Goal: Task Accomplishment & Management: Use online tool/utility

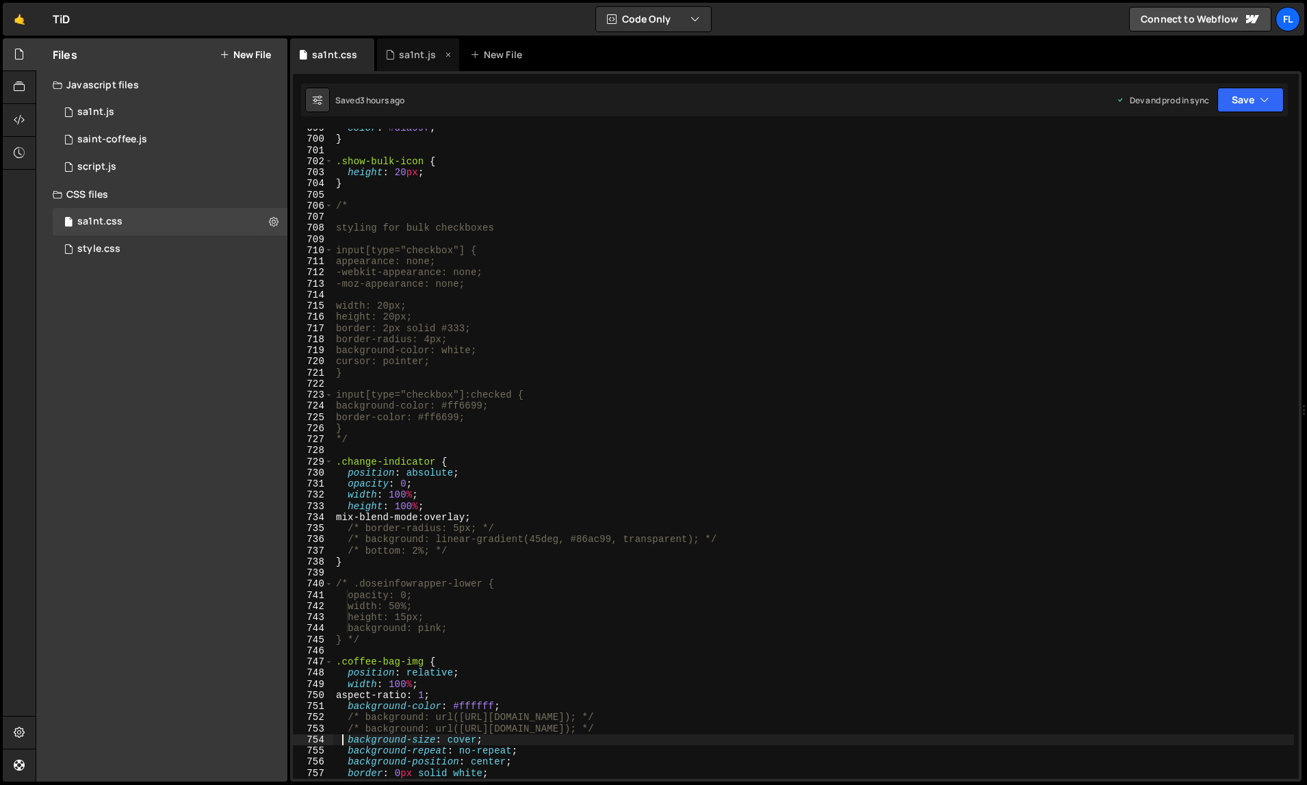
scroll to position [7788, 0]
click at [408, 62] on div "sa1nt.js" at bounding box center [418, 54] width 82 height 33
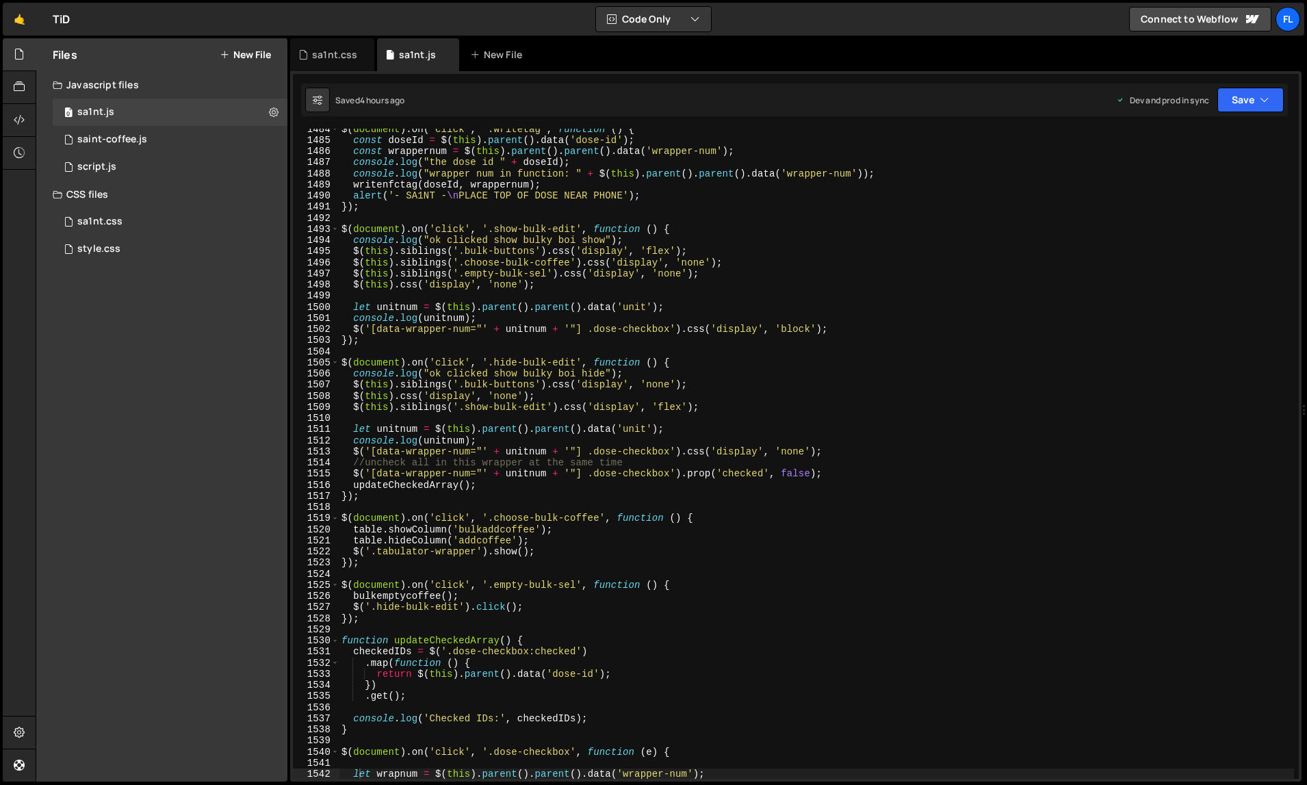
click at [760, 451] on div "$ ( document ) . on ( 'click' , '.writetag' , function ( ) { const doseId = $ (…" at bounding box center [817, 459] width 956 height 673
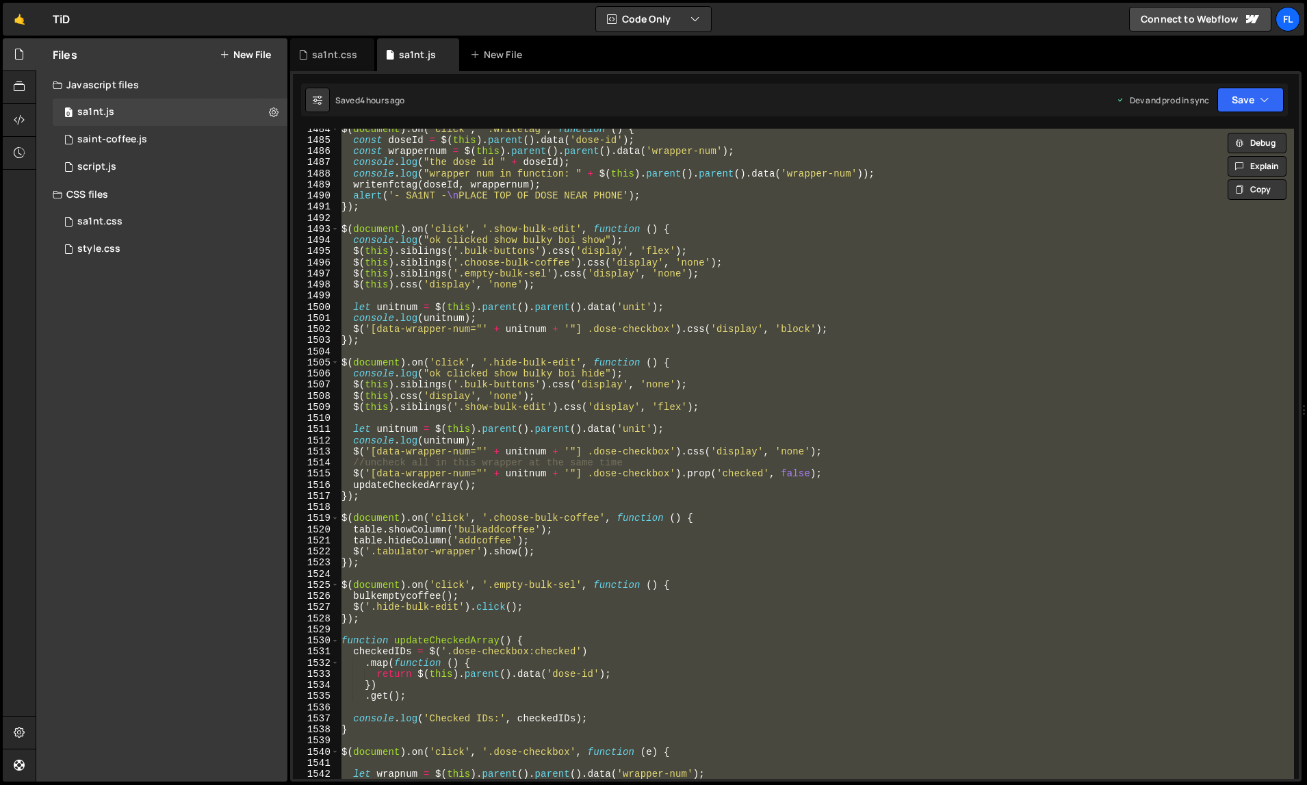
paste textarea
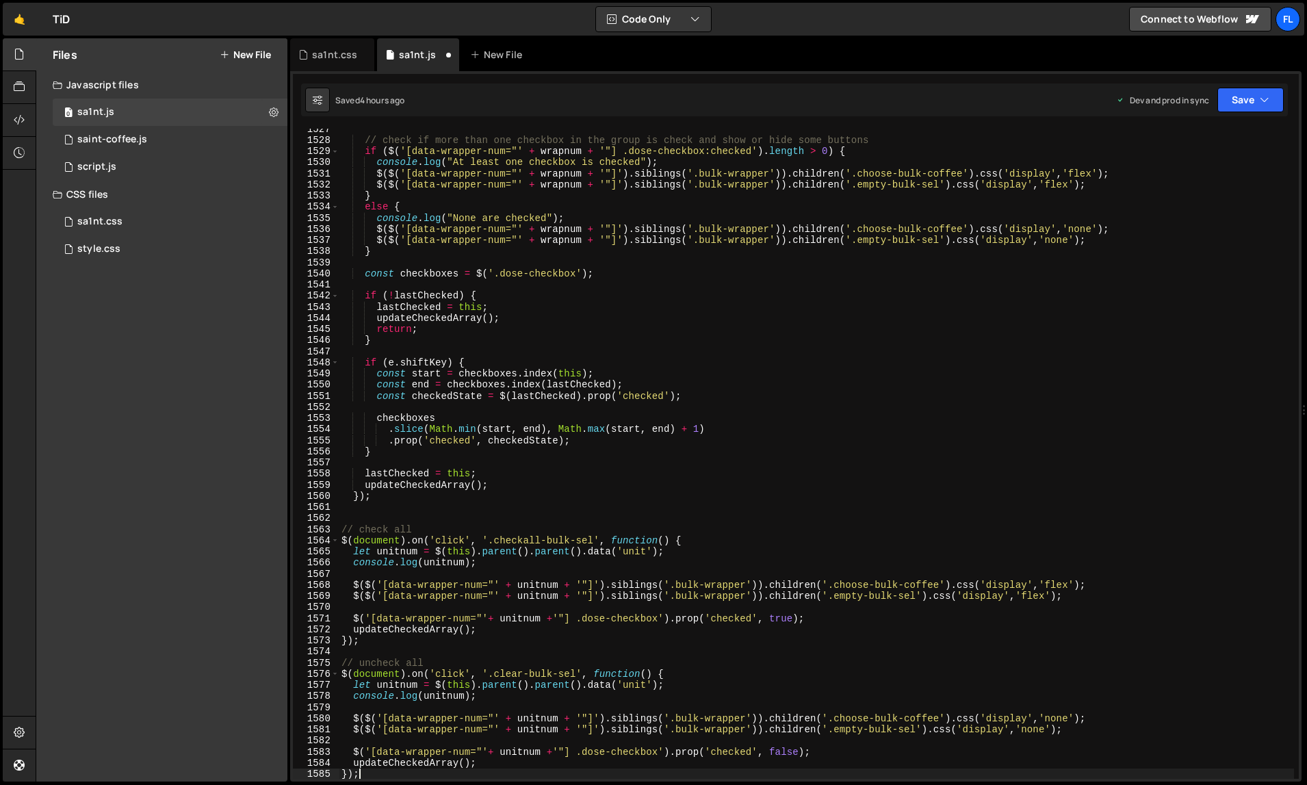
type textarea "// check if more than one checkbox in the group is check and show or hide some …"
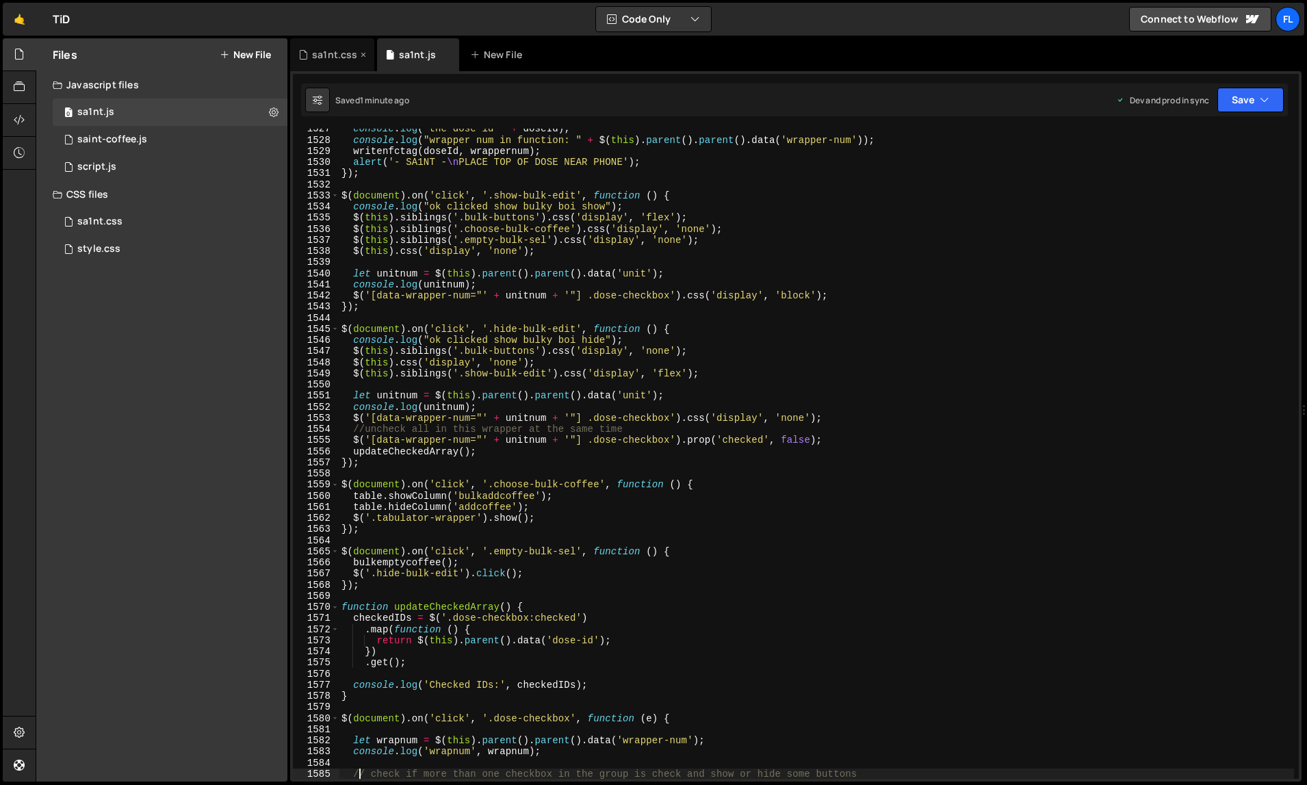
click at [343, 60] on div "sa1nt.css" at bounding box center [334, 55] width 45 height 14
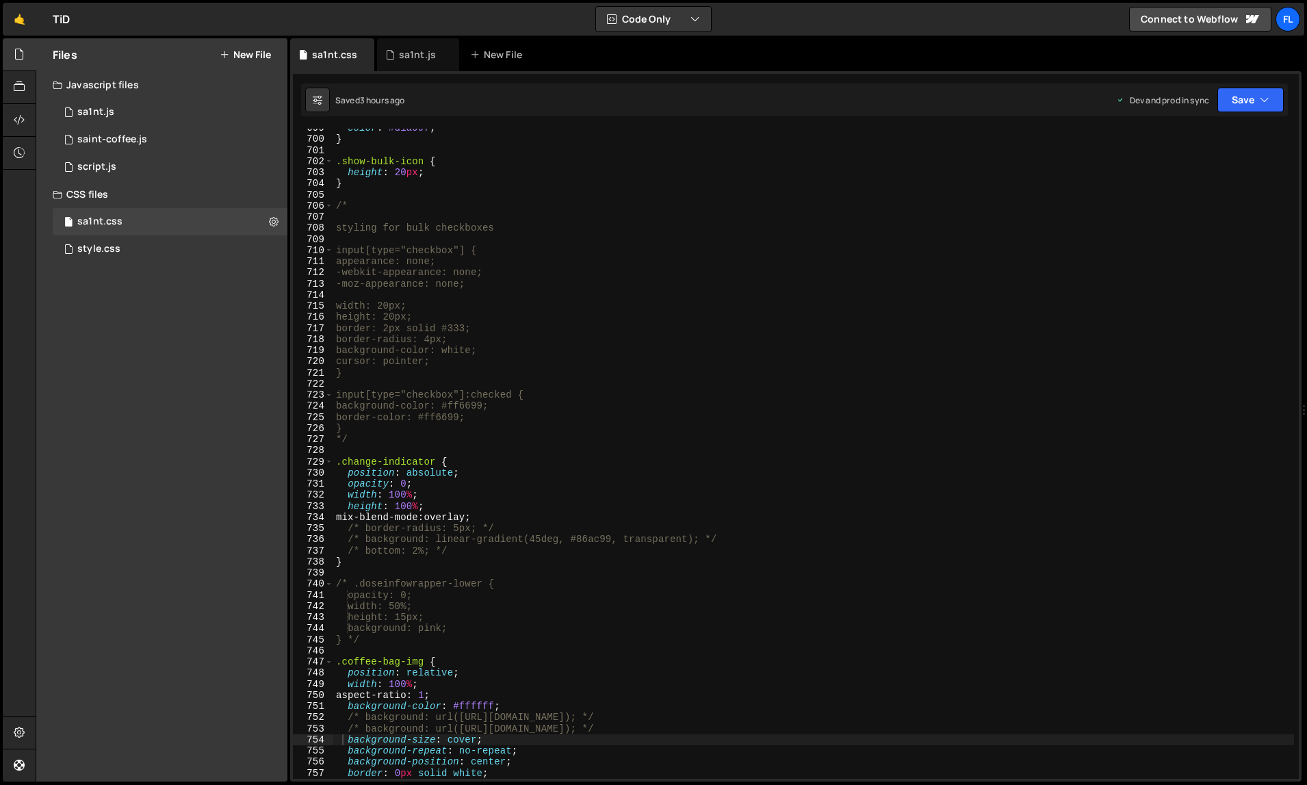
click at [564, 396] on div "color : #d1a99f ; } .show-bulk-icon { height : 20 px ; } /* styling for bulk ch…" at bounding box center [813, 458] width 961 height 673
type textarea "}"
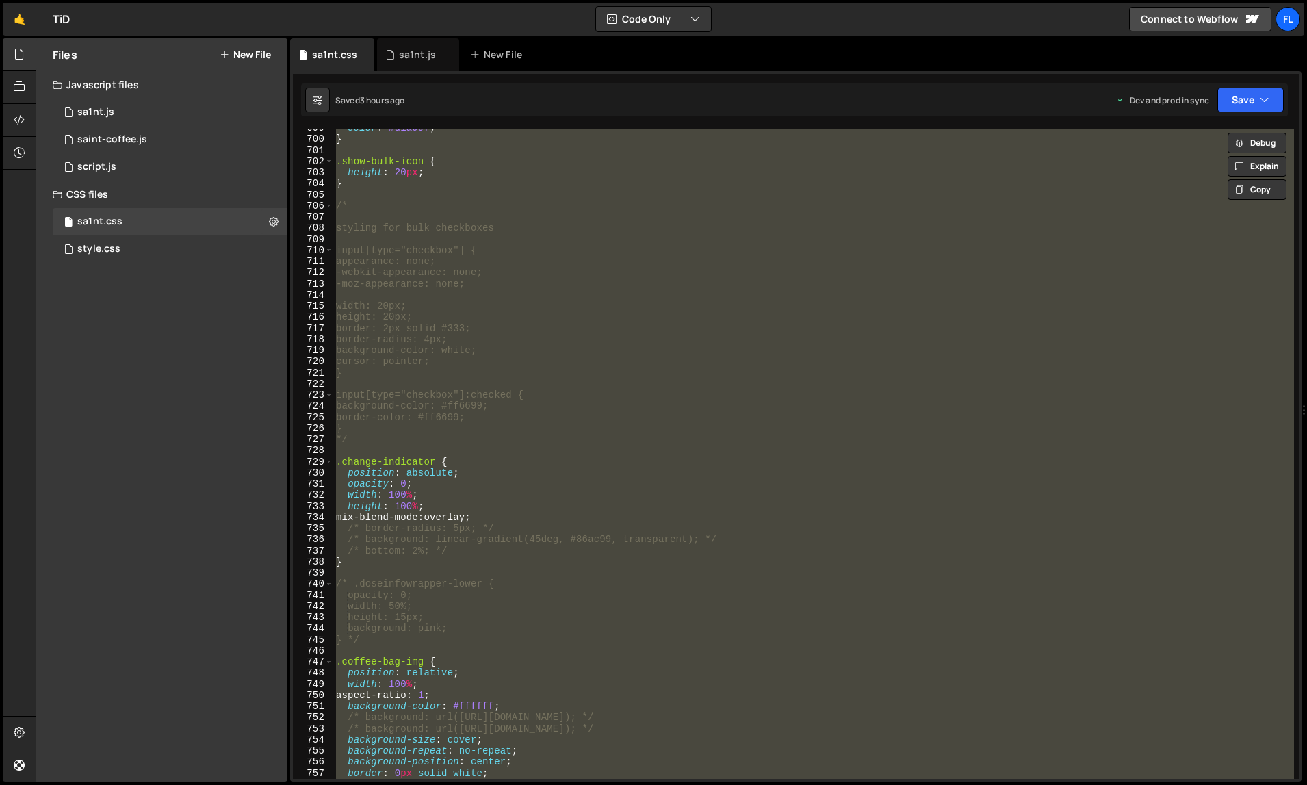
paste textarea
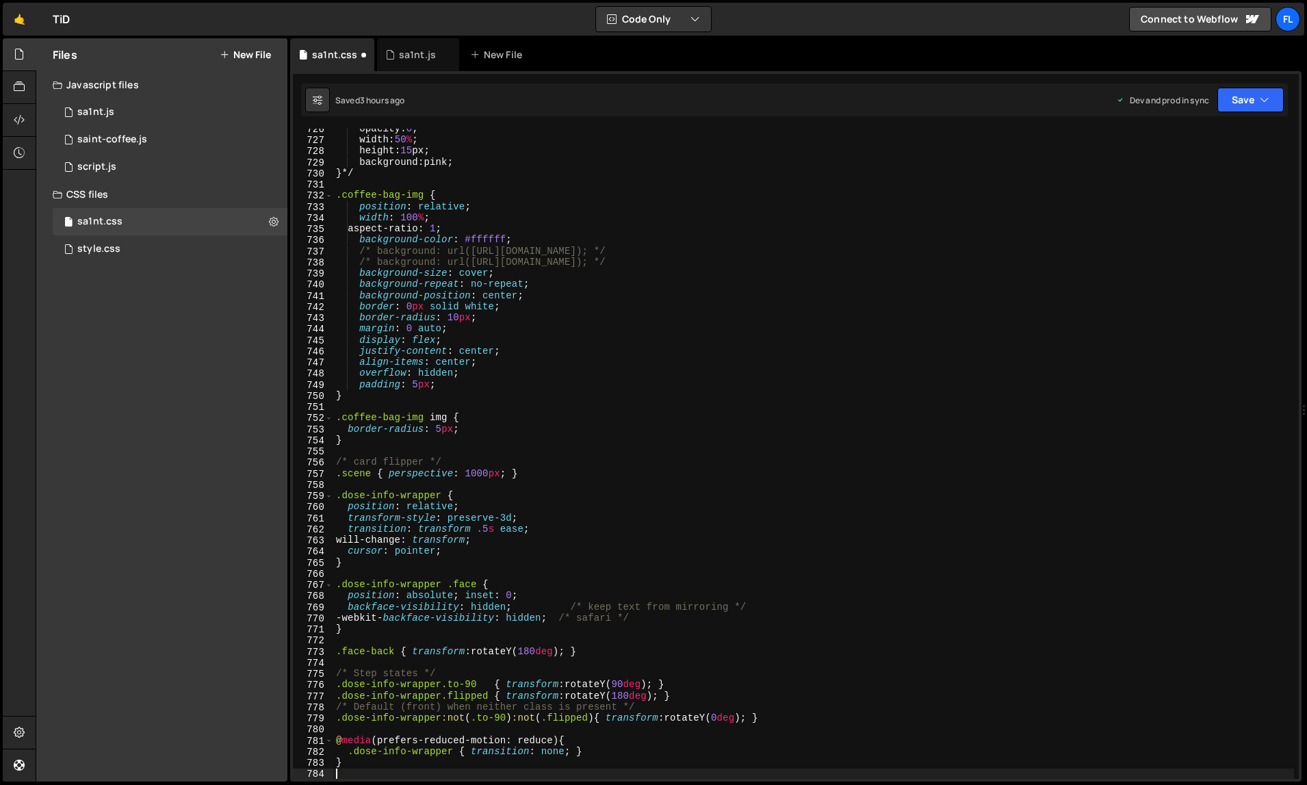
scroll to position [8088, 0]
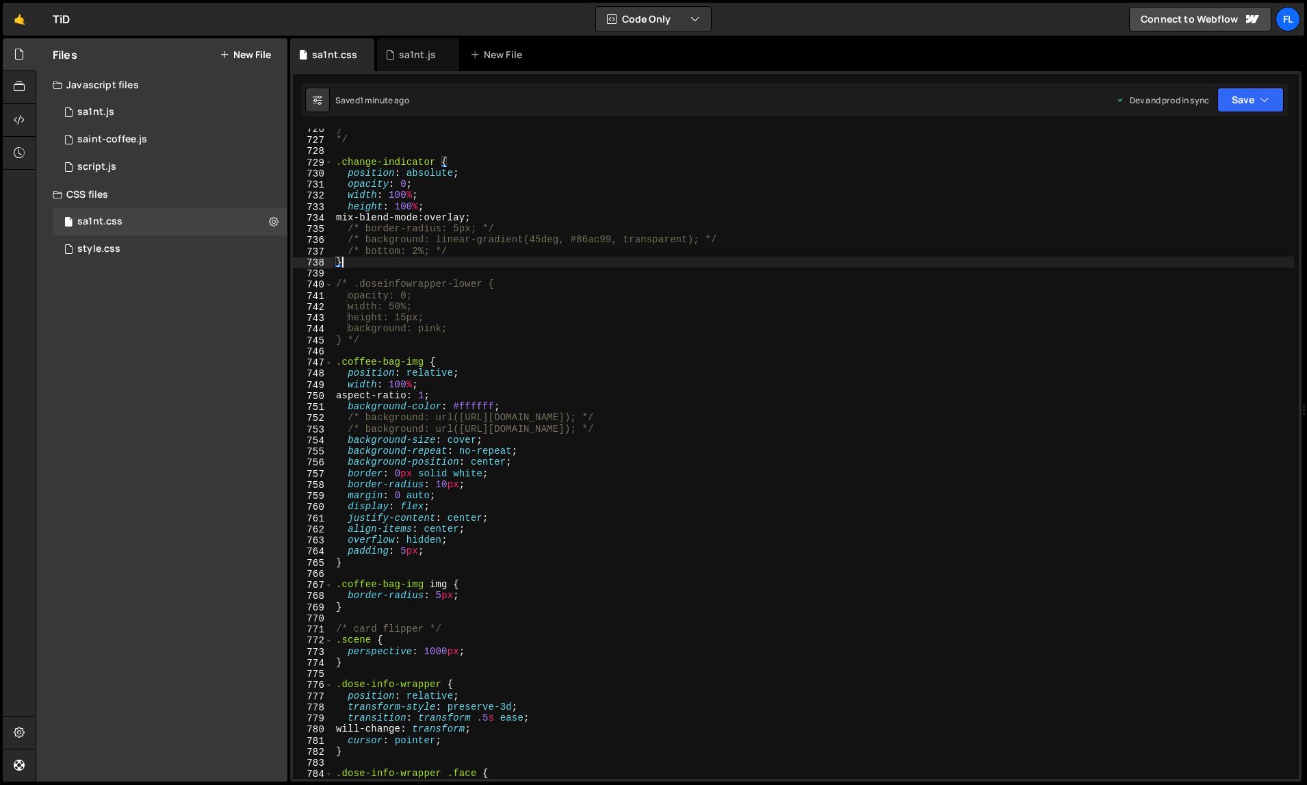
click at [864, 259] on div "} */ .change-indicator { position : absolute ; opacity : 0 ; width : 100 % ; he…" at bounding box center [813, 459] width 961 height 673
type textarea "}"
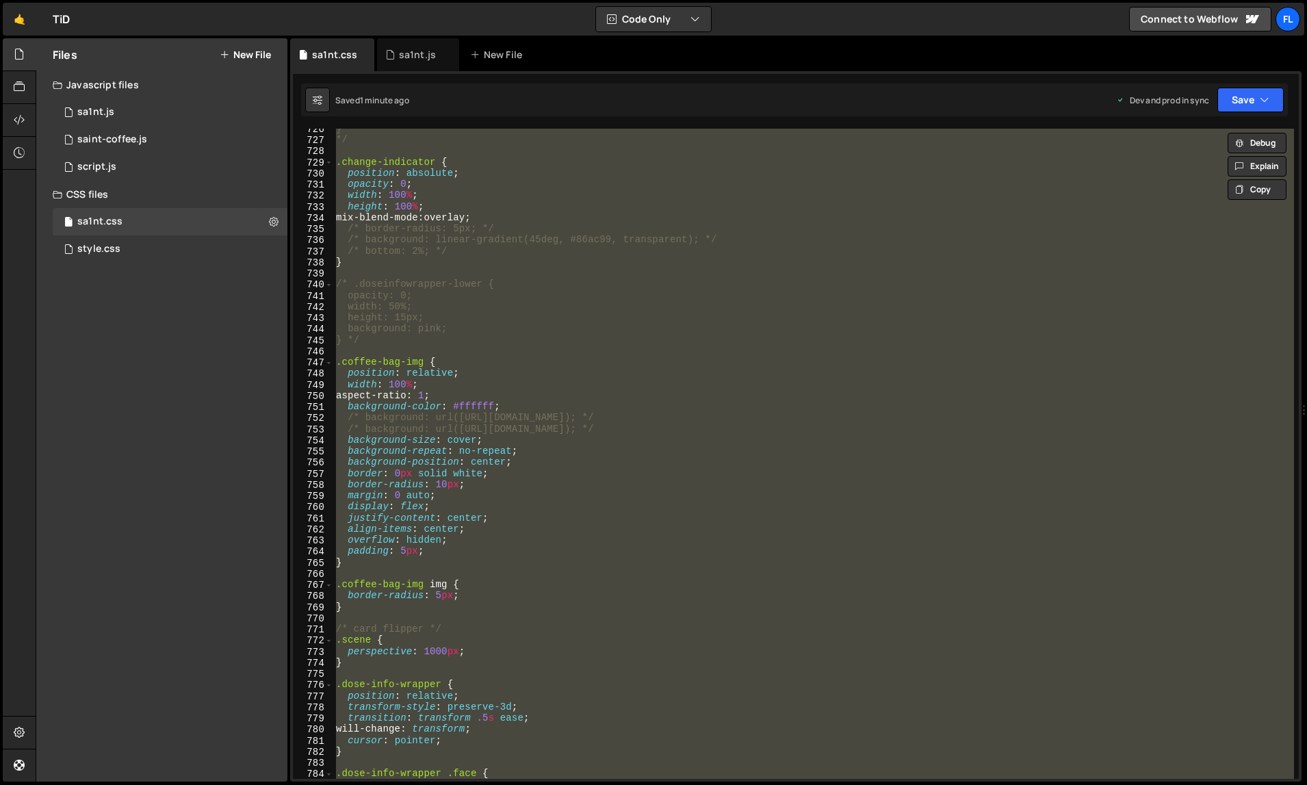
paste textarea
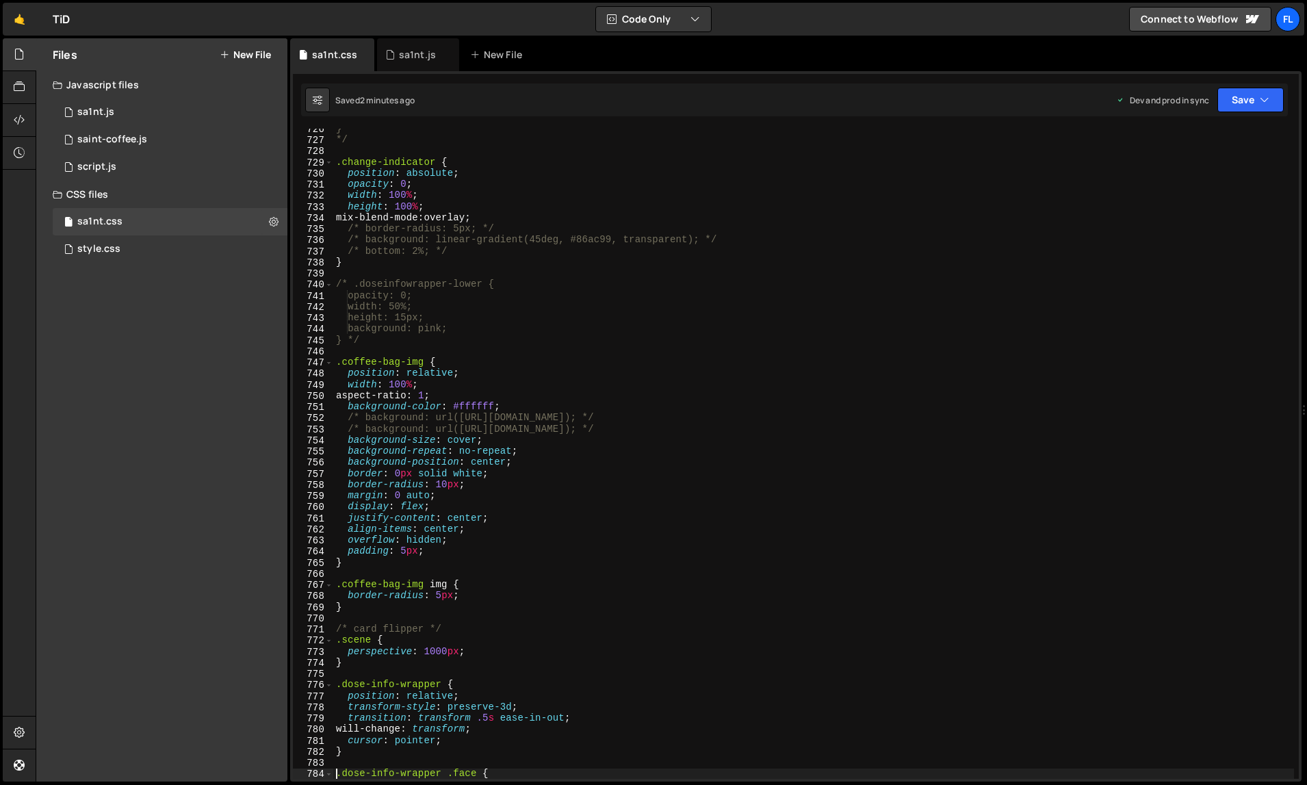
click at [746, 235] on div "} */ .change-indicator { position : absolute ; opacity : 0 ; width : 100 % ; he…" at bounding box center [813, 459] width 961 height 673
type textarea "}"
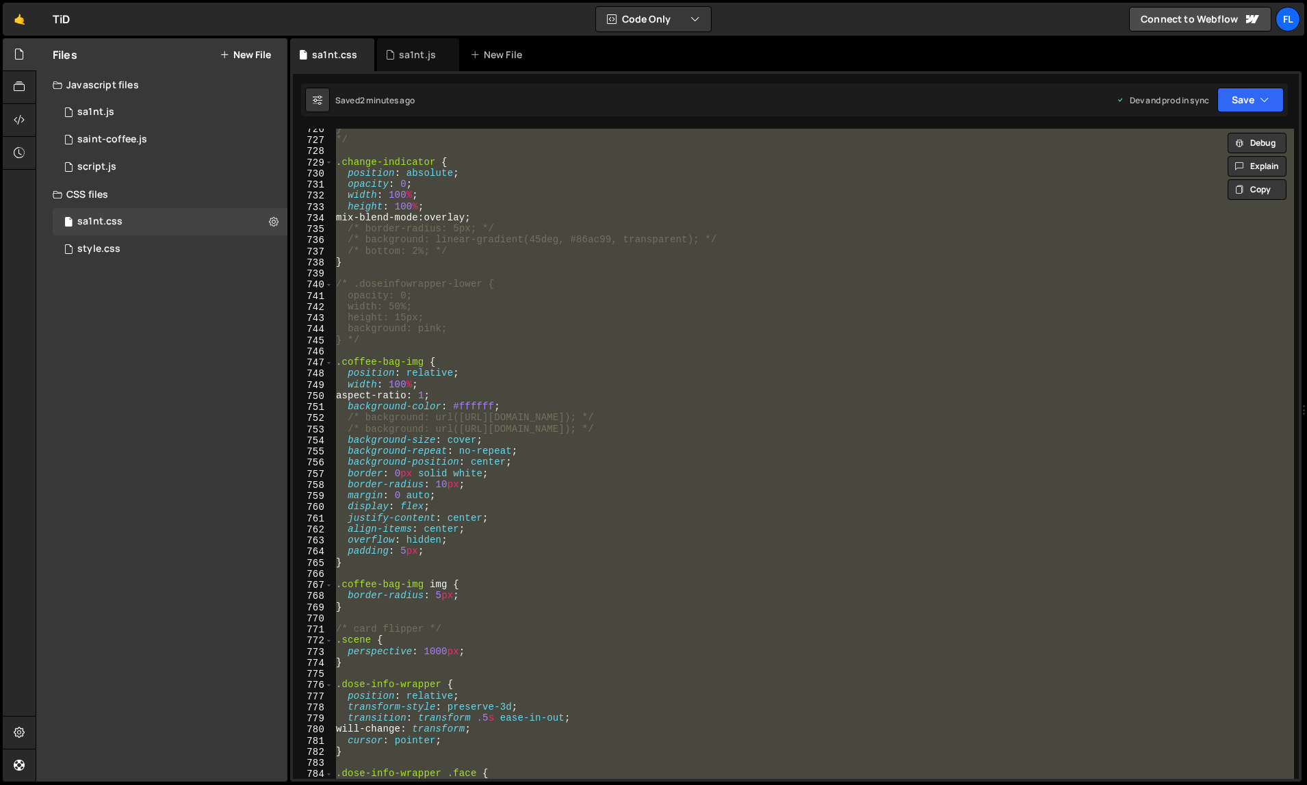
paste textarea
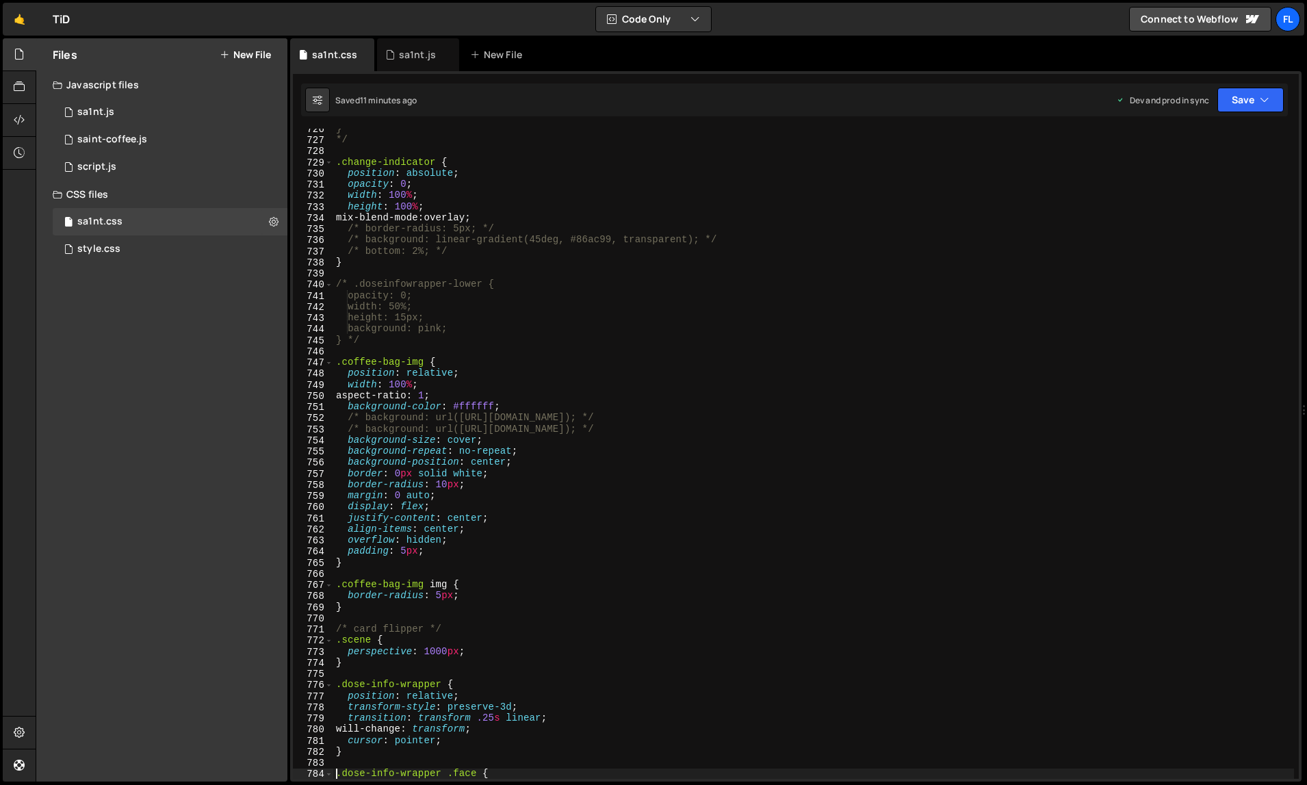
click at [771, 256] on div "} */ .change-indicator { position : absolute ; opacity : 0 ; width : 100 % ; he…" at bounding box center [813, 459] width 961 height 673
type textarea "}"
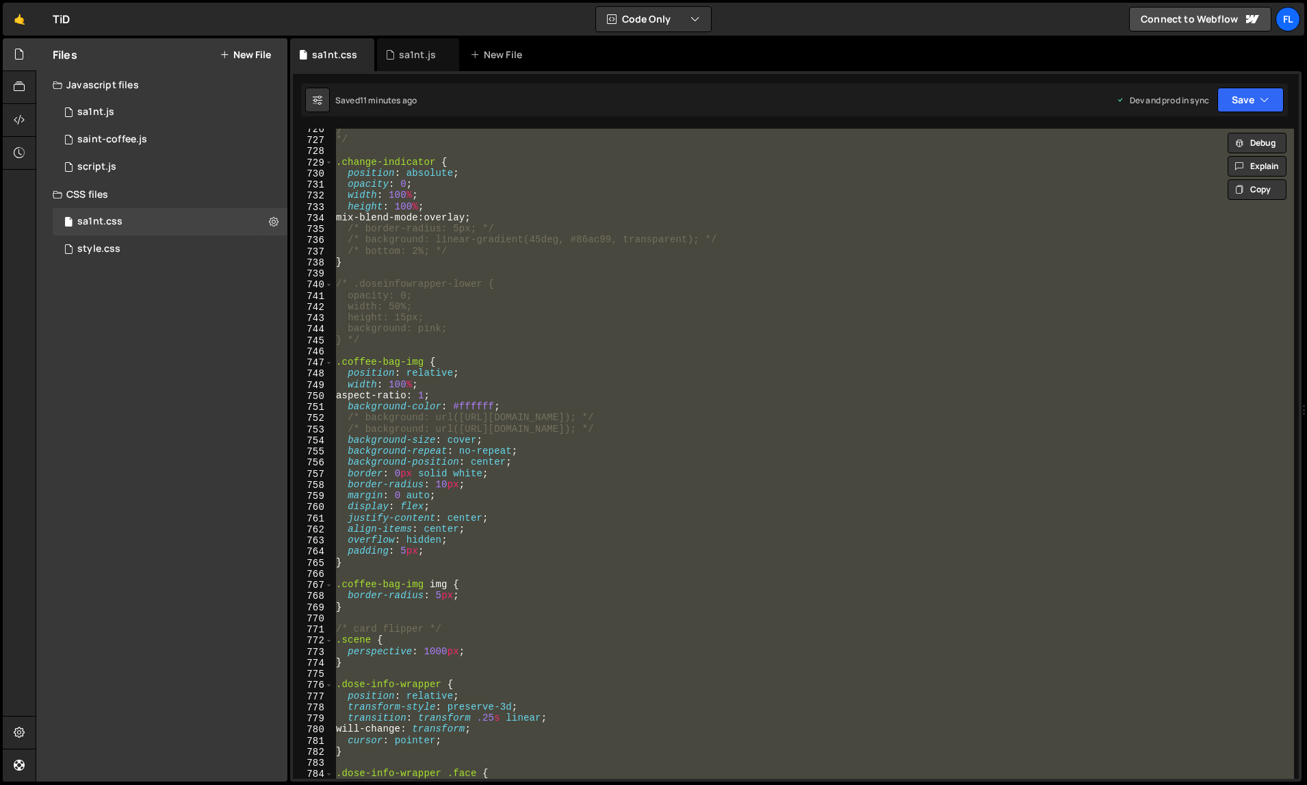
paste textarea
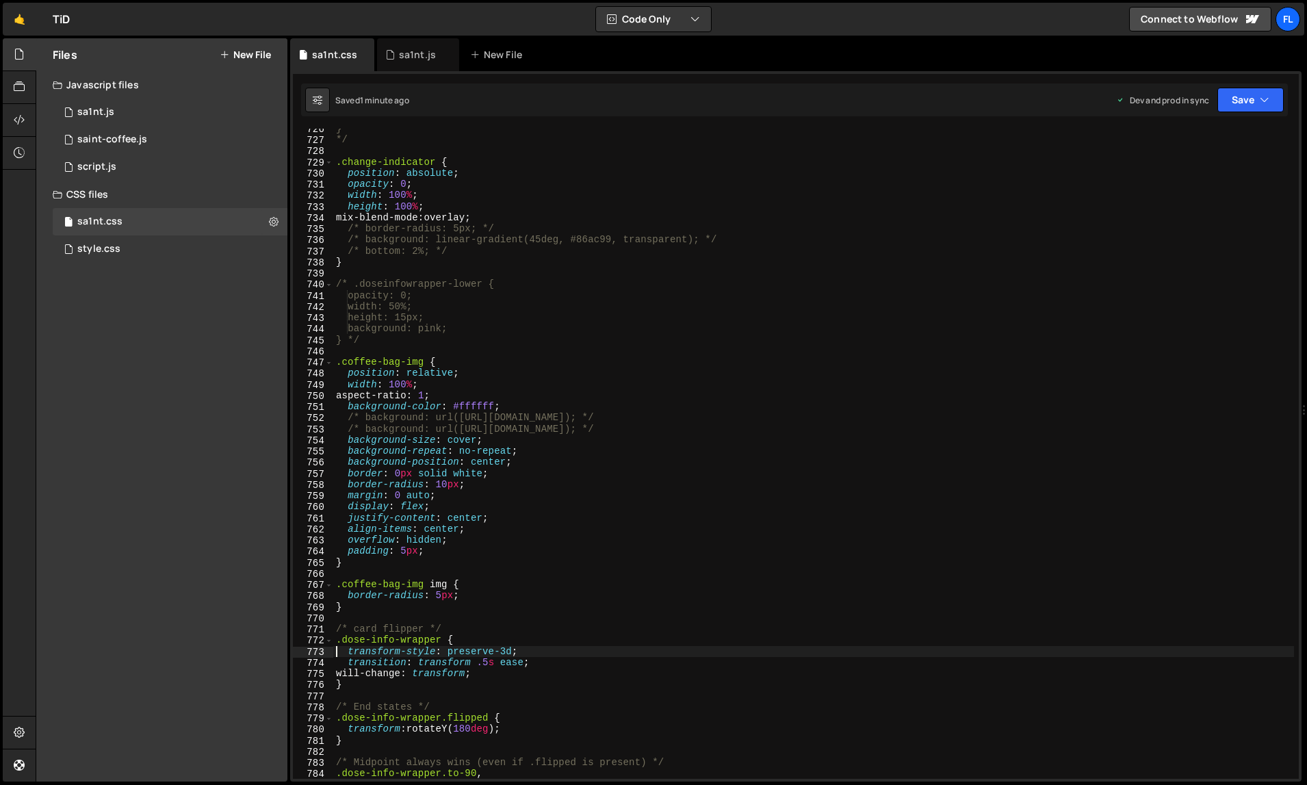
click at [790, 196] on div "} */ .change-indicator { position : absolute ; opacity : 0 ; width : 100 % ; he…" at bounding box center [813, 459] width 961 height 673
type textarea "}"
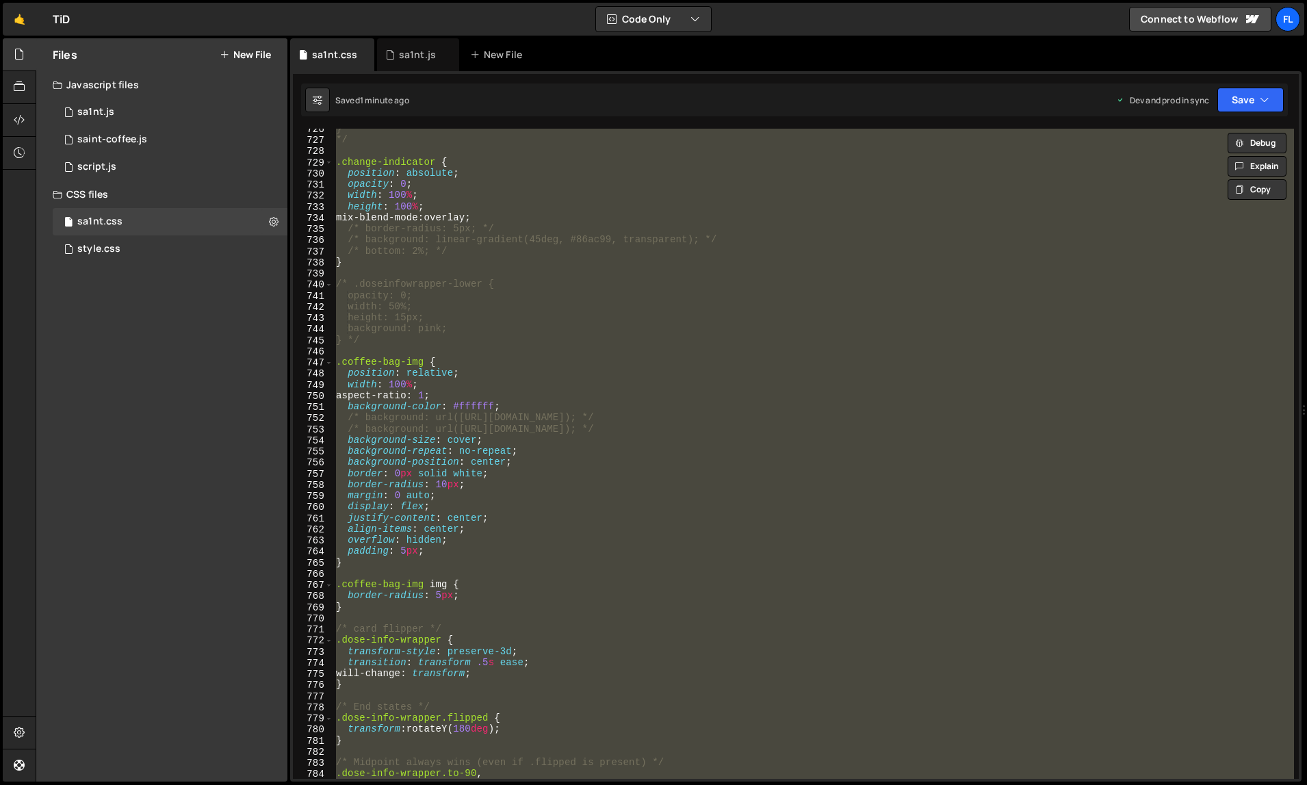
paste textarea
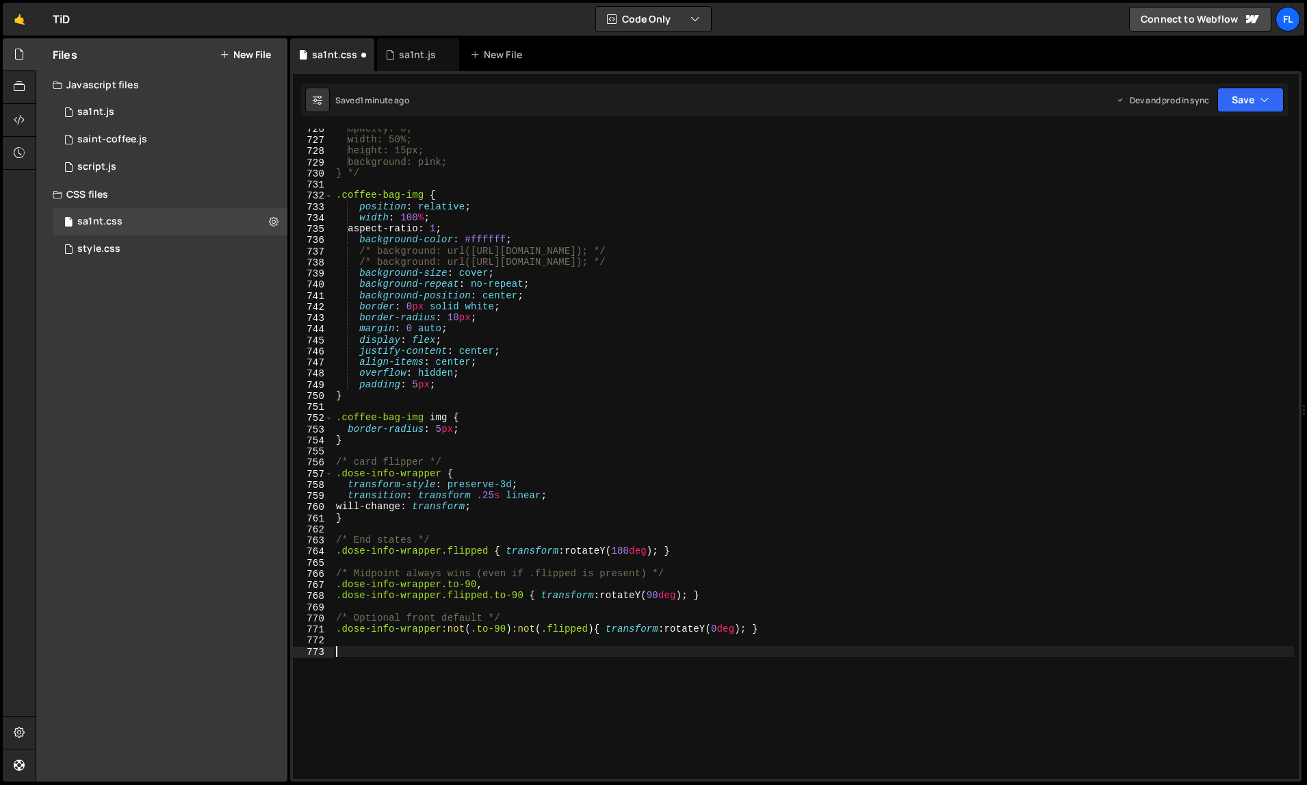
type textarea "transform-style: preserve-3d;"
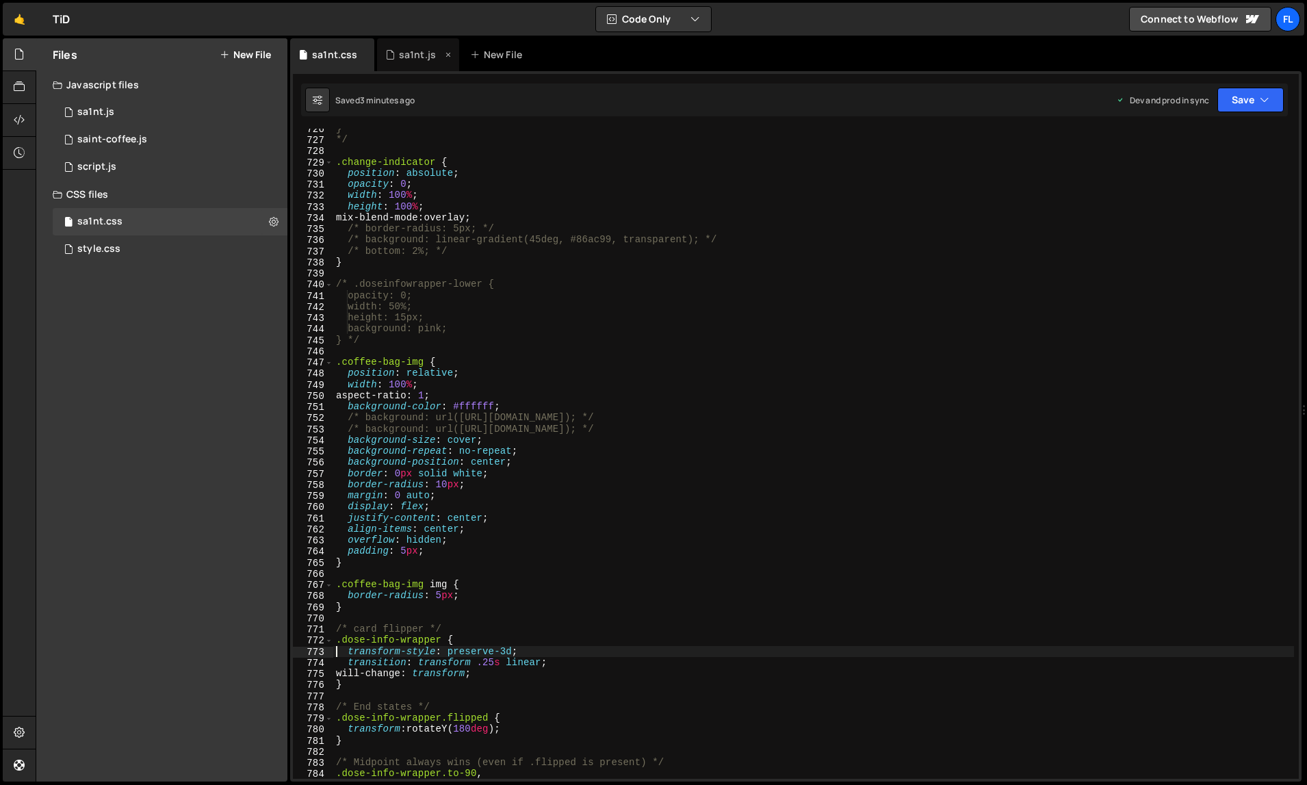
click at [410, 47] on div "sa1nt.js" at bounding box center [418, 54] width 82 height 33
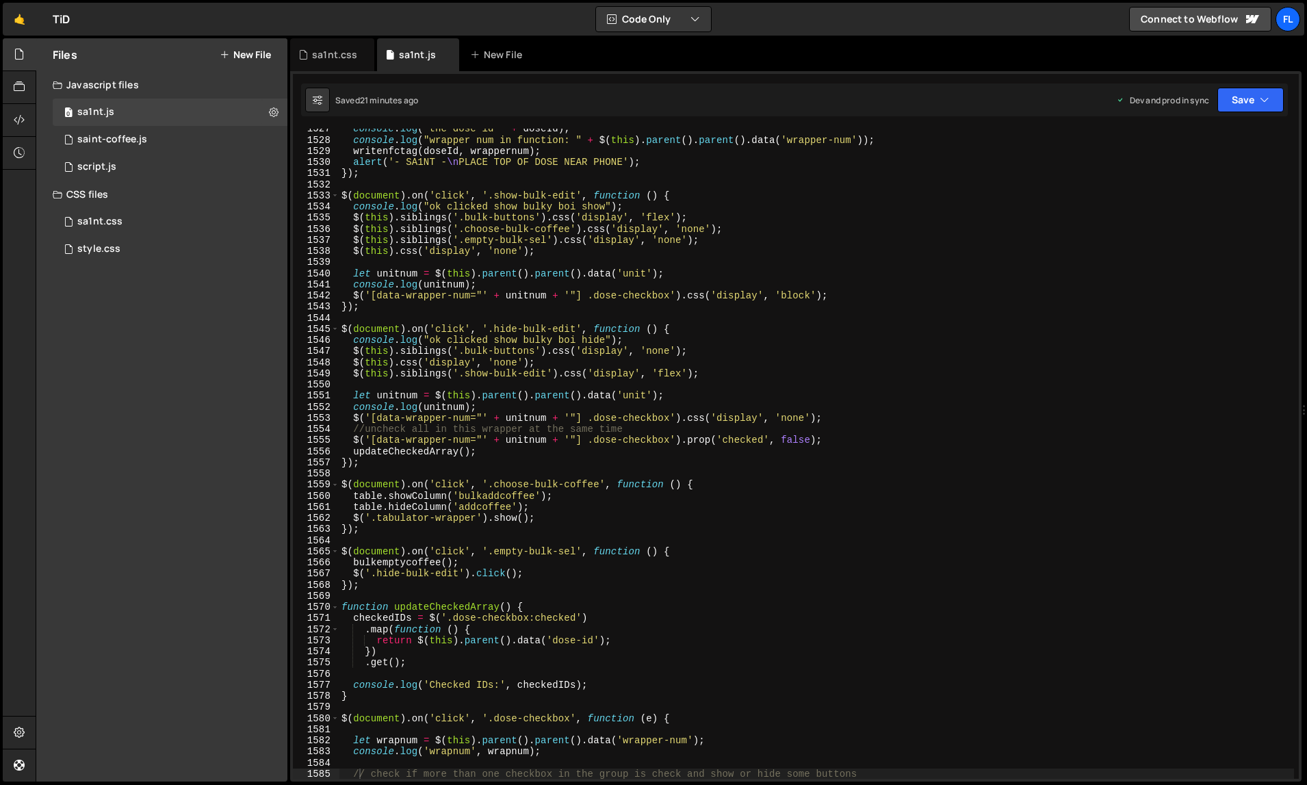
click at [584, 402] on div "console . log ( "the dose id " + doseId ) ; console . log ( "wrapper num in fun…" at bounding box center [817, 459] width 956 height 673
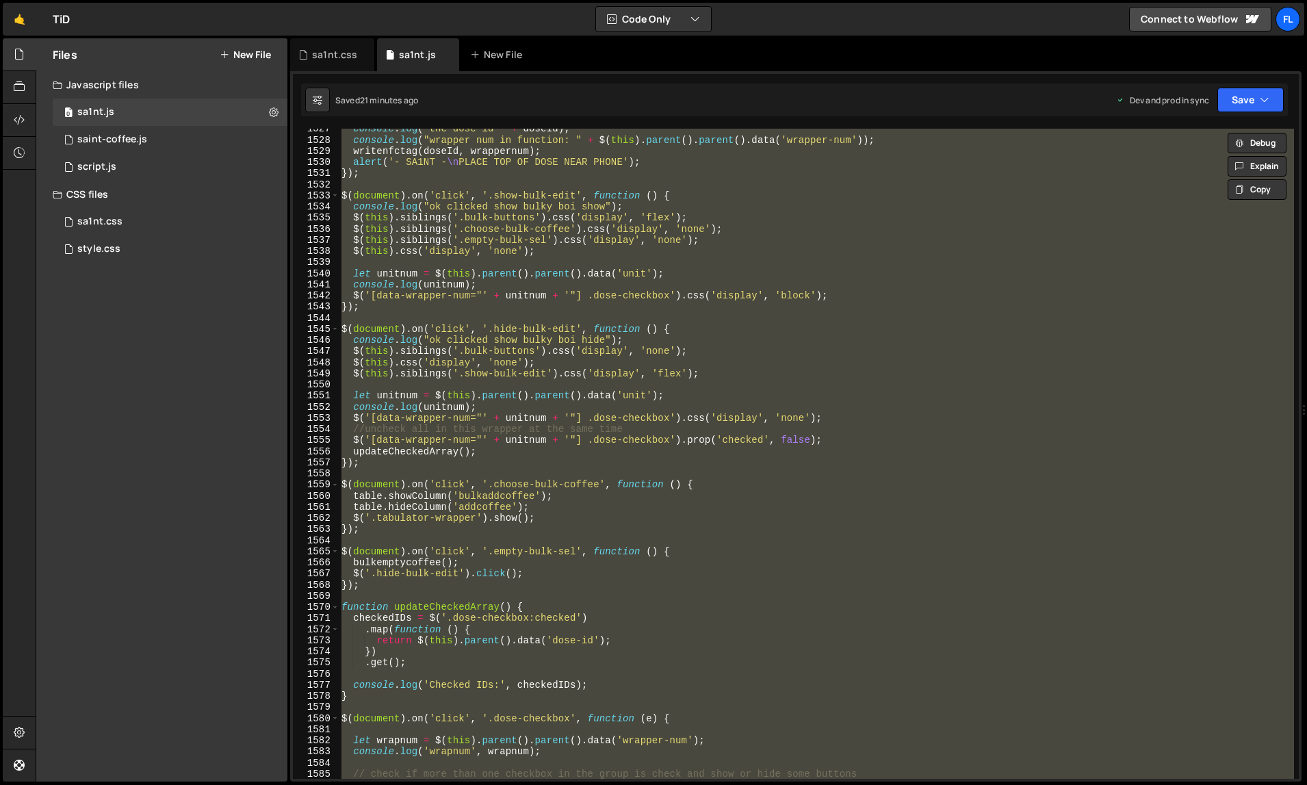
paste textarea
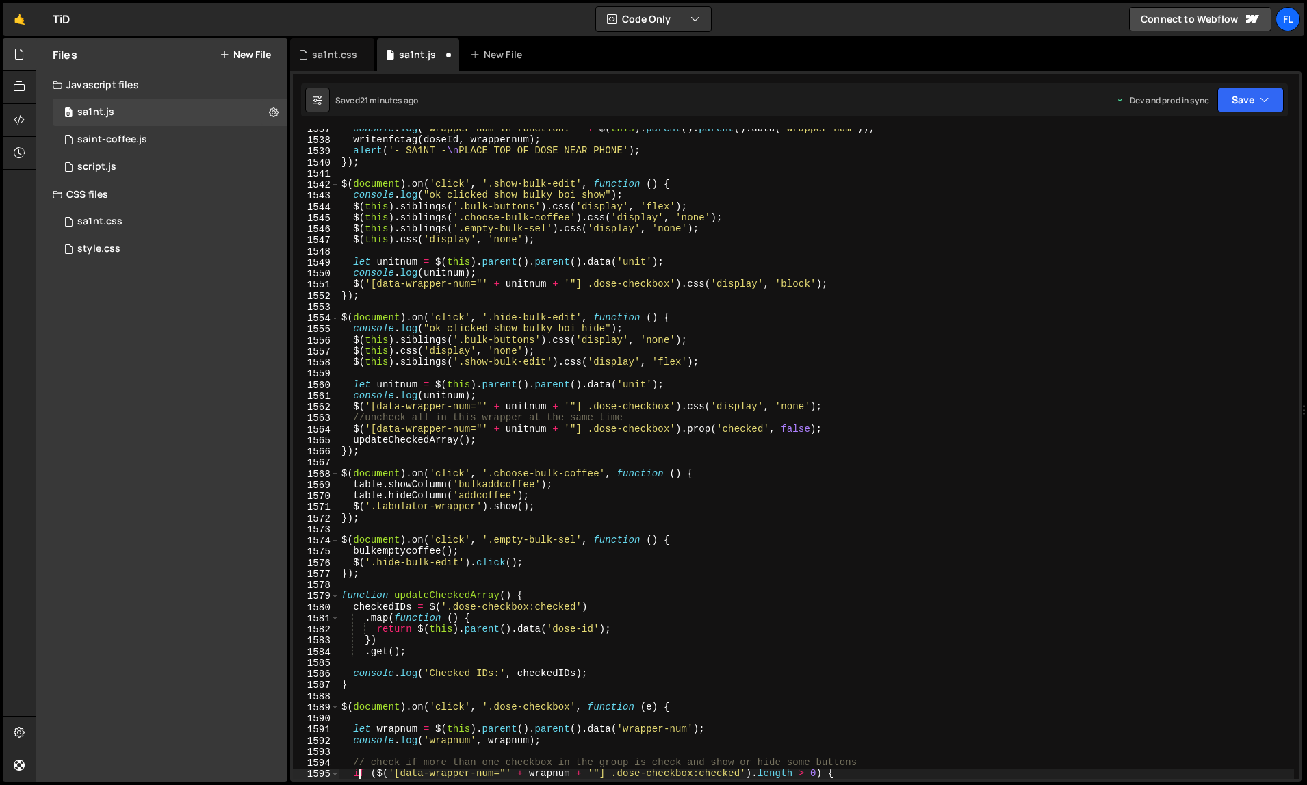
scroll to position [17561, 0]
click at [781, 225] on div "console . log ( "wrapper num in function: " + $ ( this ) . parent ( ) . parent …" at bounding box center [817, 459] width 956 height 673
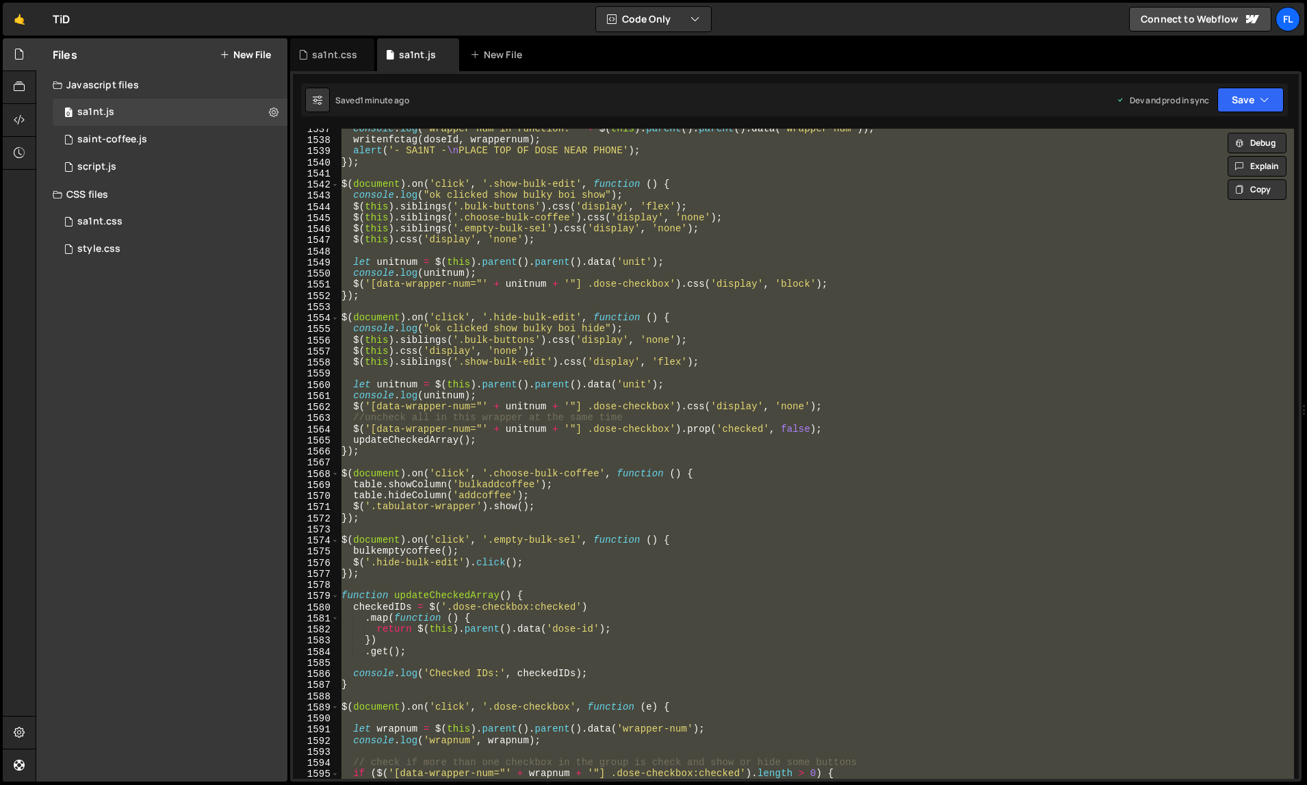
paste textarea
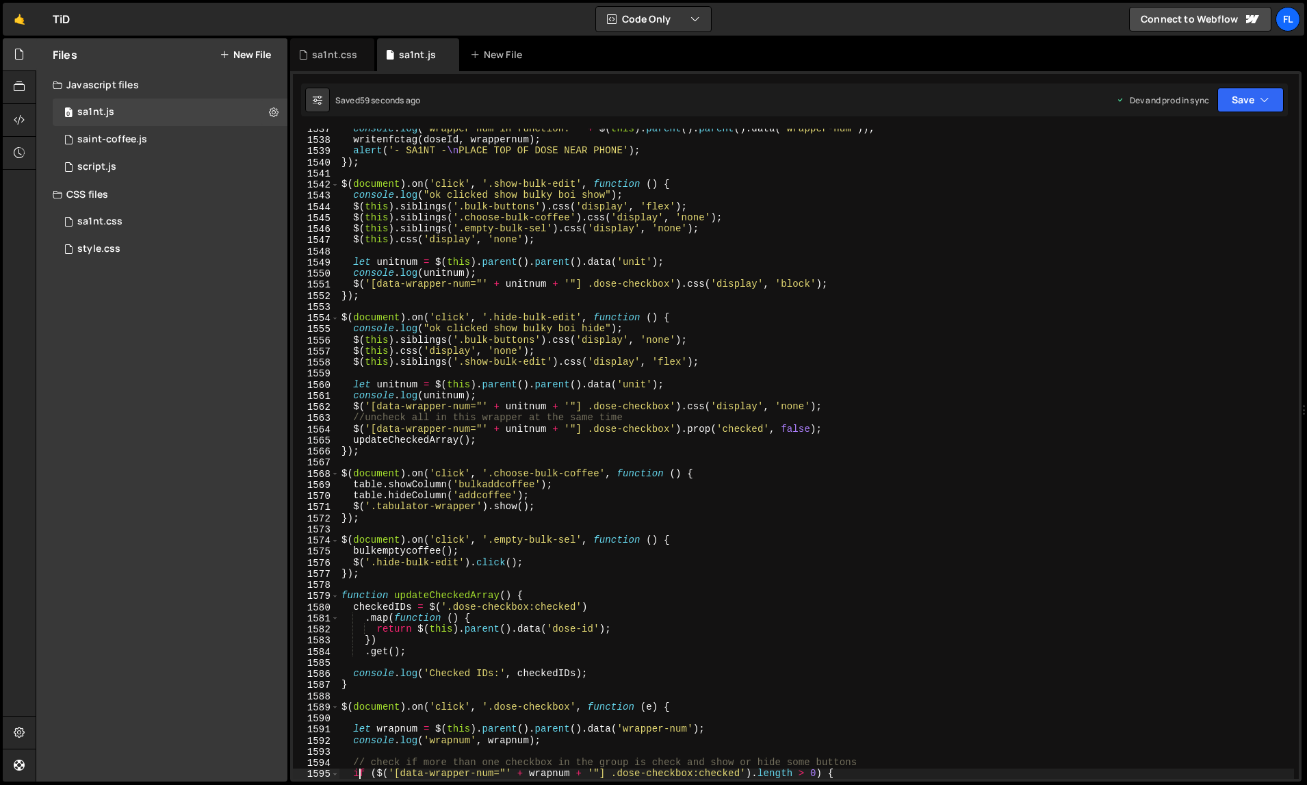
click at [840, 261] on div "console . log ( "wrapper num in function: " + $ ( this ) . parent ( ) . parent …" at bounding box center [817, 459] width 956 height 673
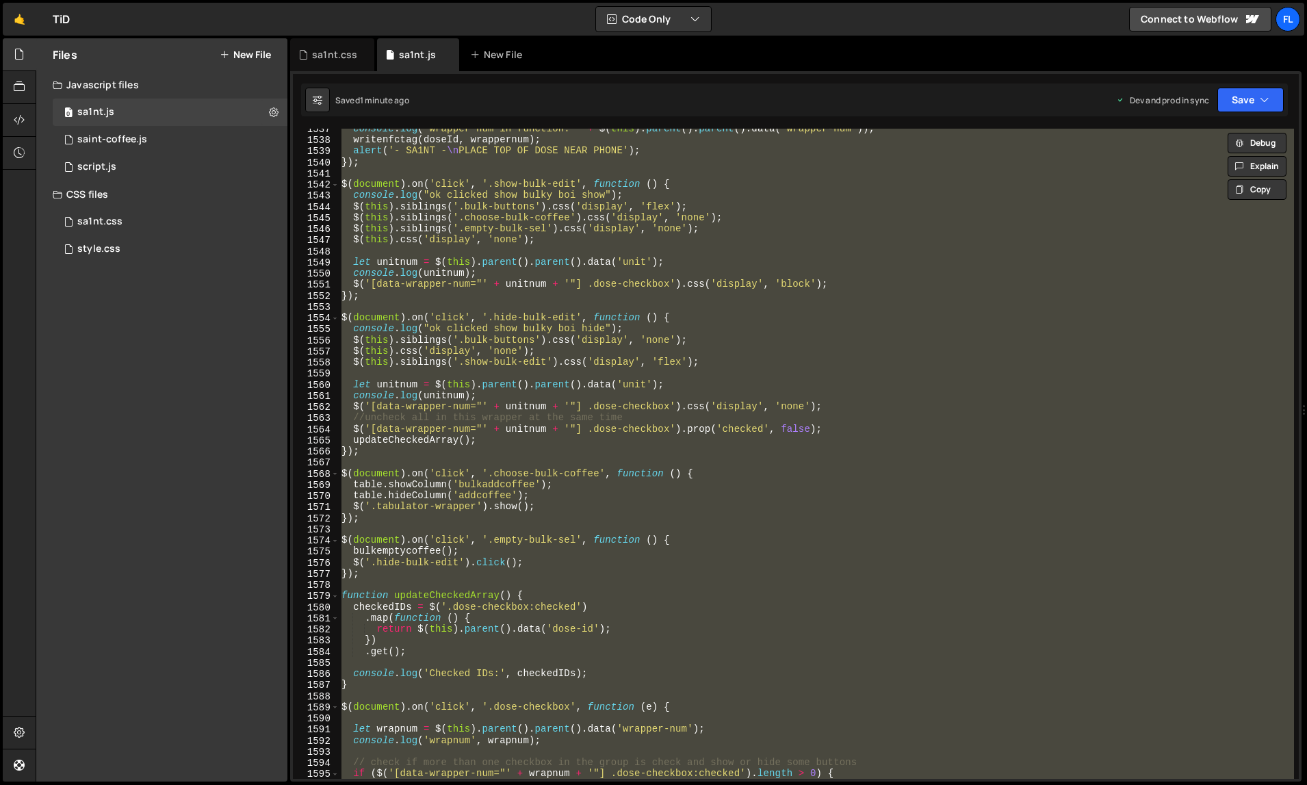
paste textarea
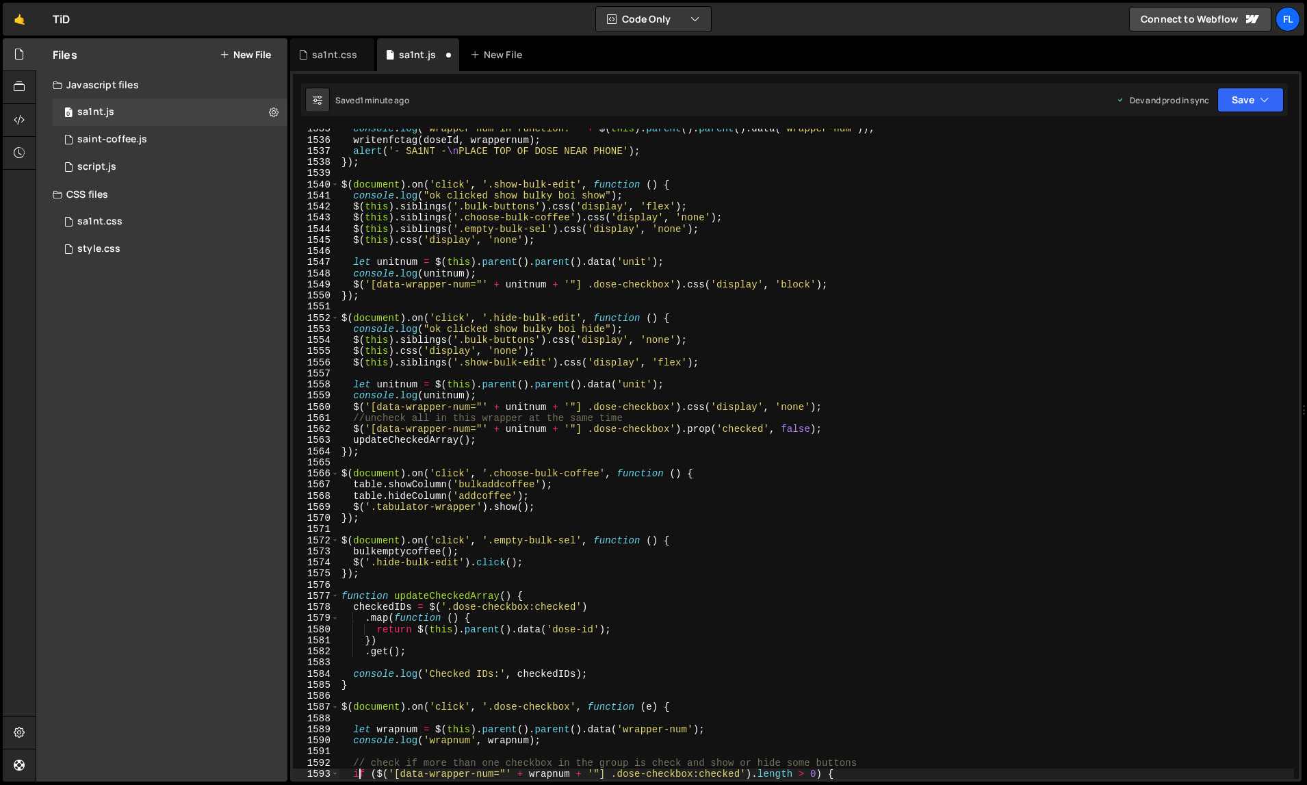
scroll to position [17538, 0]
click at [795, 196] on div "console . log ( "wrapper num in function: " + $ ( this ) . parent ( ) . parent …" at bounding box center [817, 459] width 956 height 673
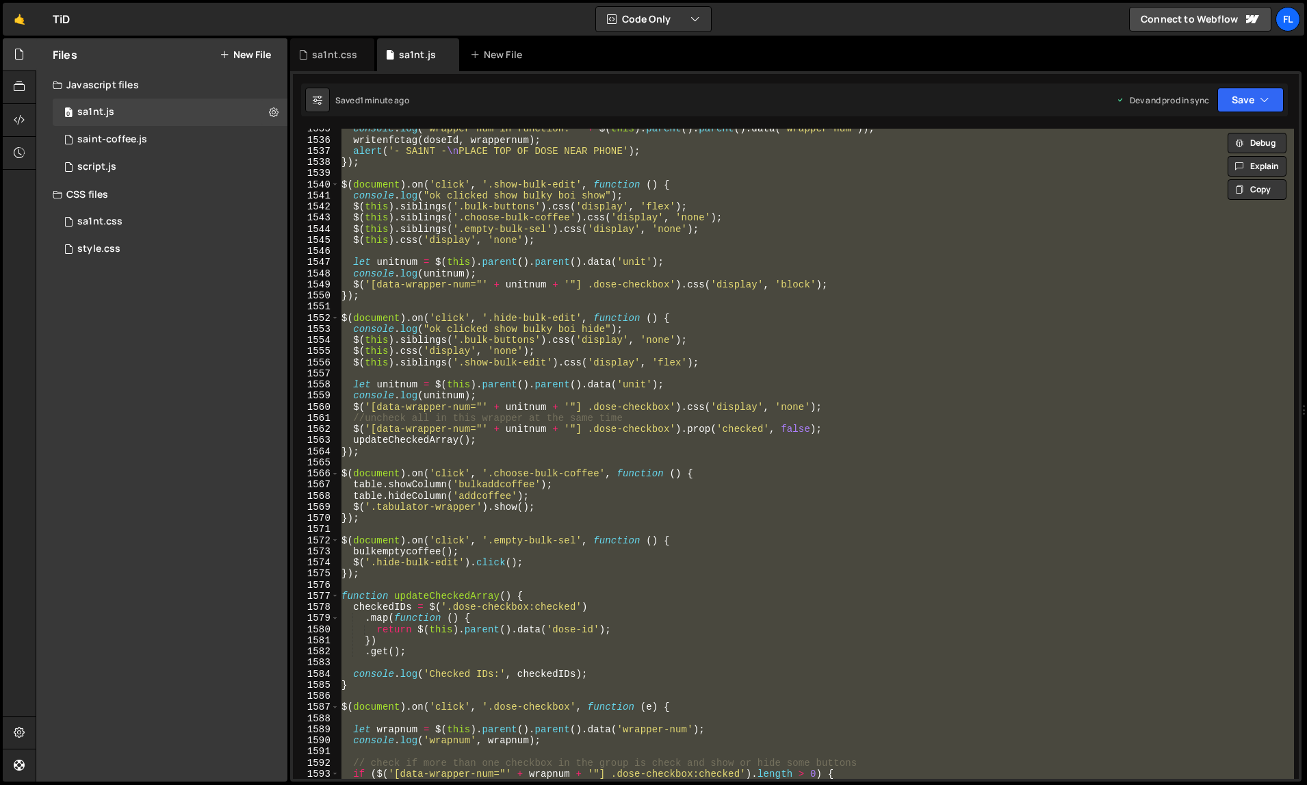
paste textarea
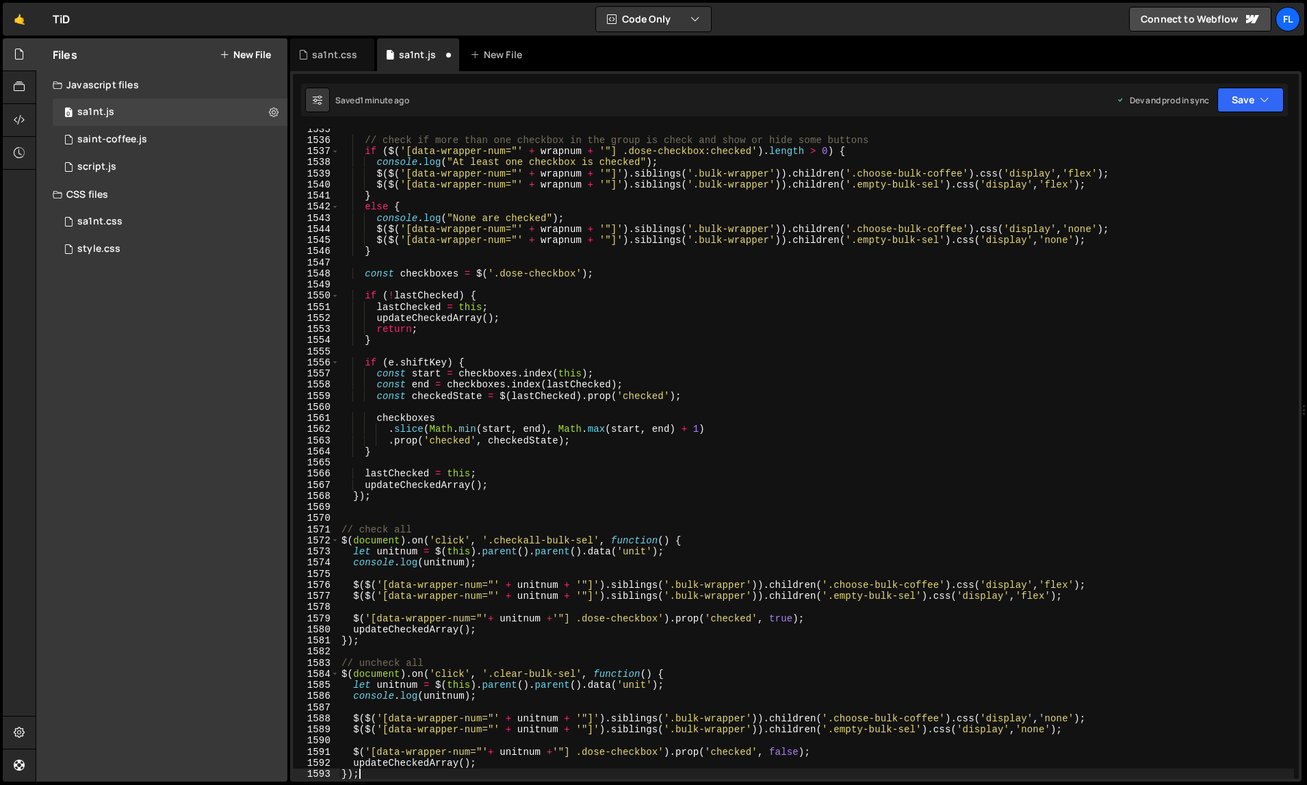
type textarea "if ($('[data-wrapper-num="' + wrapnum + '"] .dose-checkbox:checked').length > 0…"
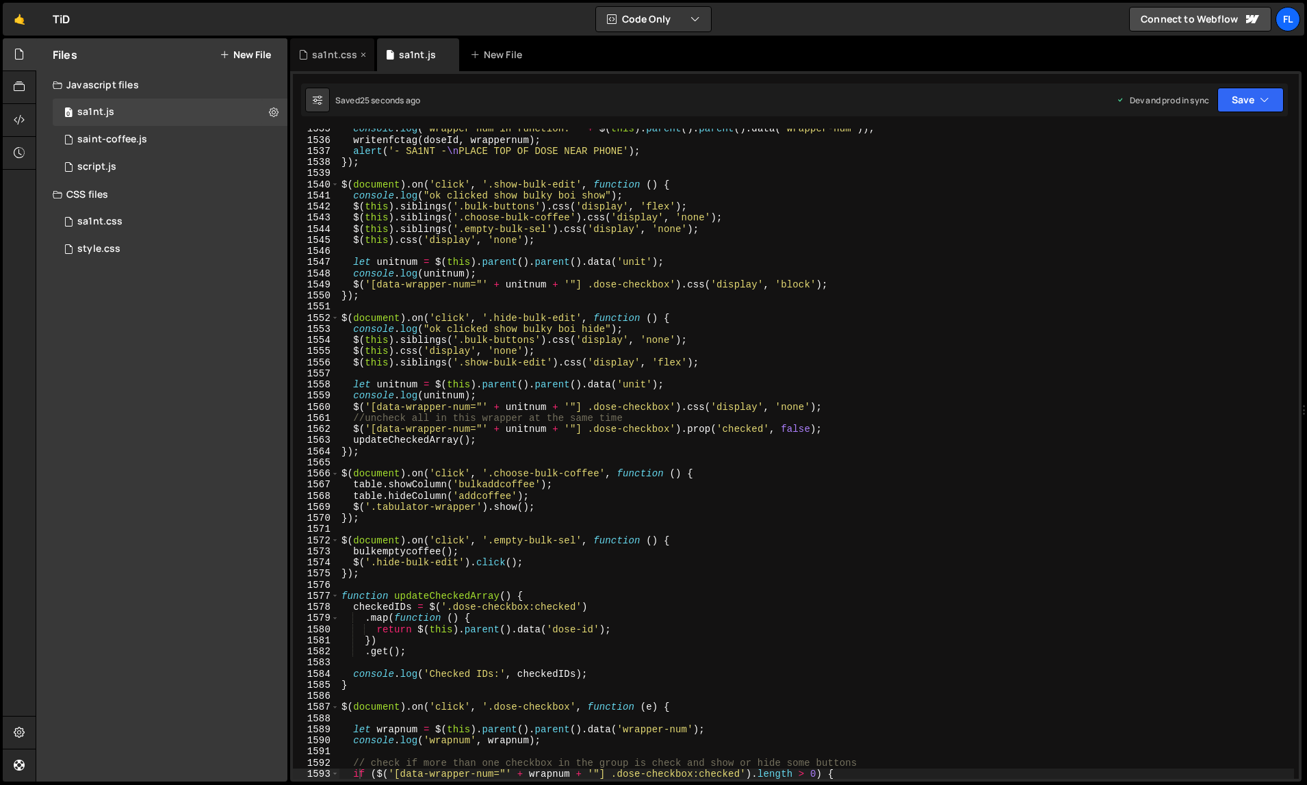
click at [324, 65] on div "sa1nt.css" at bounding box center [332, 54] width 84 height 33
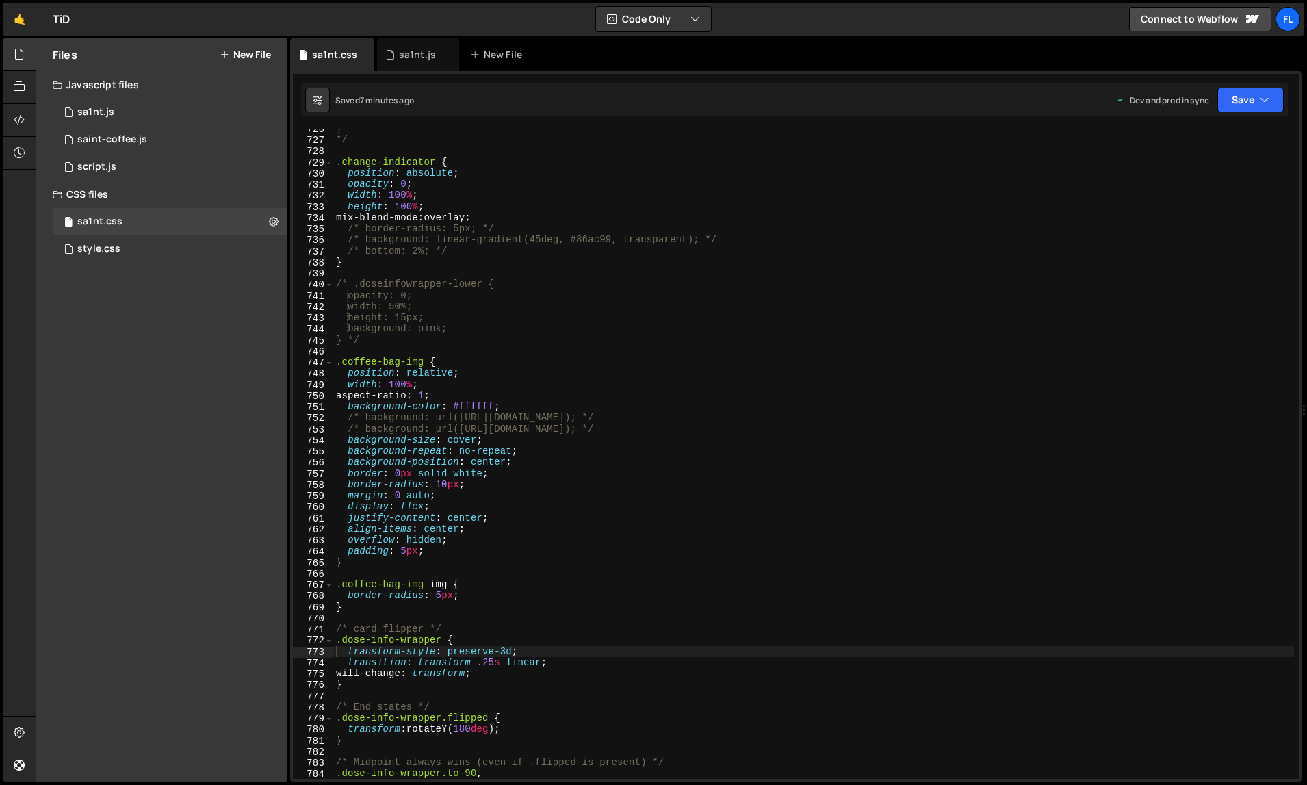
click at [678, 405] on div "} */ .change-indicator { position : absolute ; opacity : 0 ; width : 100 % ; he…" at bounding box center [813, 459] width 961 height 673
type textarea "}"
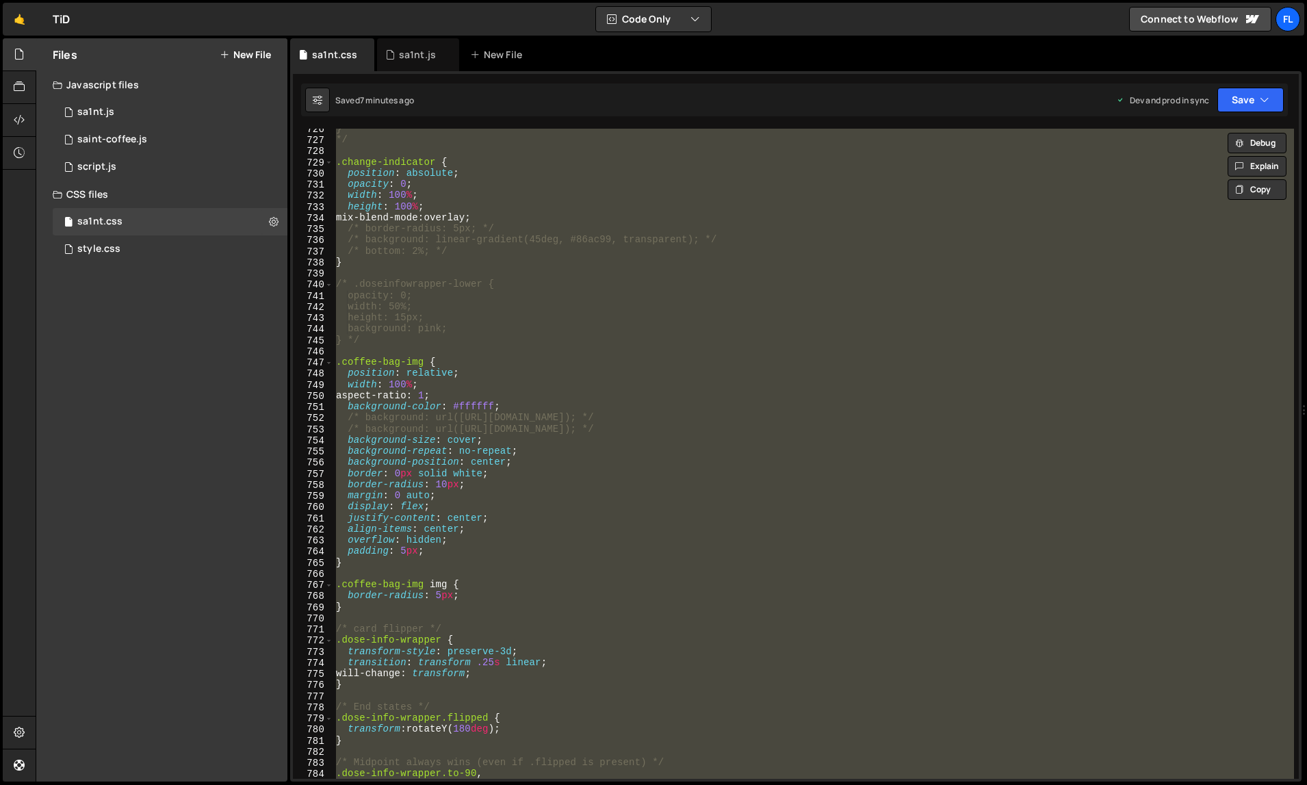
paste textarea
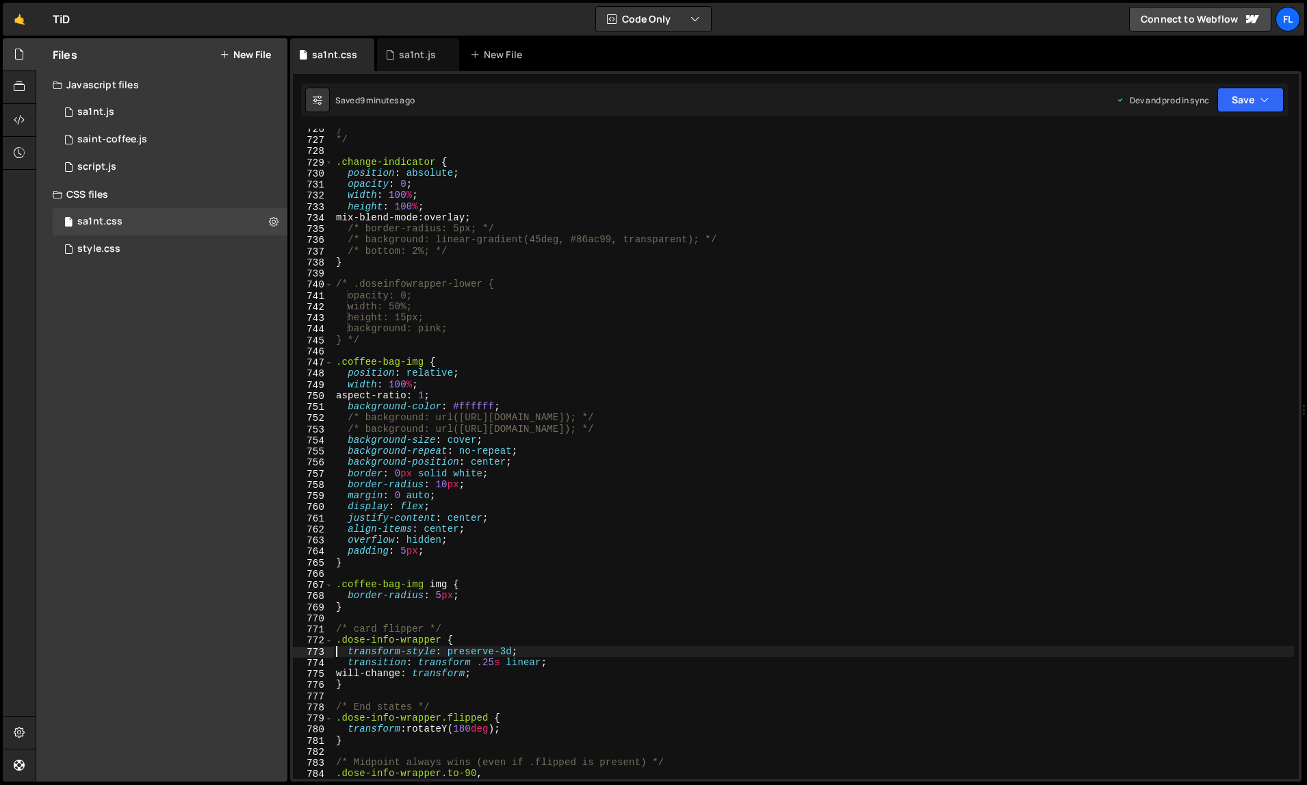
click at [806, 229] on div "} */ .change-indicator { position : absolute ; opacity : 0 ; width : 100 % ; he…" at bounding box center [813, 459] width 961 height 673
type textarea "}"
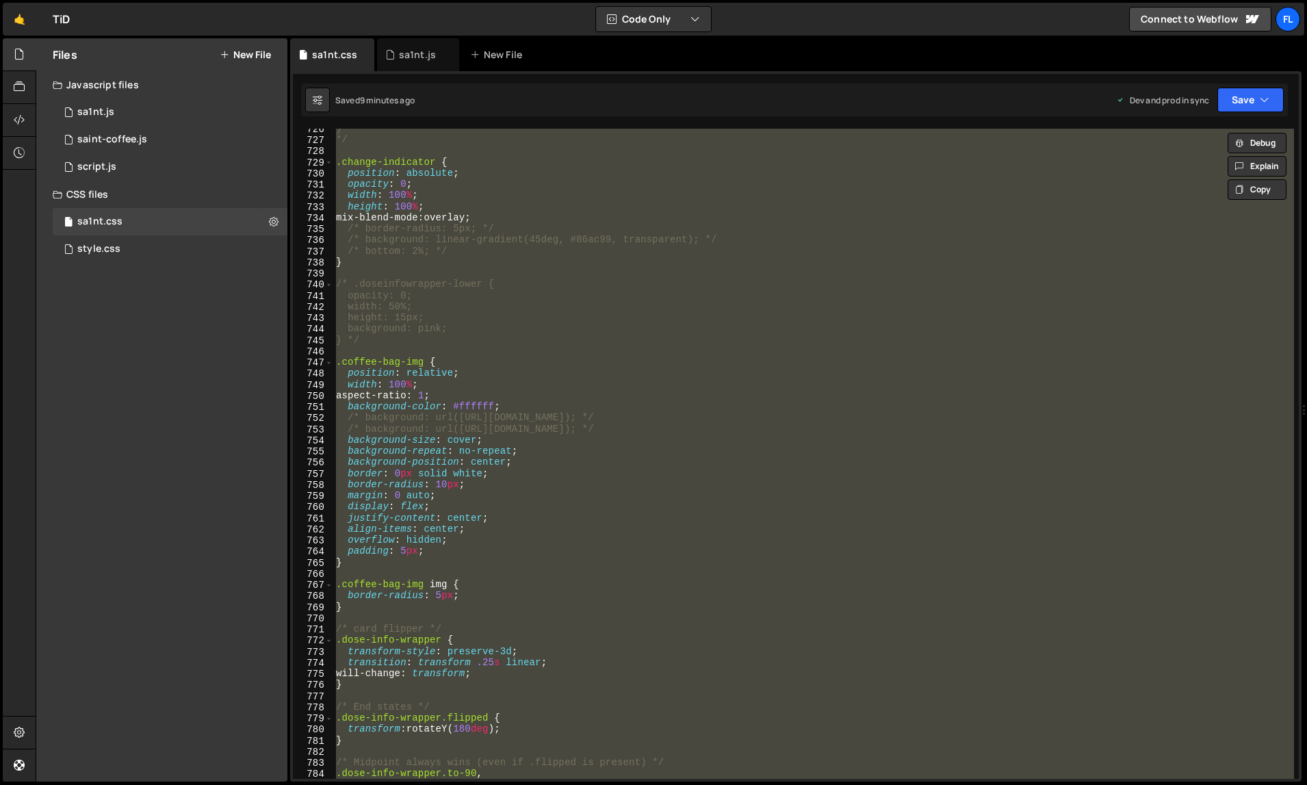
paste textarea
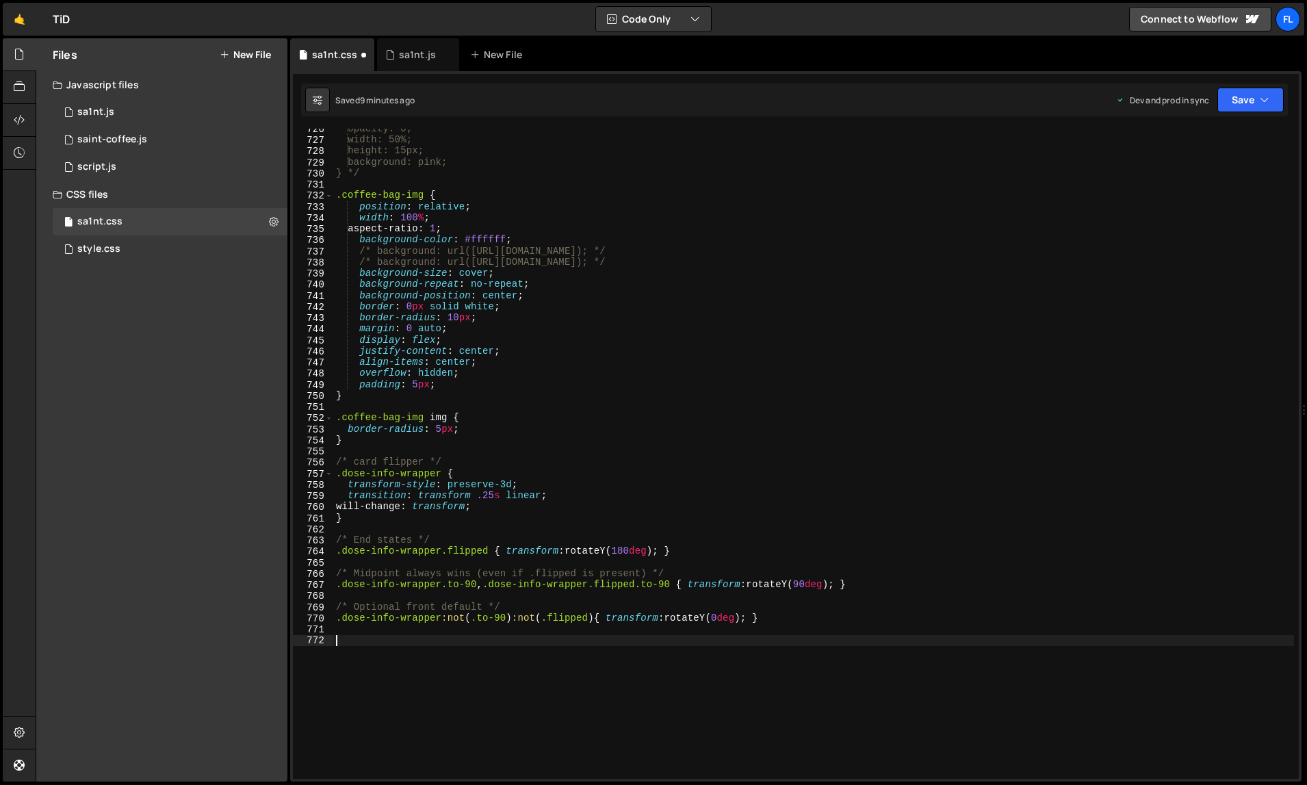
type textarea ".dose-info-wrapper {"
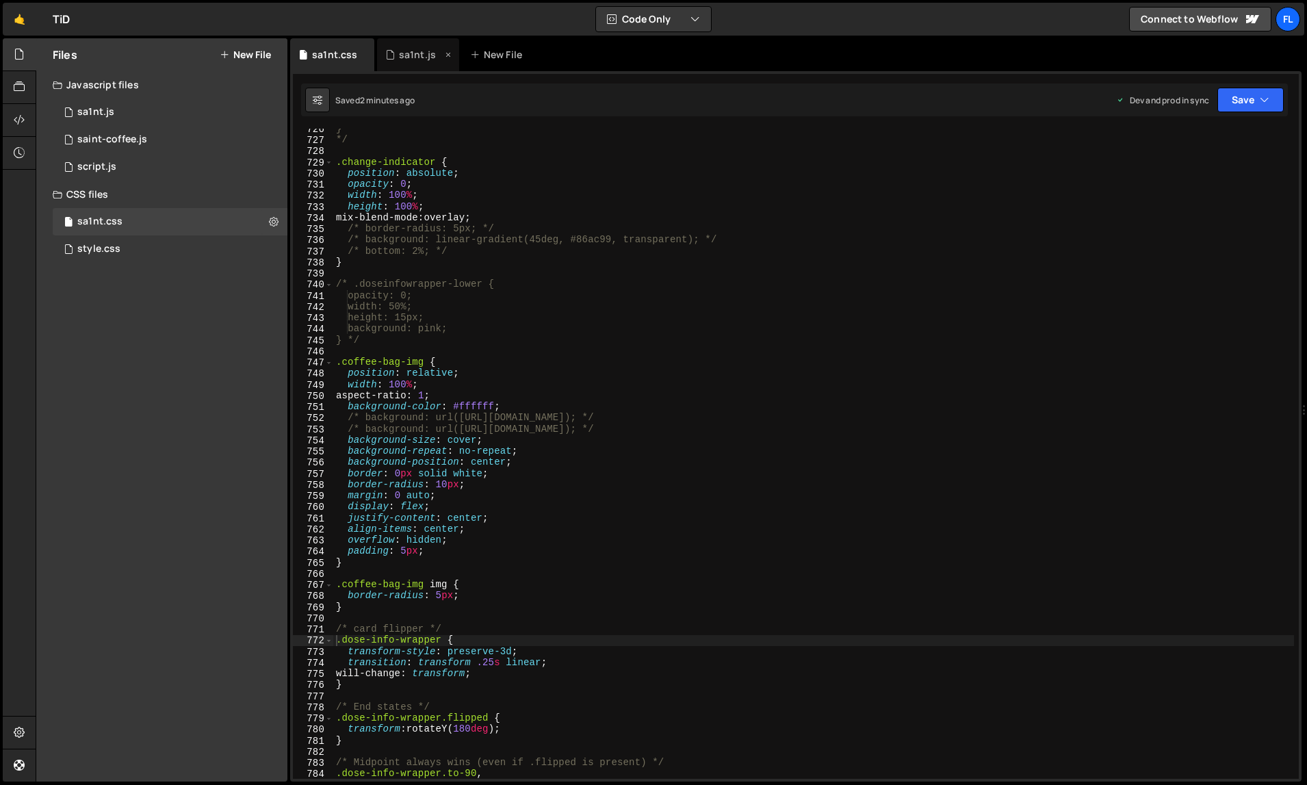
click at [419, 57] on div "sa1nt.js" at bounding box center [417, 55] width 37 height 14
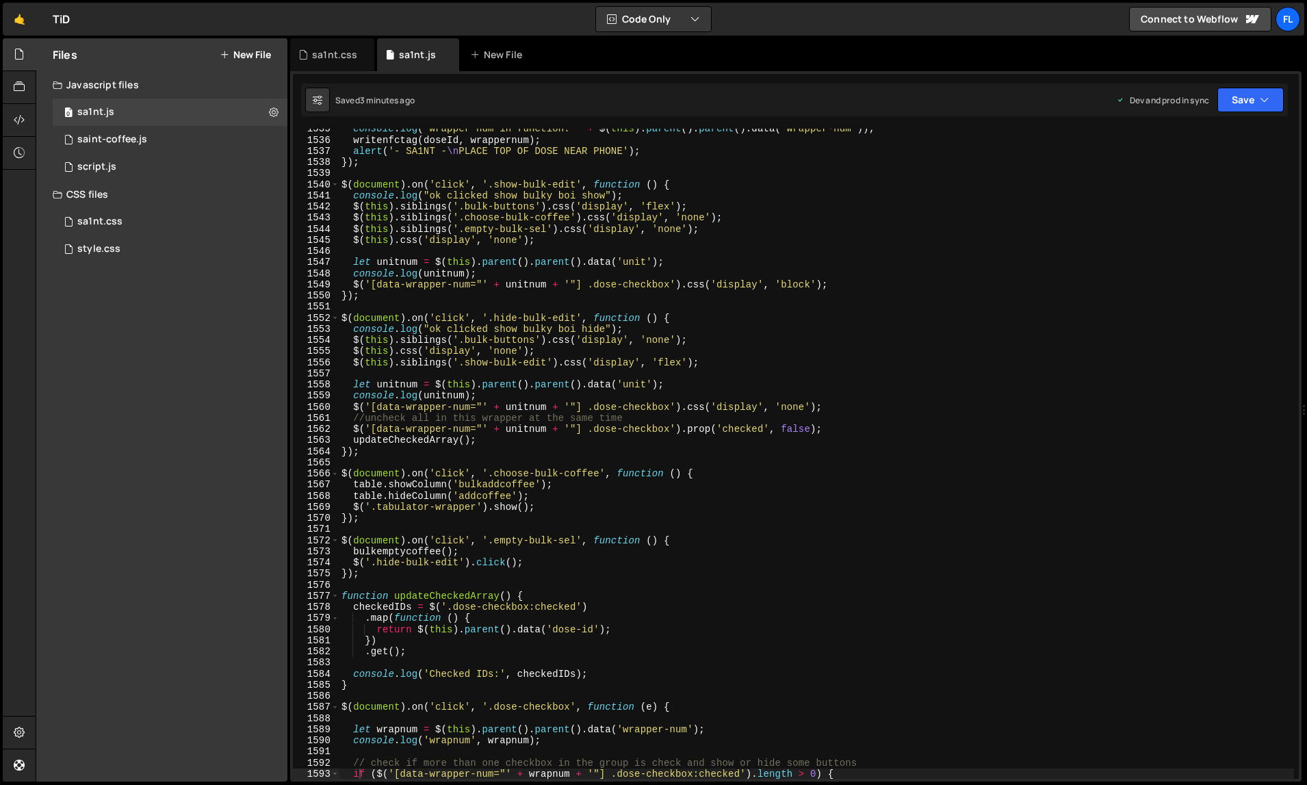
click at [606, 311] on div "console . log ( "wrapper num in function: " + $ ( this ) . parent ( ) . parent …" at bounding box center [817, 459] width 956 height 673
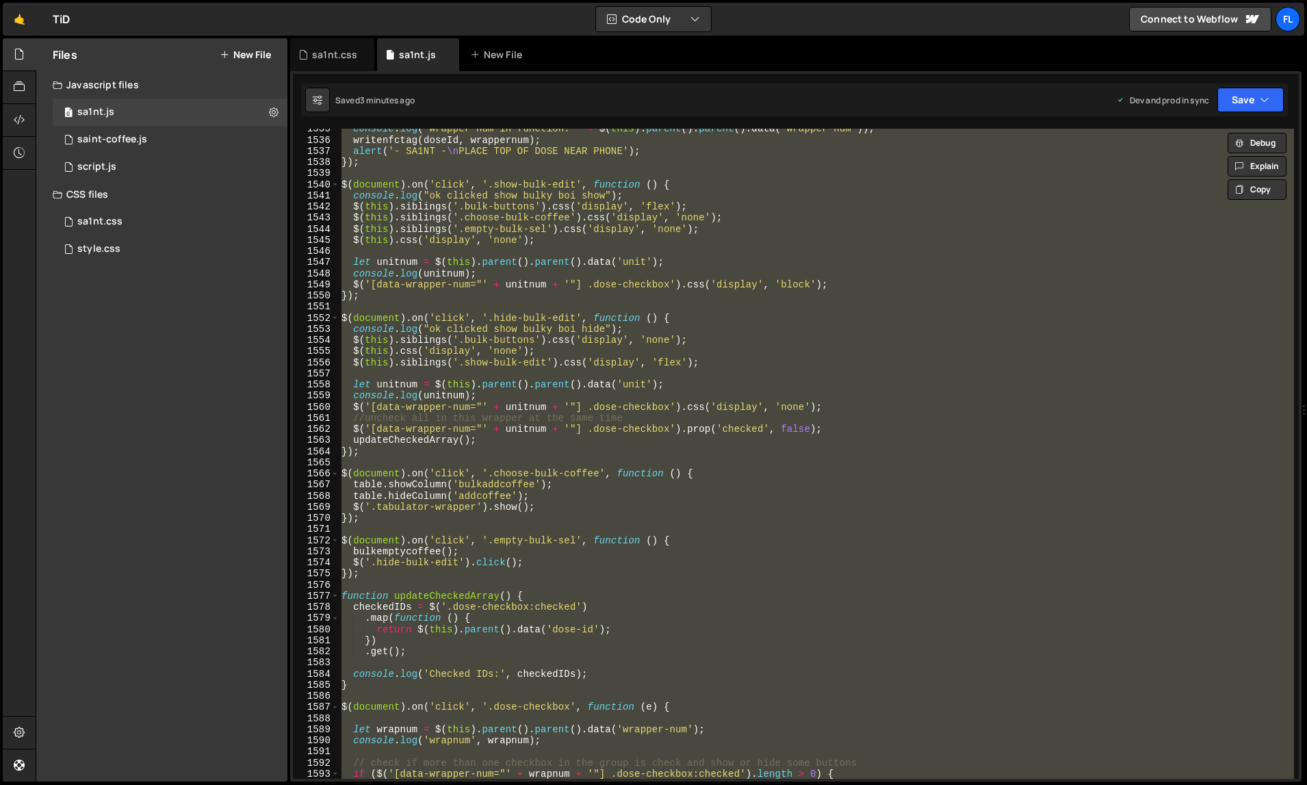
paste textarea
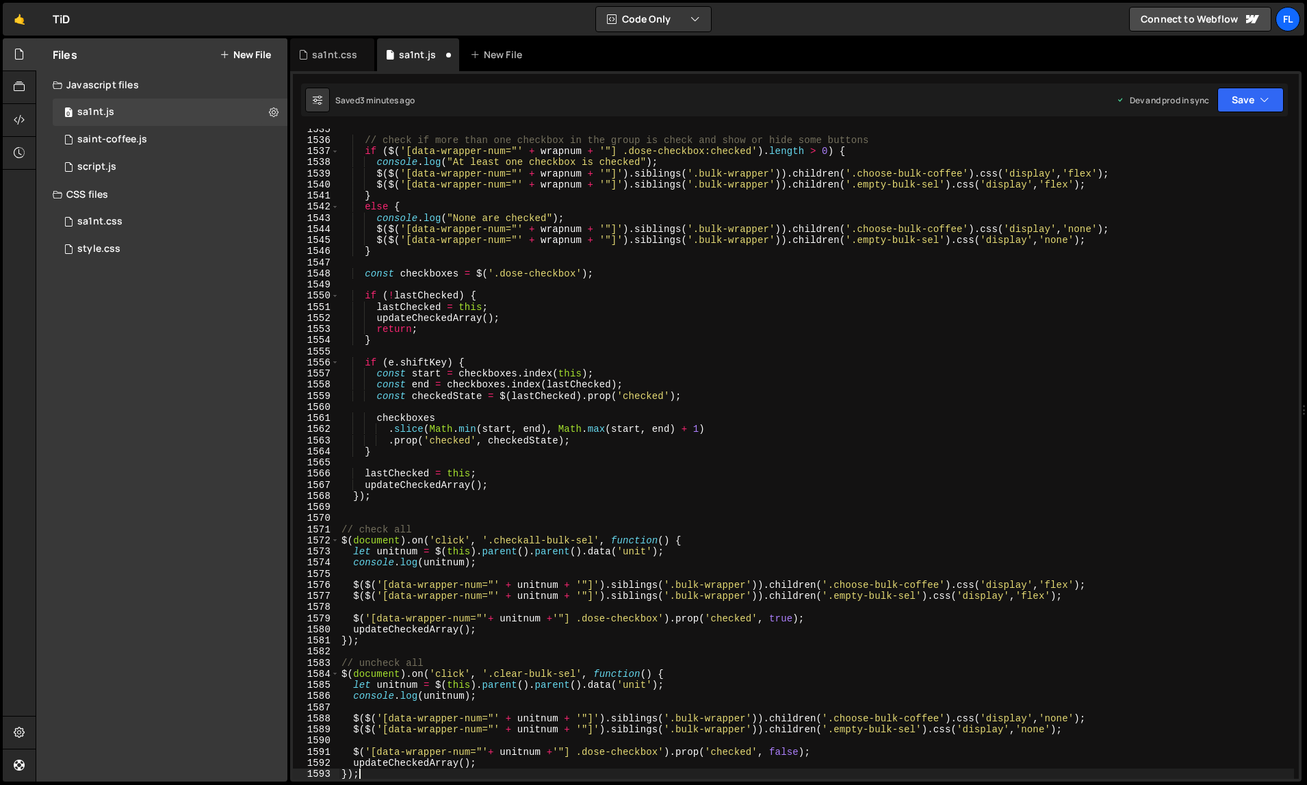
type textarea "if ($('[data-wrapper-num="' + wrapnum + '"] .dose-checkbox:checked').length > 0…"
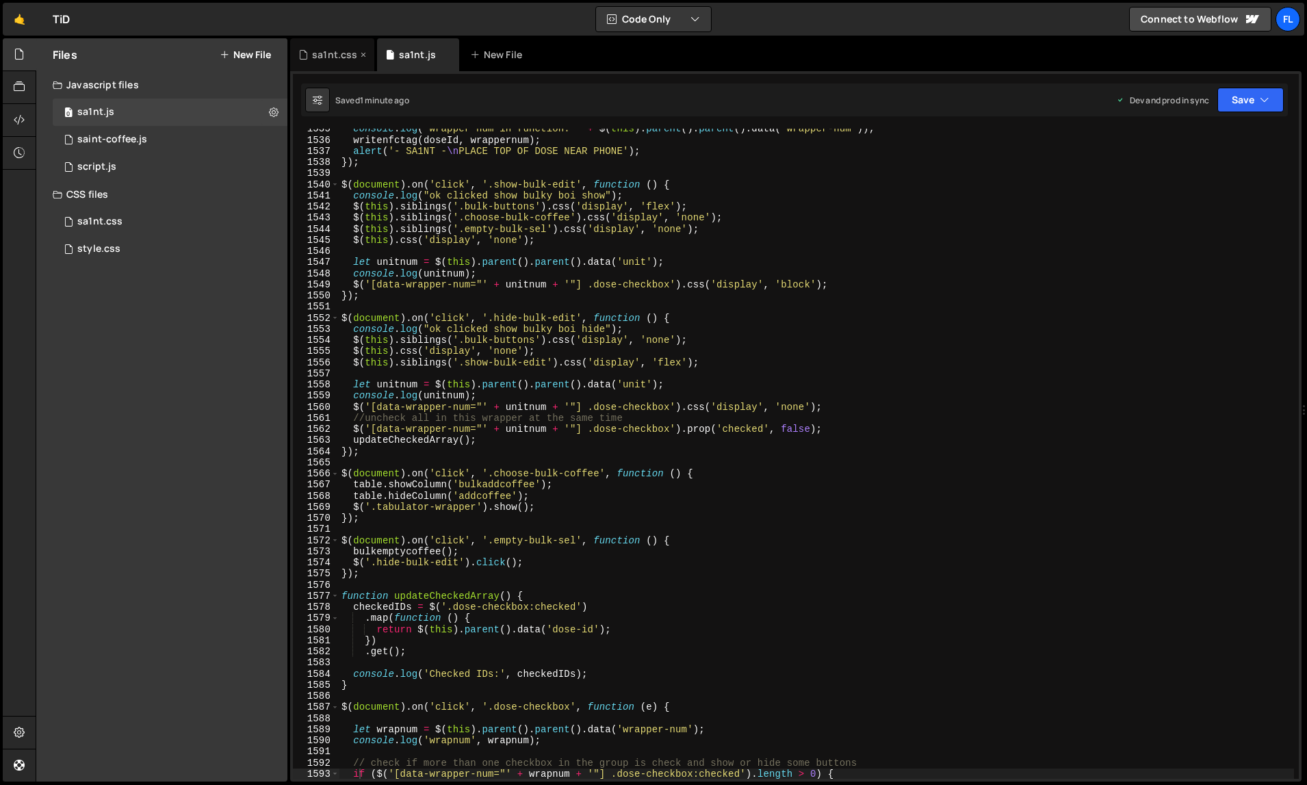
click at [331, 58] on div "sa1nt.css" at bounding box center [334, 55] width 45 height 14
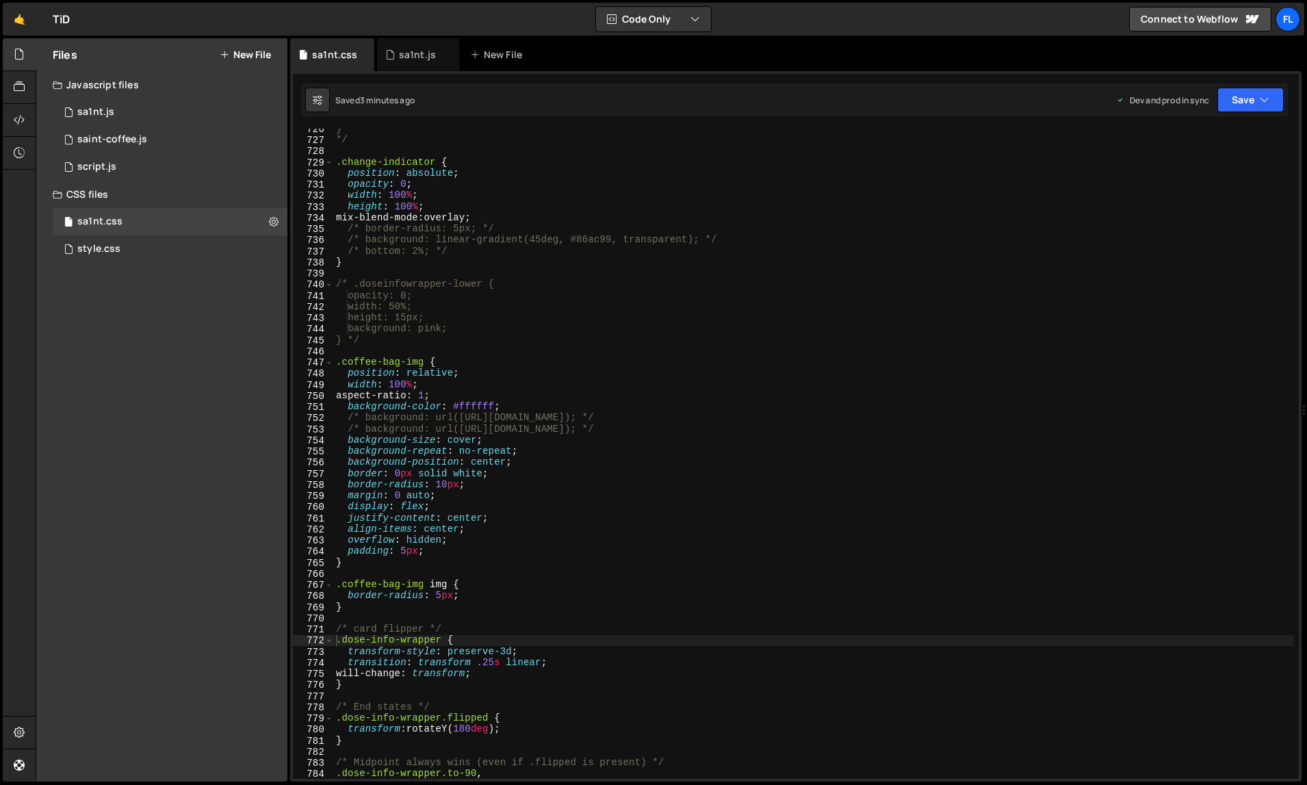
click at [470, 263] on div "} */ .change-indicator { position : absolute ; opacity : 0 ; width : 100 % ; he…" at bounding box center [813, 459] width 961 height 673
type textarea "}"
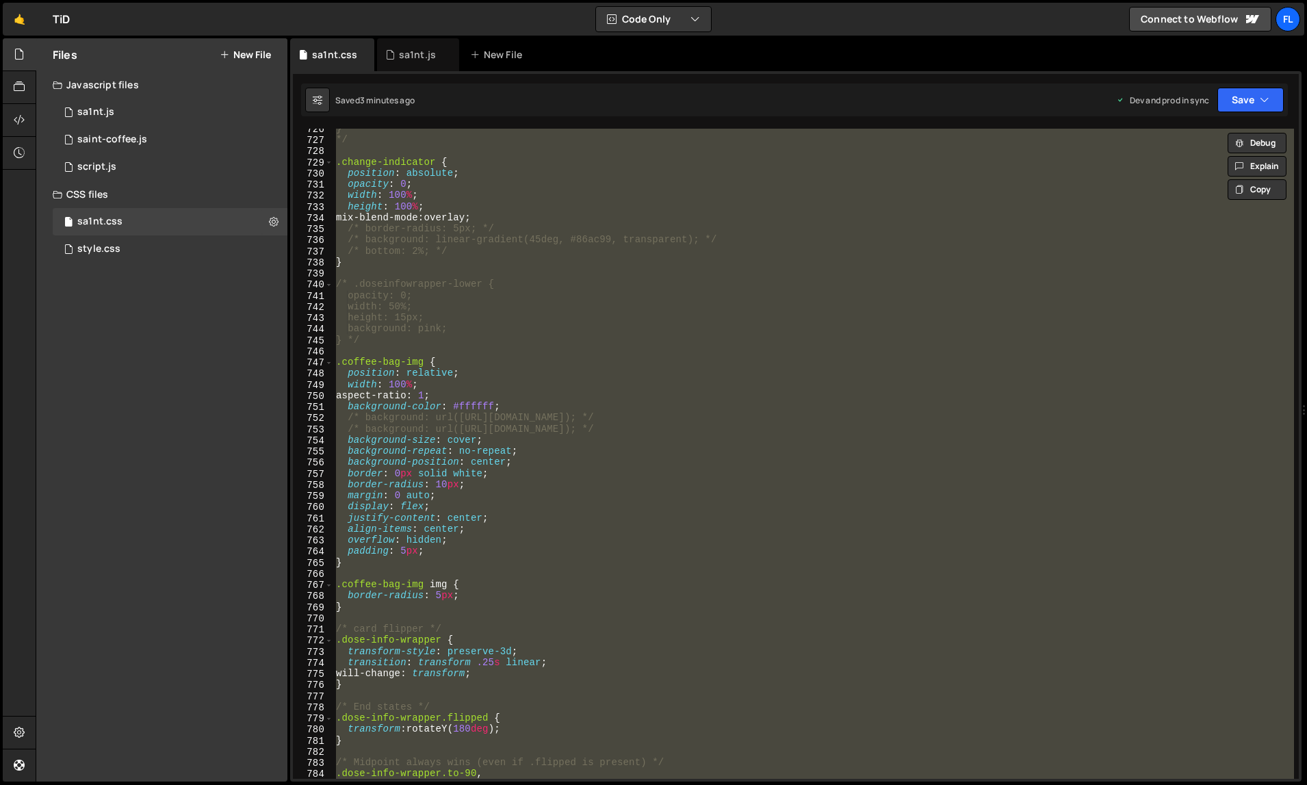
paste textarea
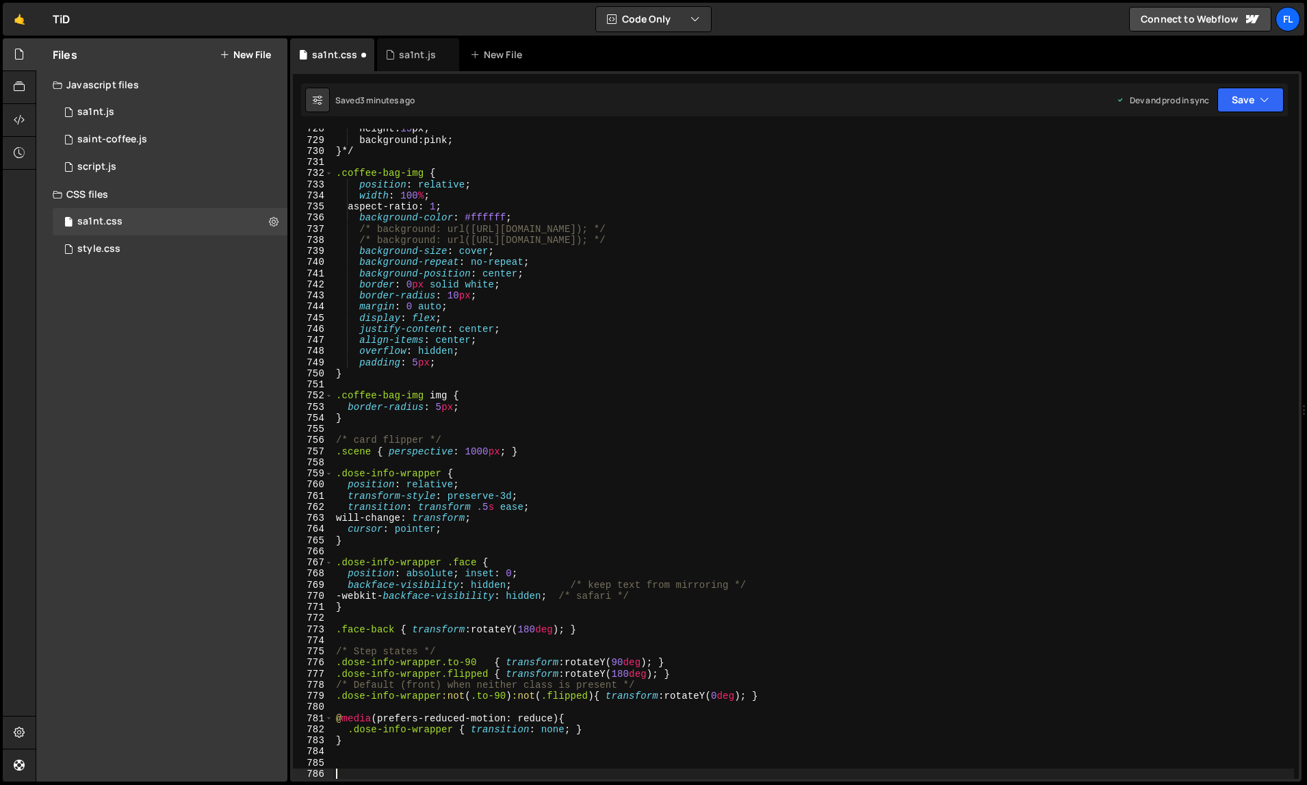
scroll to position [8110, 0]
type textarea "inset: 0;"
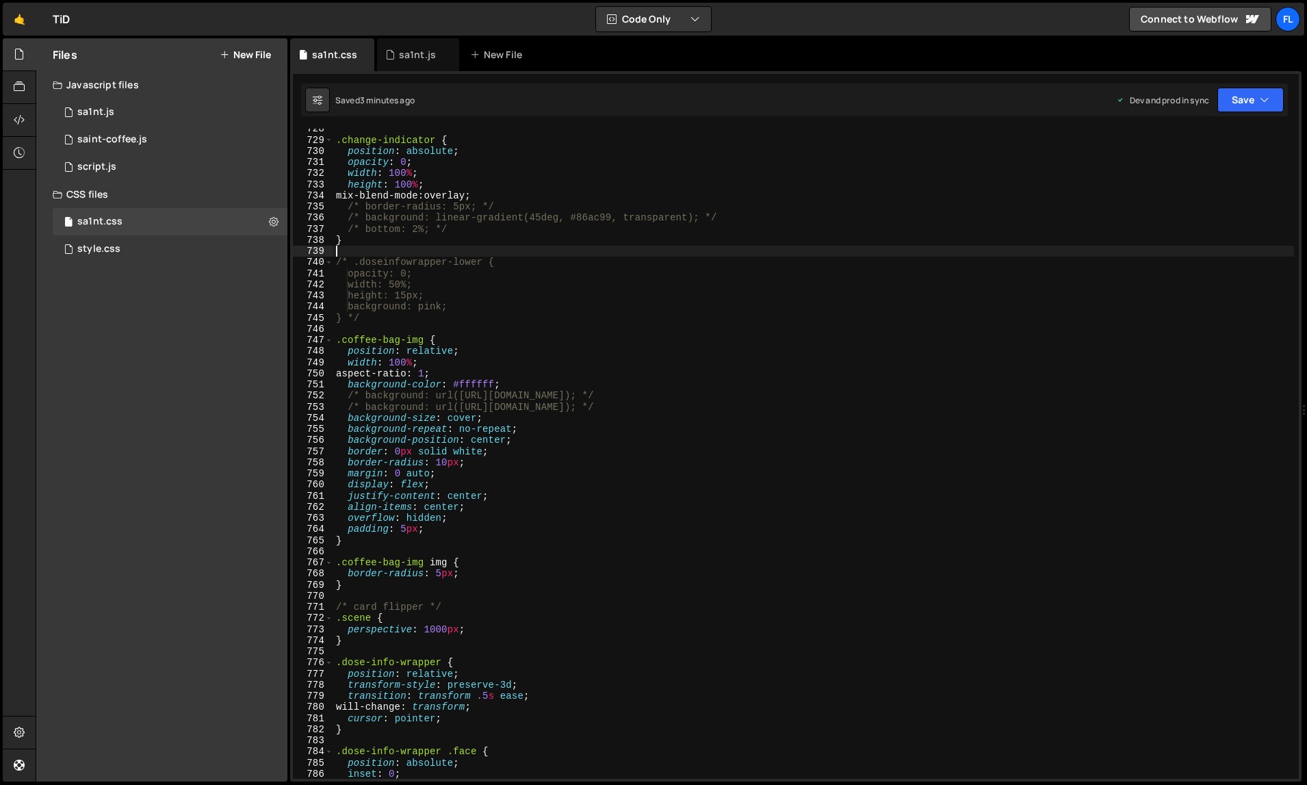
click at [723, 256] on div ".change-indicator { position : absolute ; opacity : 0 ; width : 100 % ; height …" at bounding box center [813, 459] width 961 height 673
type textarea "}"
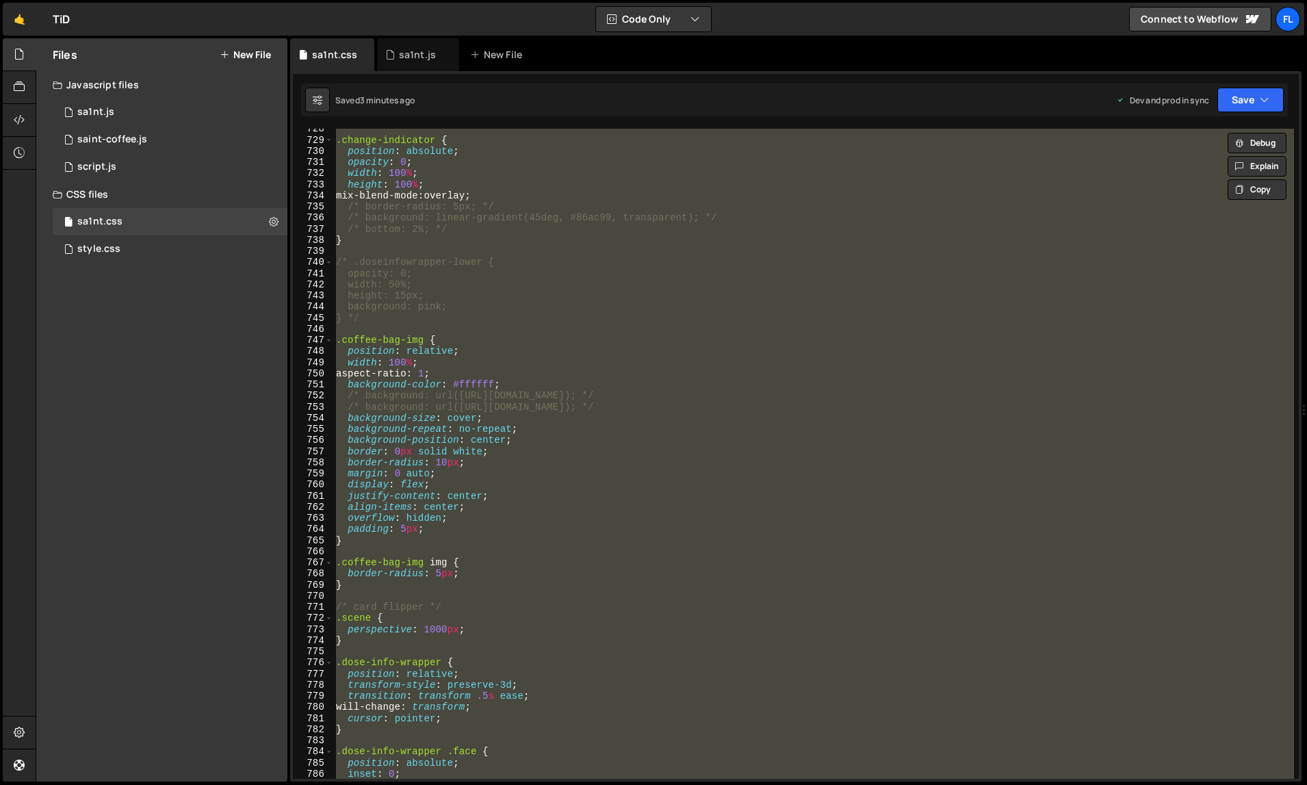
paste textarea
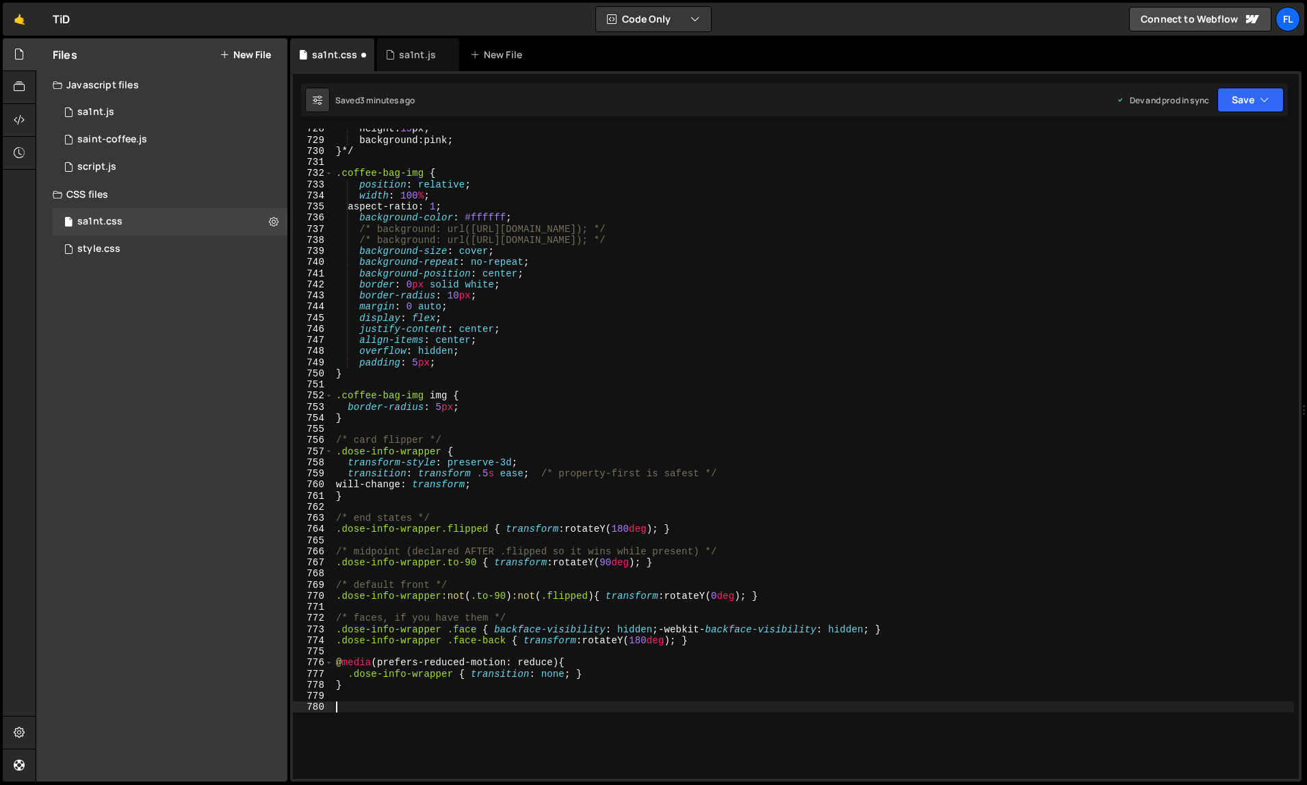
type textarea ".dose-info-wrapper.flipped {"
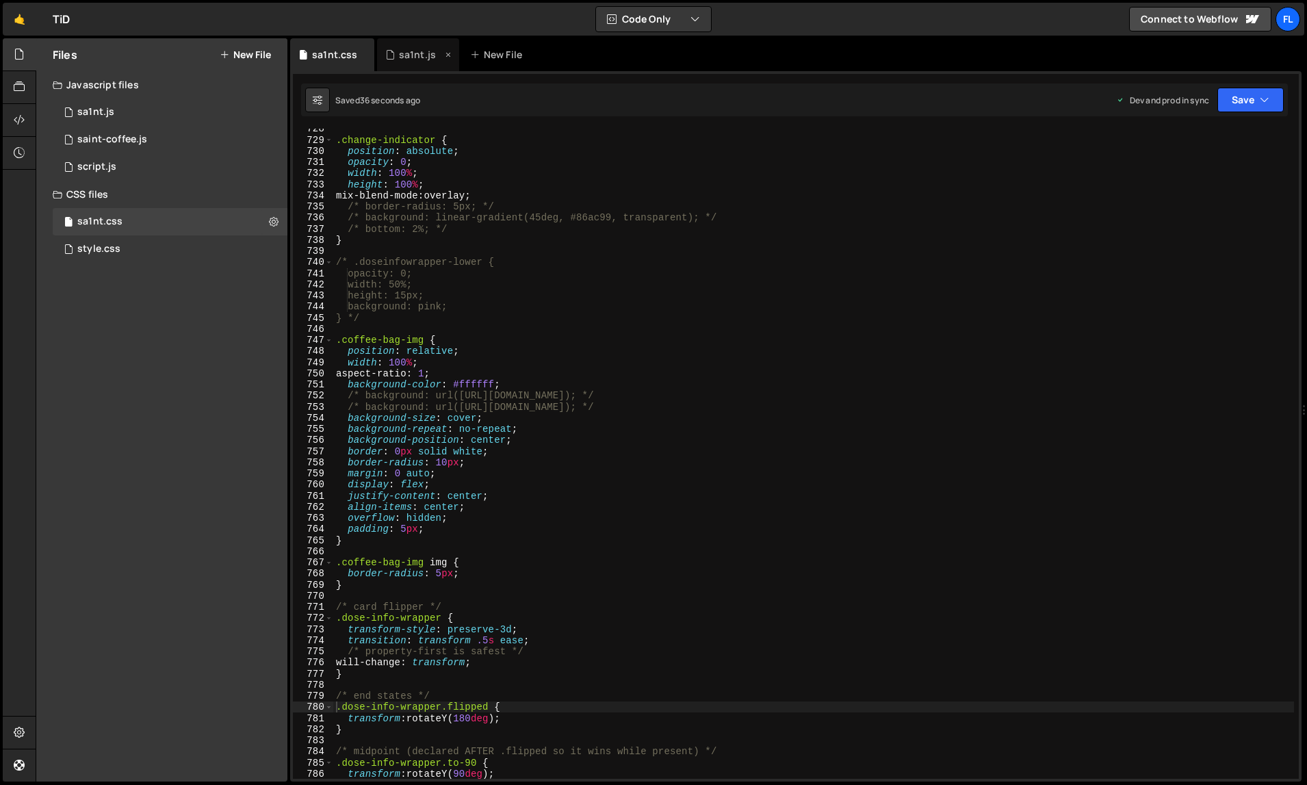
click at [413, 64] on div "sa1nt.js" at bounding box center [418, 54] width 82 height 33
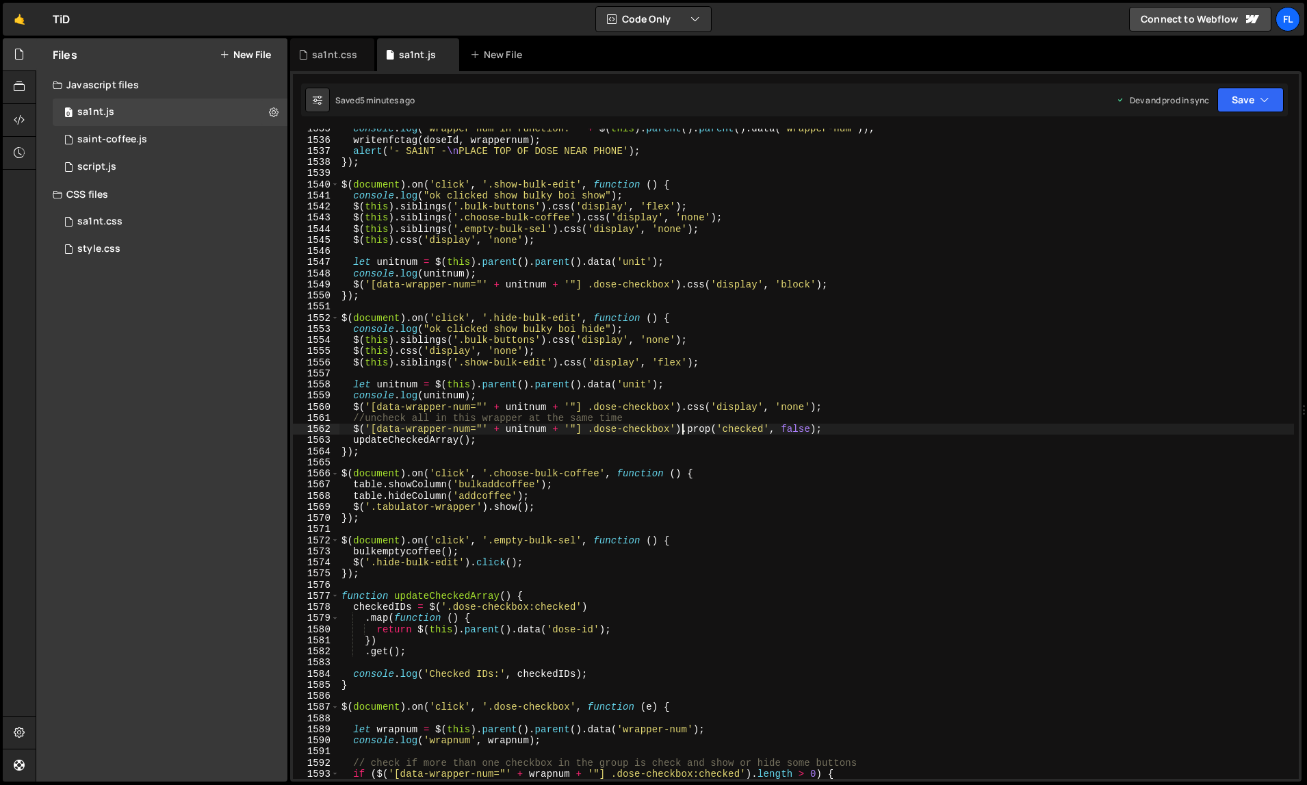
click at [684, 434] on div "console . log ( "wrapper num in function: " + $ ( this ) . parent ( ) . parent …" at bounding box center [817, 459] width 956 height 673
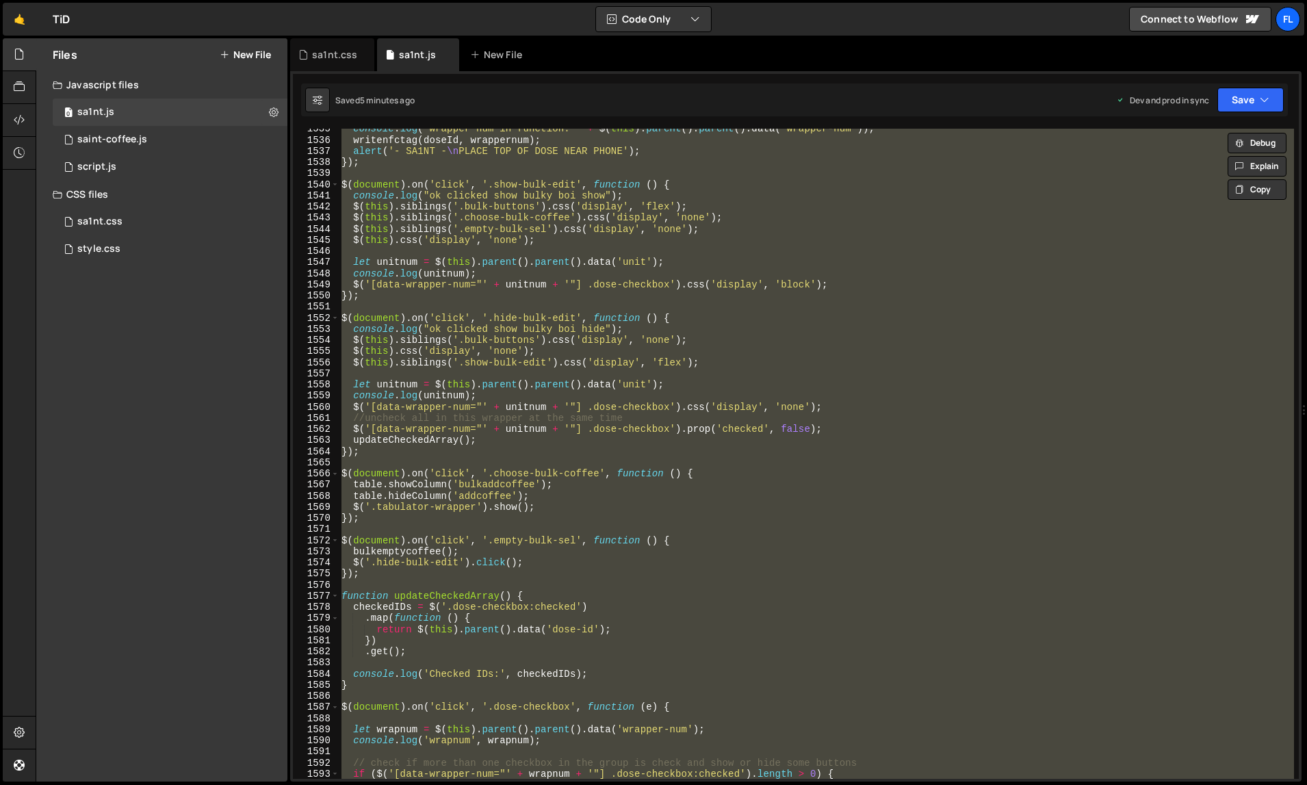
paste textarea
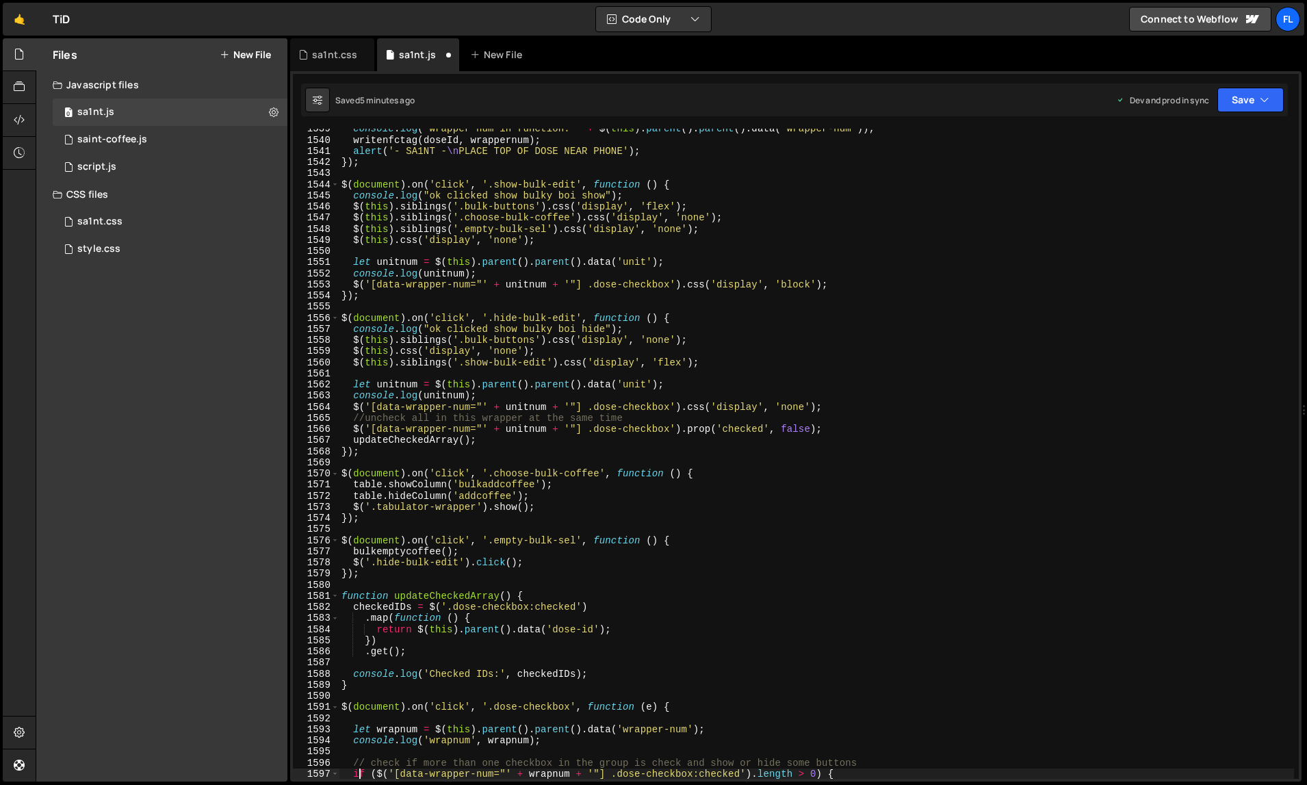
scroll to position [17582, 0]
click at [690, 225] on div "console . log ( "wrapper num in function: " + $ ( this ) . parent ( ) . parent …" at bounding box center [817, 459] width 956 height 673
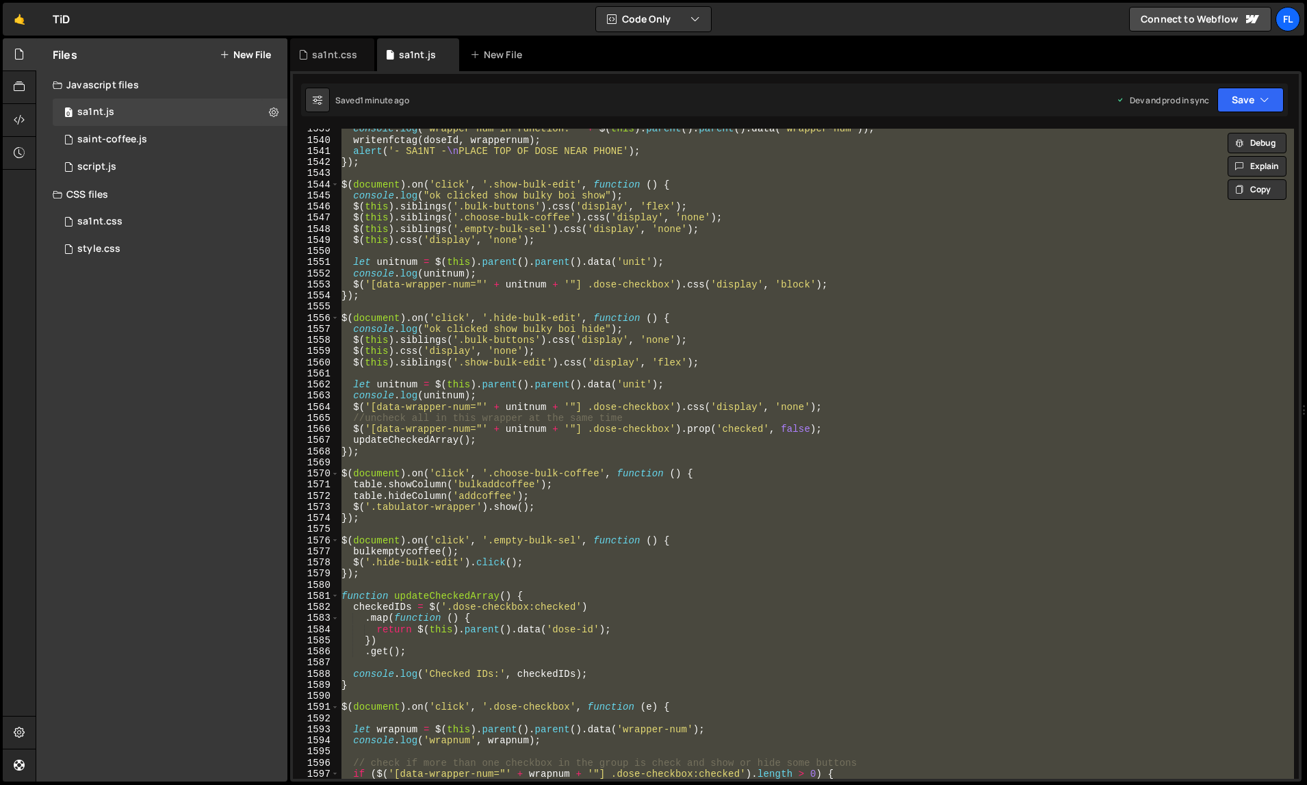
paste textarea
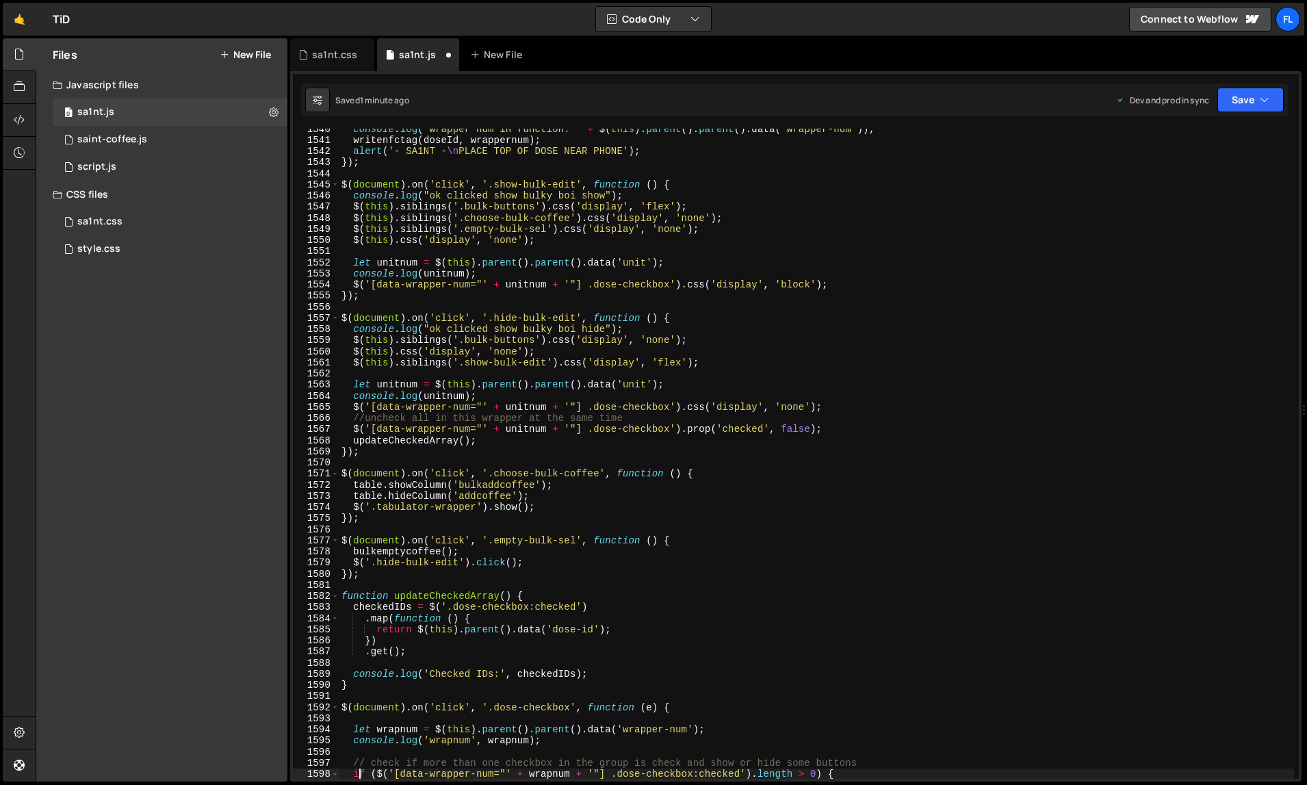
type textarea "if ($('[data-wrapper-num="' + wrapnum + '"] .dose-checkbox:checked').length > 0…"
click at [330, 53] on div "sa1nt.css" at bounding box center [334, 55] width 45 height 14
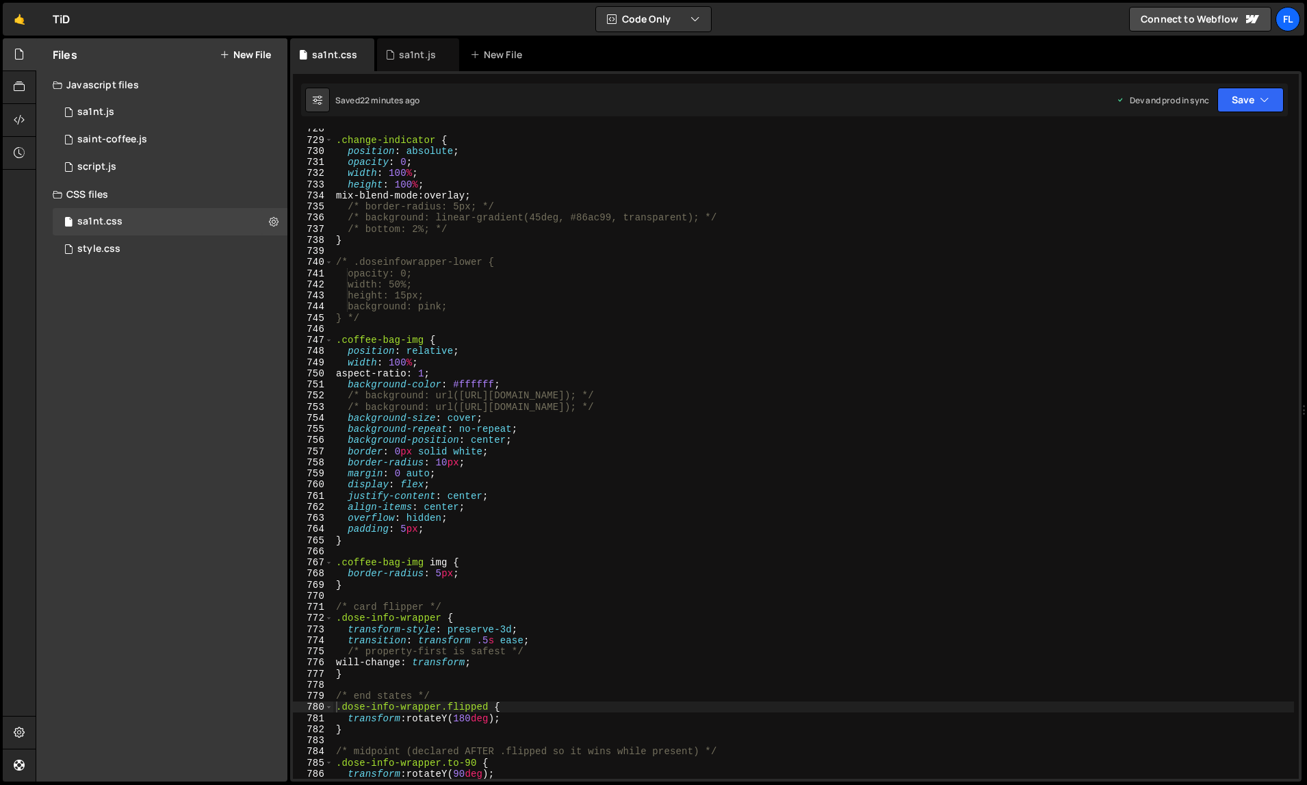
click at [654, 376] on div ".change-indicator { position : absolute ; opacity : 0 ; width : 100 % ; height …" at bounding box center [813, 459] width 961 height 673
type textarea "}"
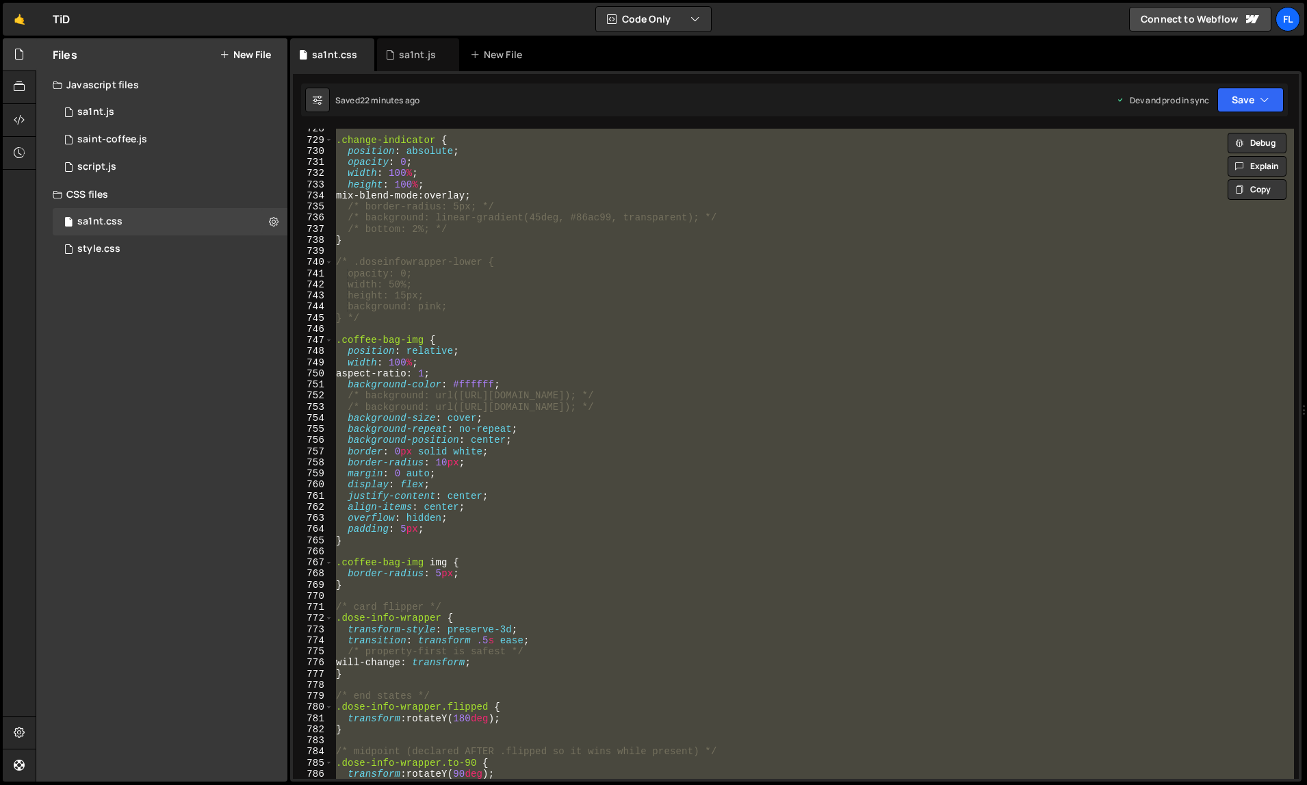
paste textarea
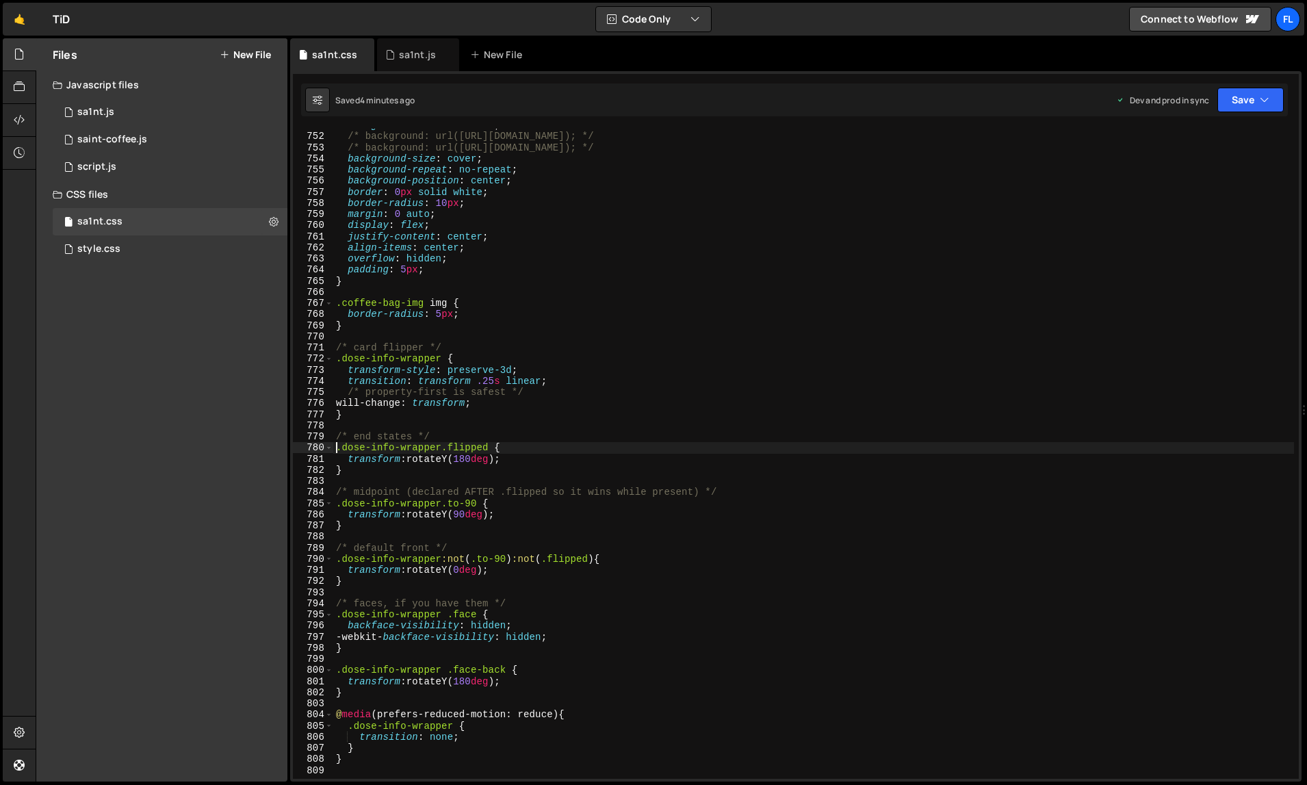
scroll to position [8686, 0]
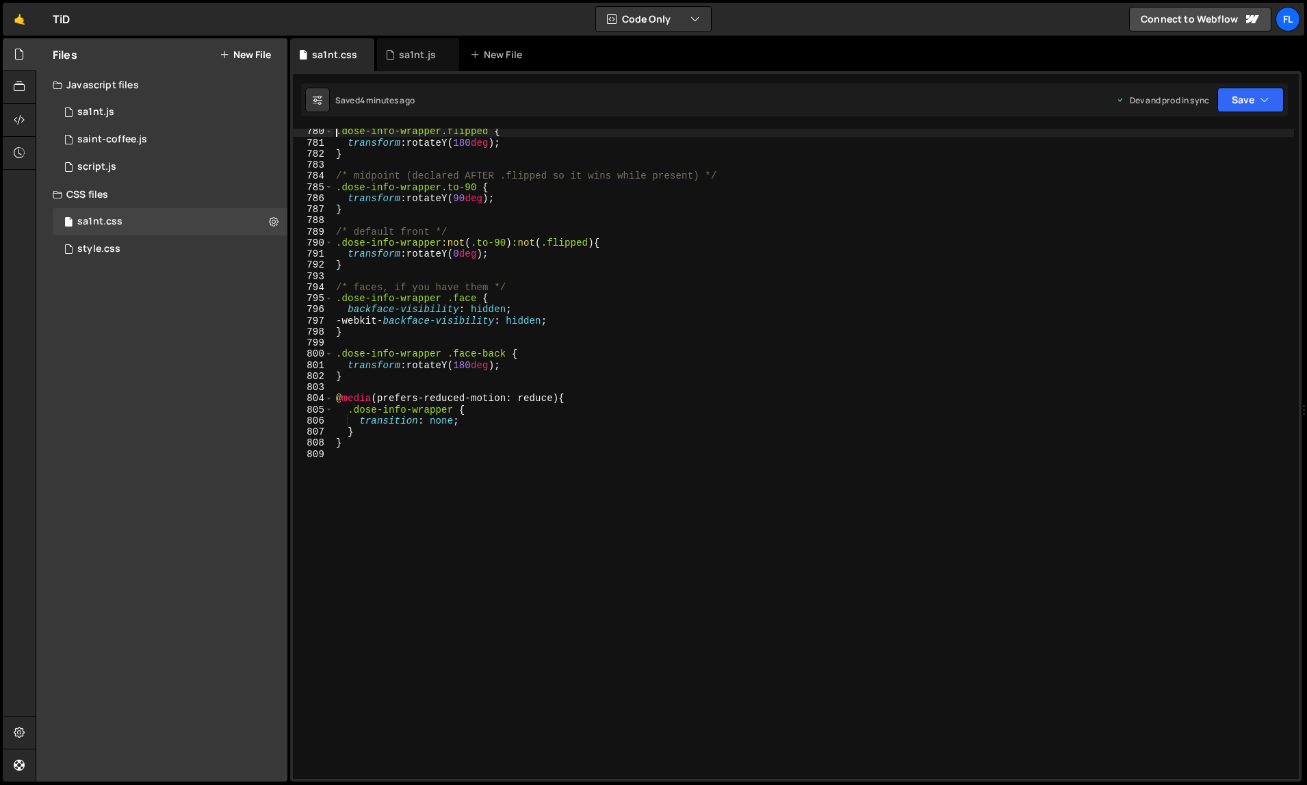
click at [480, 448] on div ".dose-info-wrapper.flipped { transform : rotateY( 180 deg ) ; } /* midpoint (de…" at bounding box center [813, 462] width 961 height 673
type textarea "}"
paste textarea ".dose-info-wrapper.to-90::after { opacity: 1; } /* show only at the midpoint */"
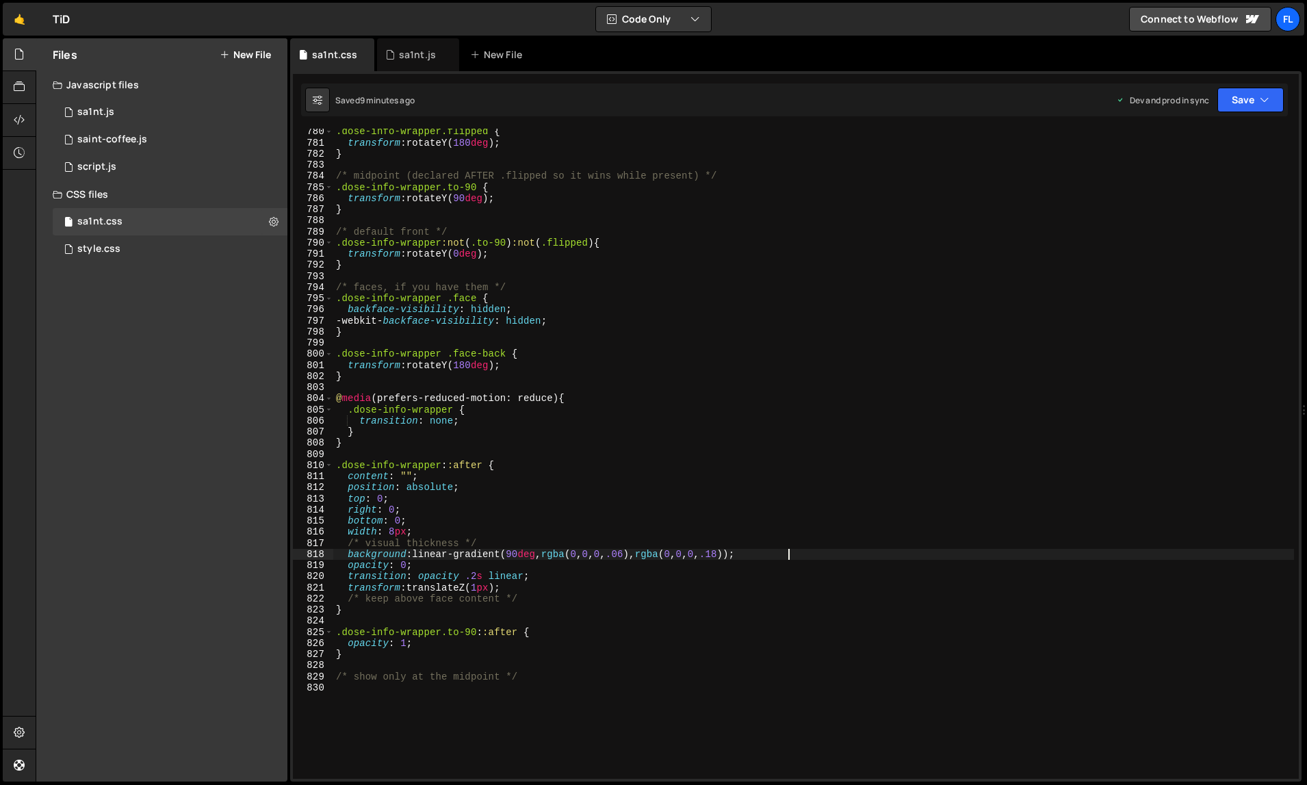
click at [755, 282] on div ".dose-info-wrapper.flipped { transform : rotateY( 180 deg ) ; } /* midpoint (de…" at bounding box center [813, 462] width 961 height 673
type textarea "/* show only at the midpoint */"
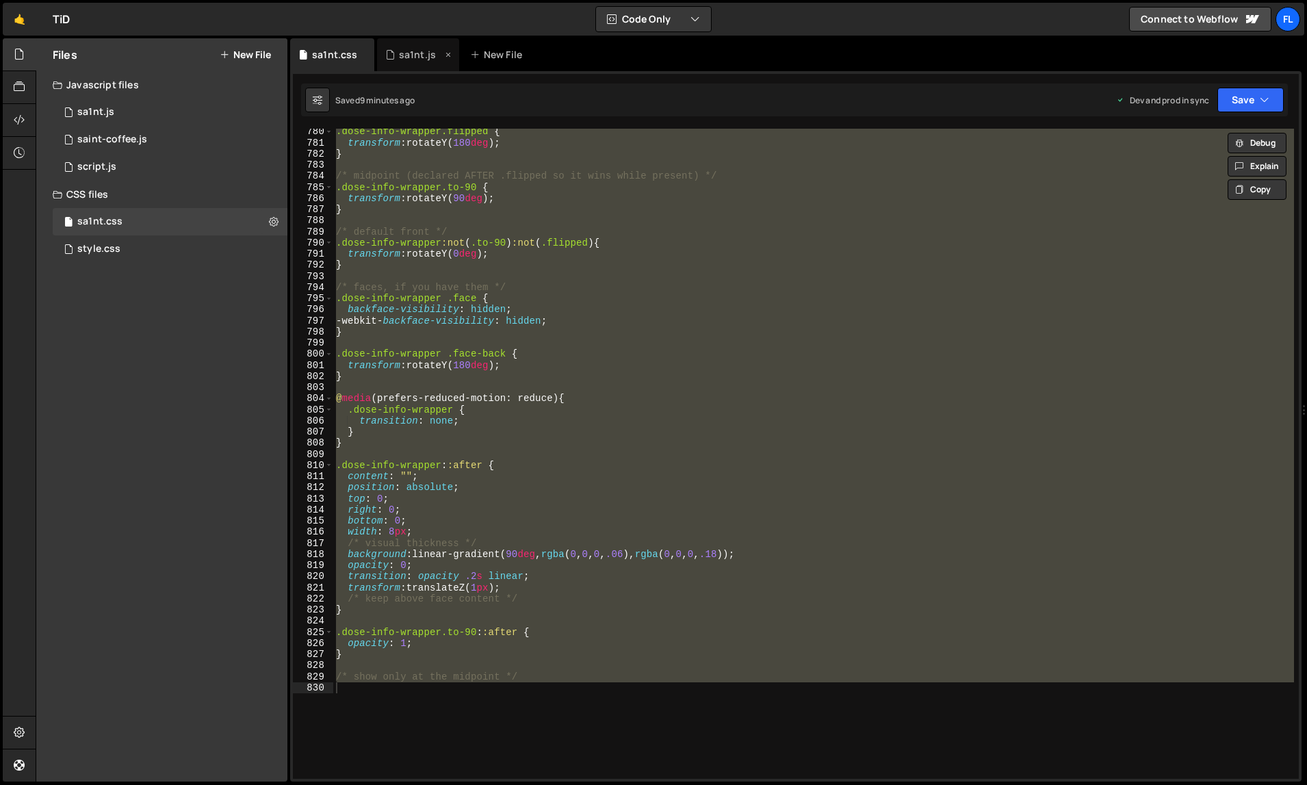
click at [391, 59] on icon at bounding box center [390, 55] width 10 height 14
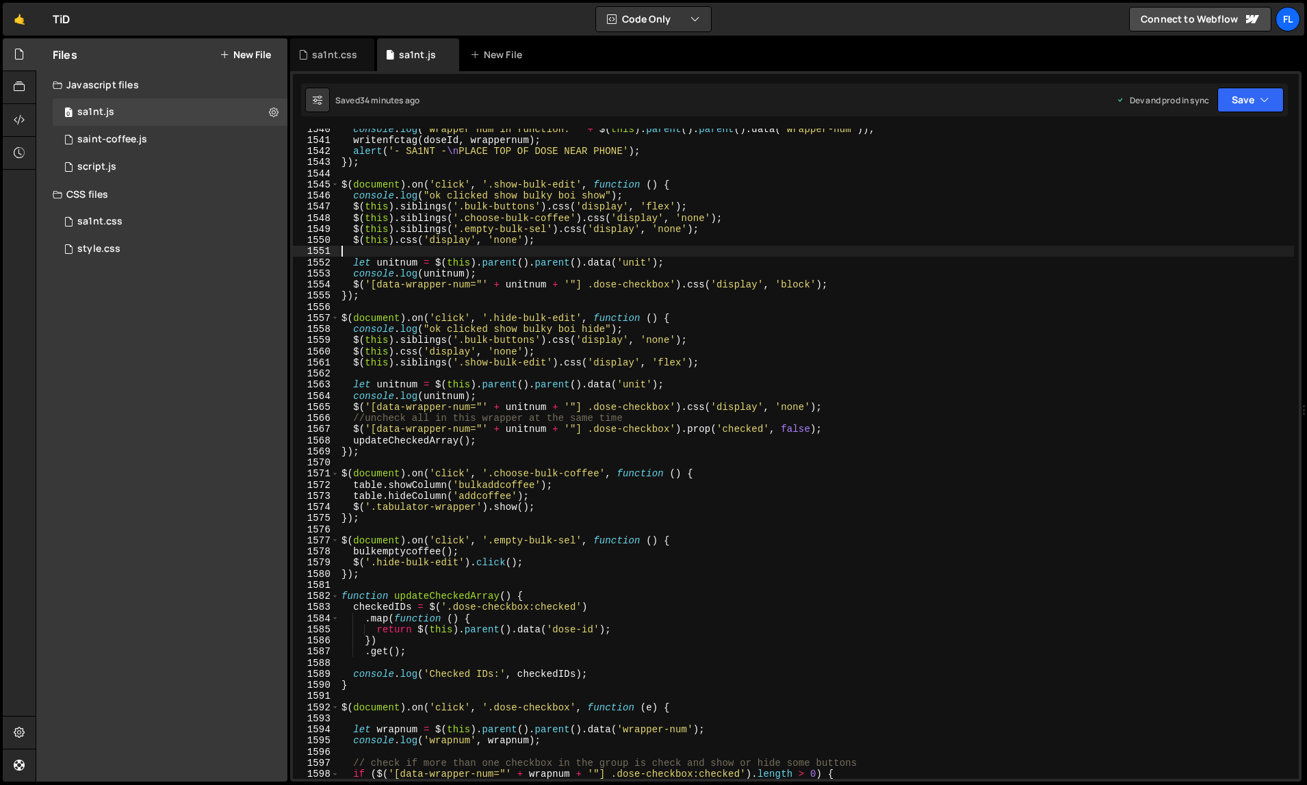
click at [536, 251] on div "console . log ( "wrapper num in function: " + $ ( this ) . parent ( ) . parent …" at bounding box center [817, 459] width 956 height 673
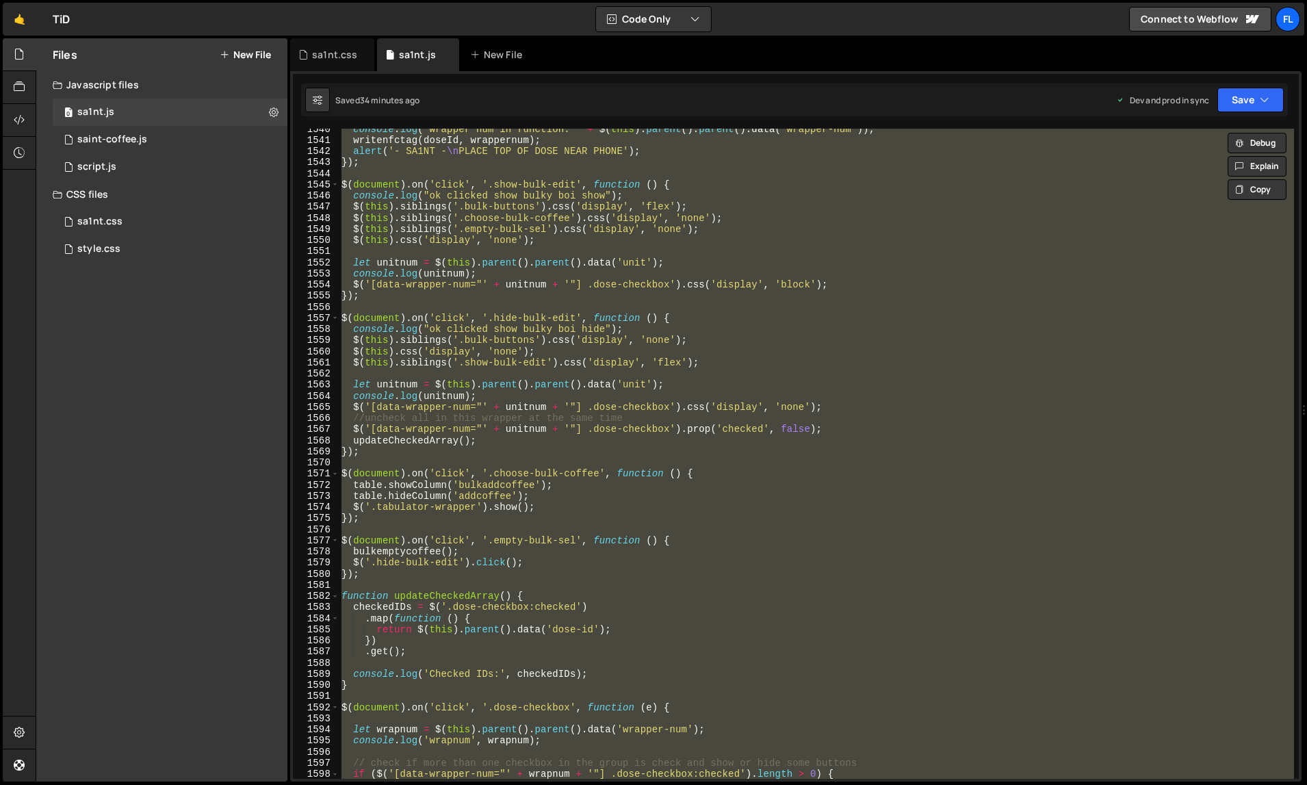
paste textarea
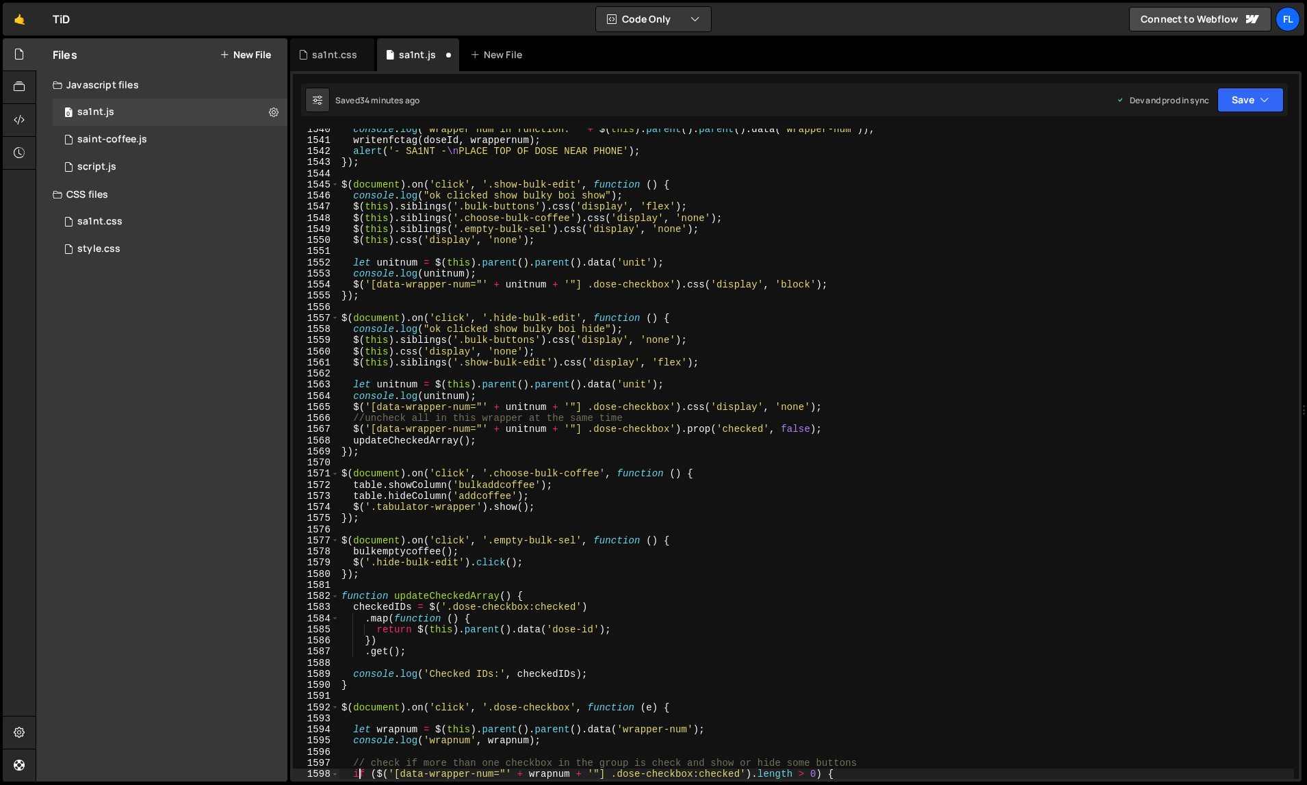
scroll to position [17594, 0]
click at [714, 268] on div "console . log ( "wrapper num in function: " + $ ( this ) . parent ( ) . parent …" at bounding box center [817, 459] width 956 height 673
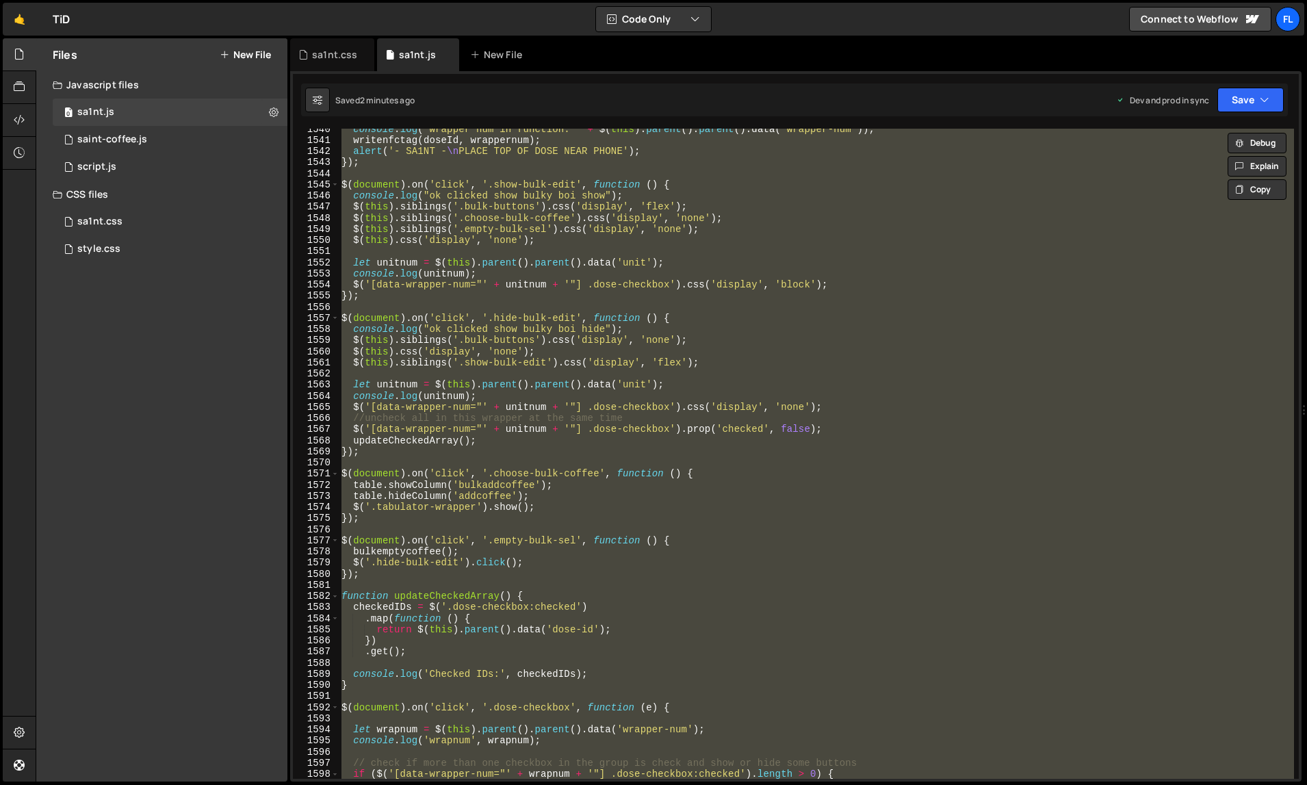
paste textarea
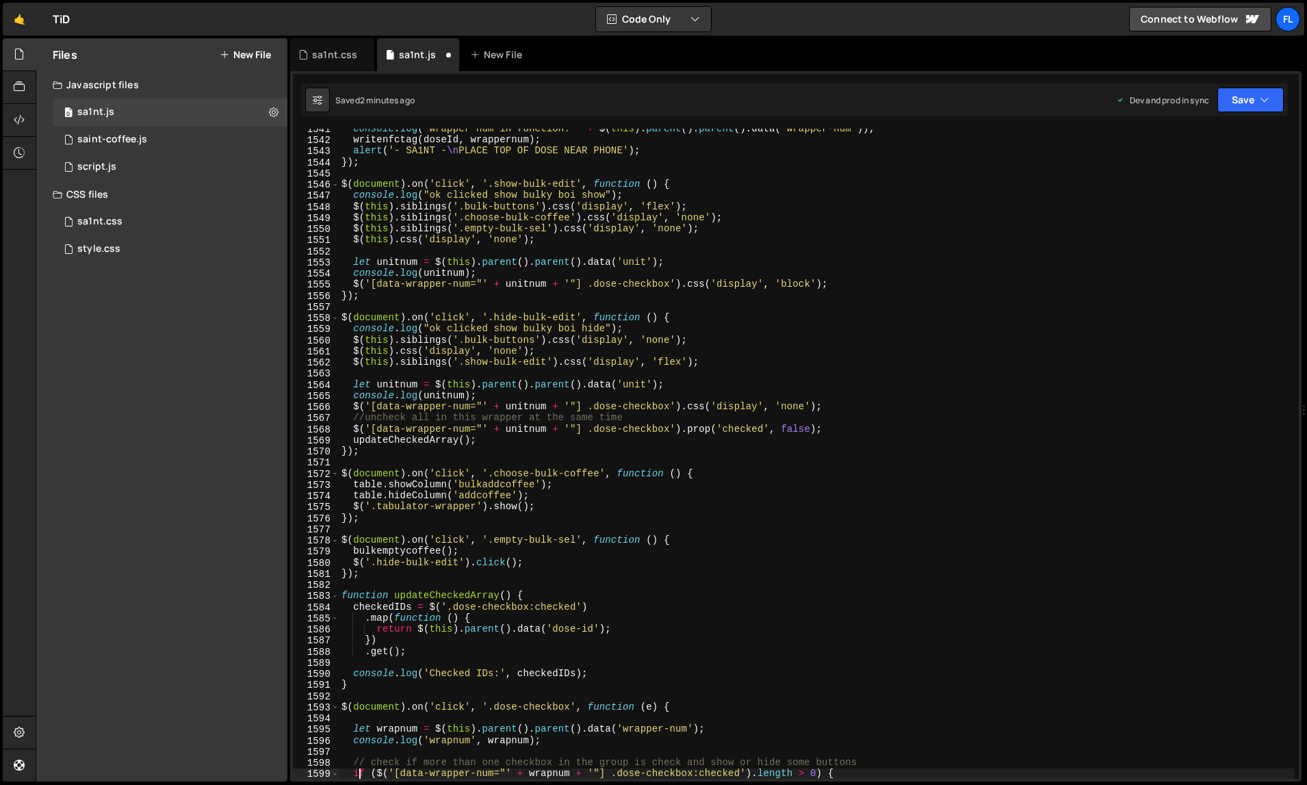
scroll to position [17605, 0]
click at [743, 239] on div "console . log ( "wrapper num in function: " + $ ( this ) . parent ( ) . parent …" at bounding box center [817, 459] width 956 height 673
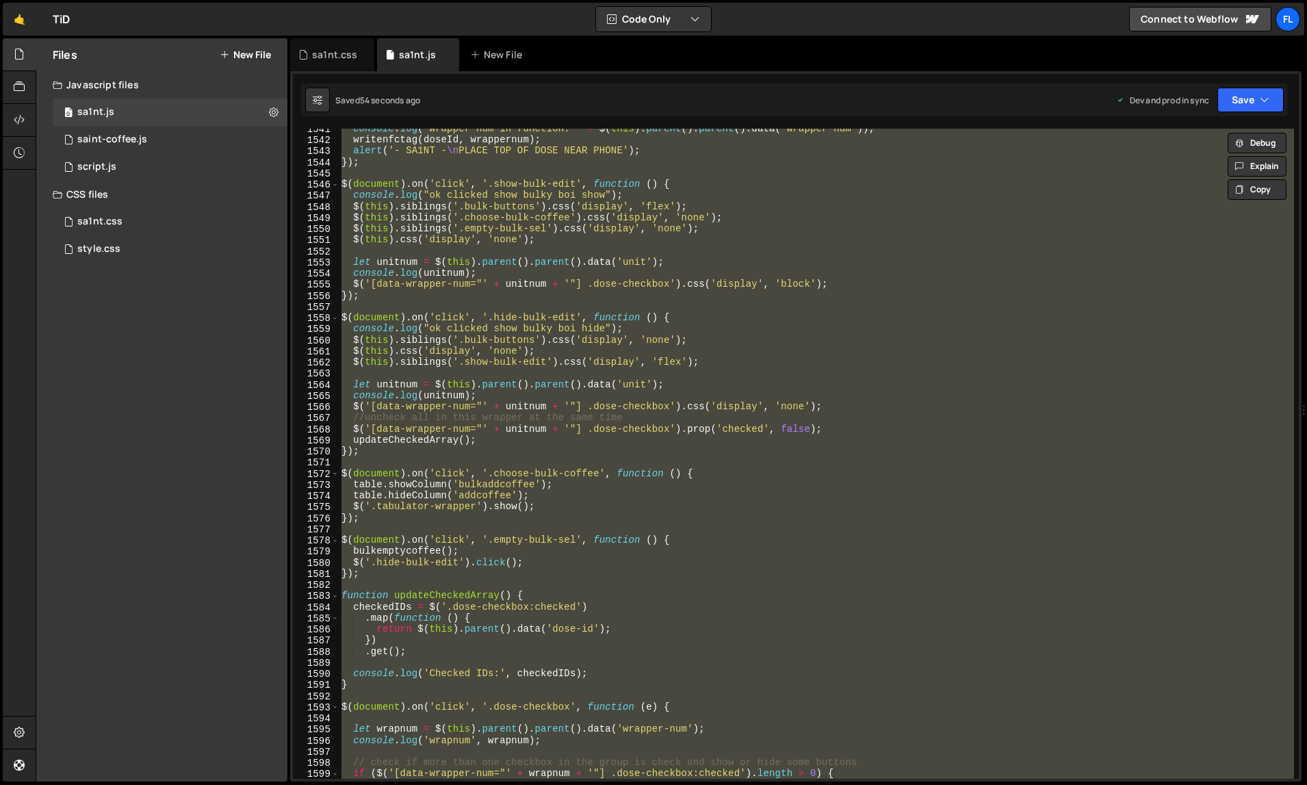
paste textarea
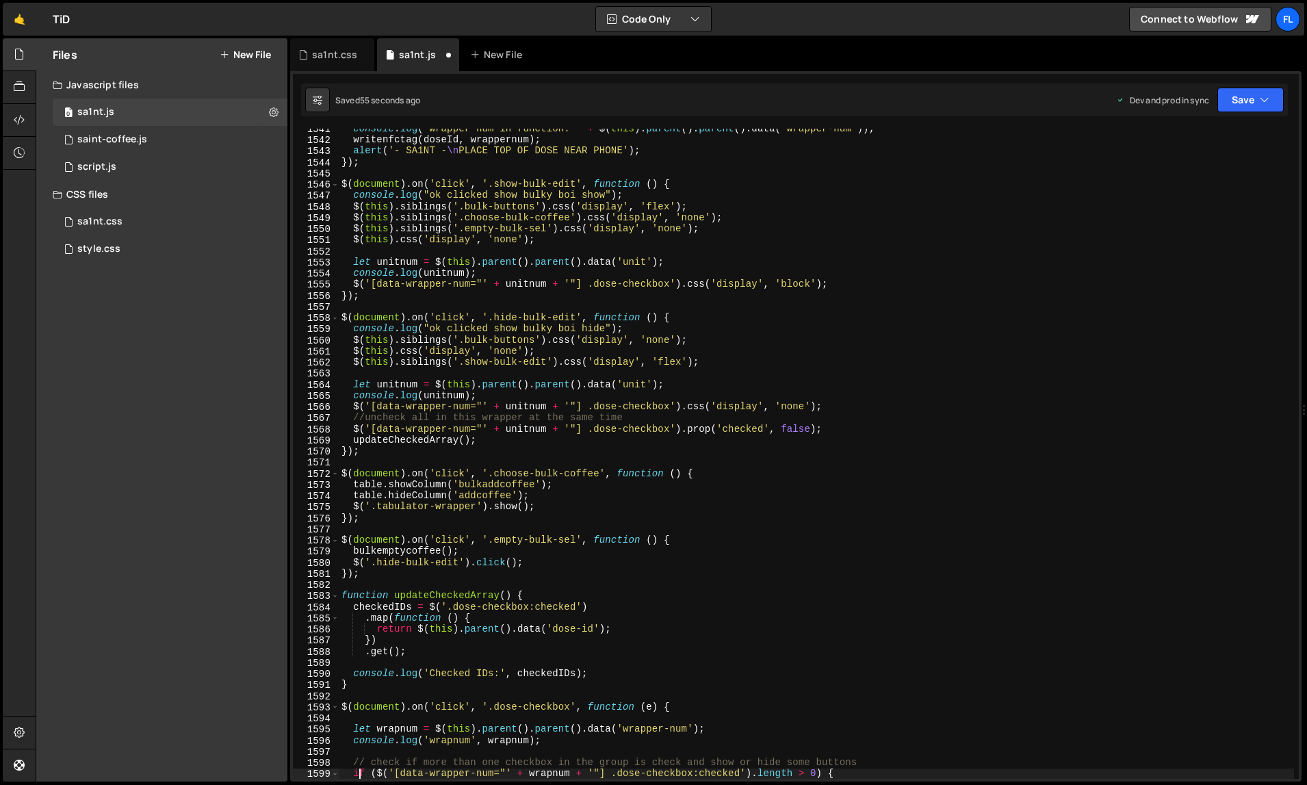
type textarea "if ($('[data-wrapper-num="' + wrapnum + '"] .dose-checkbox:checked').length > 0…"
click at [740, 247] on div "console . log ( "wrapper num in function: " + $ ( this ) . parent ( ) . parent …" at bounding box center [817, 459] width 956 height 673
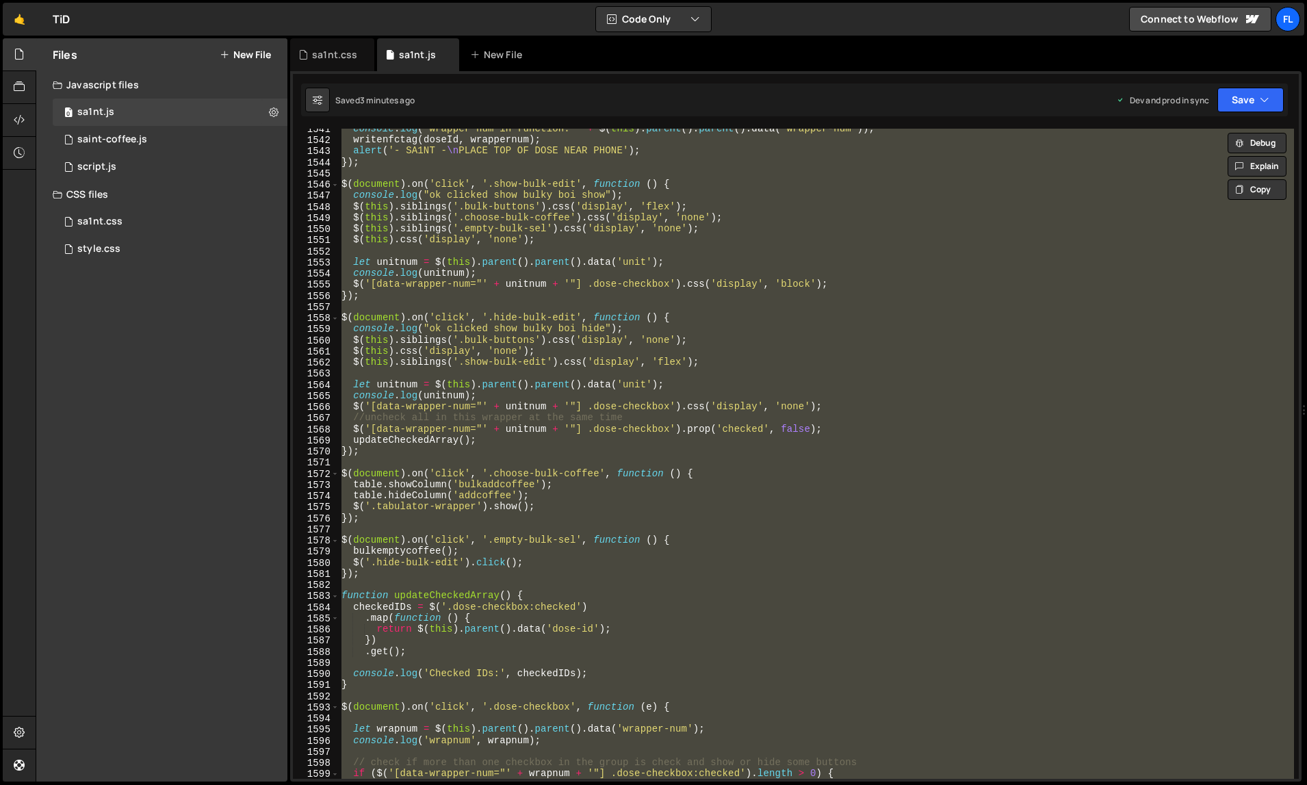
paste textarea
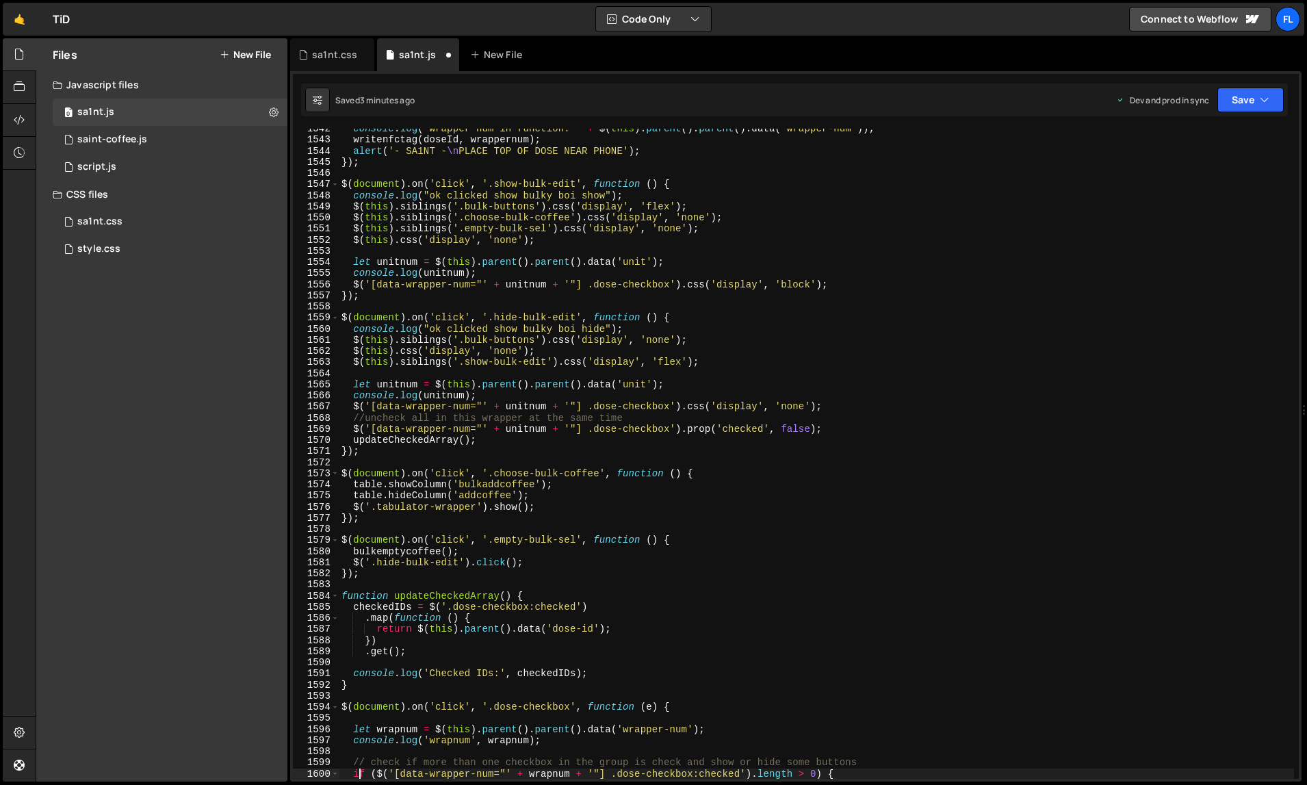
scroll to position [17616, 0]
click at [744, 211] on div "console . log ( "wrapper num in function: " + $ ( this ) . parent ( ) . parent …" at bounding box center [817, 459] width 956 height 673
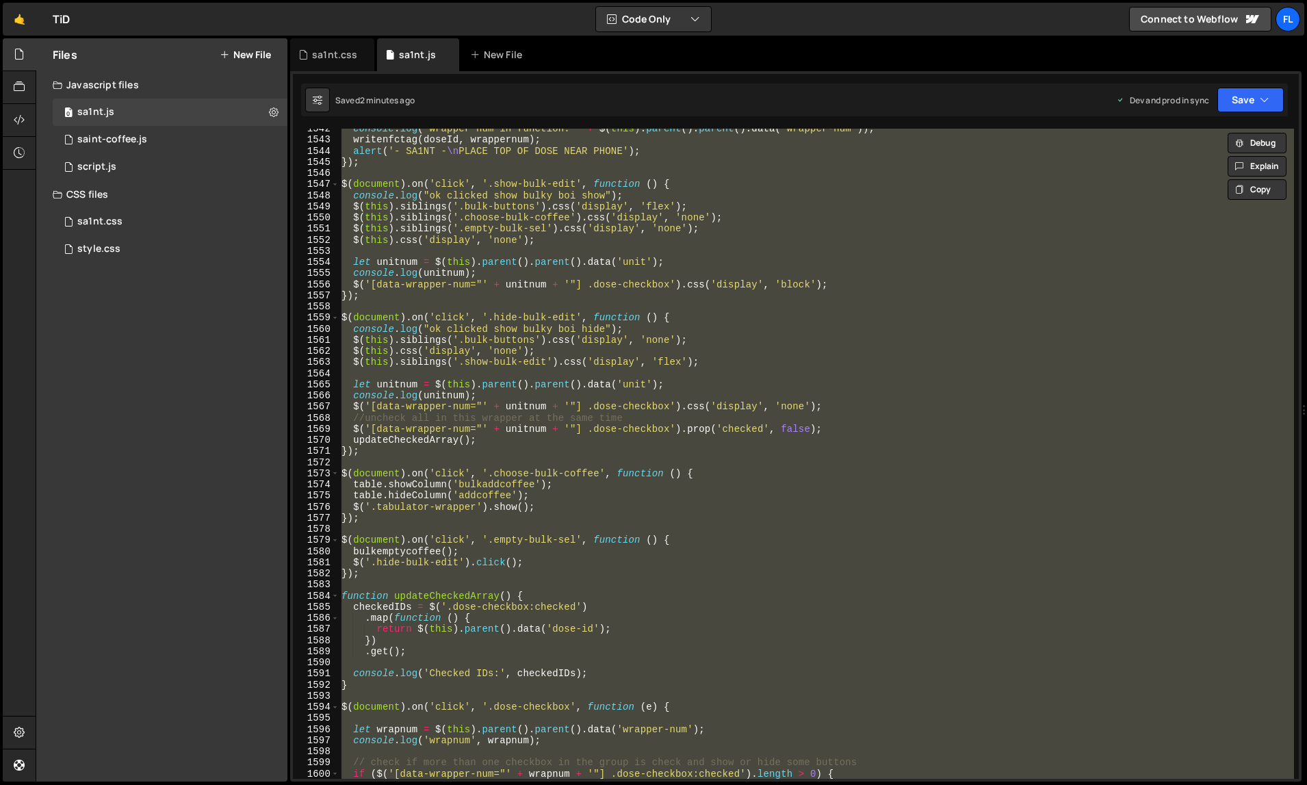
paste textarea
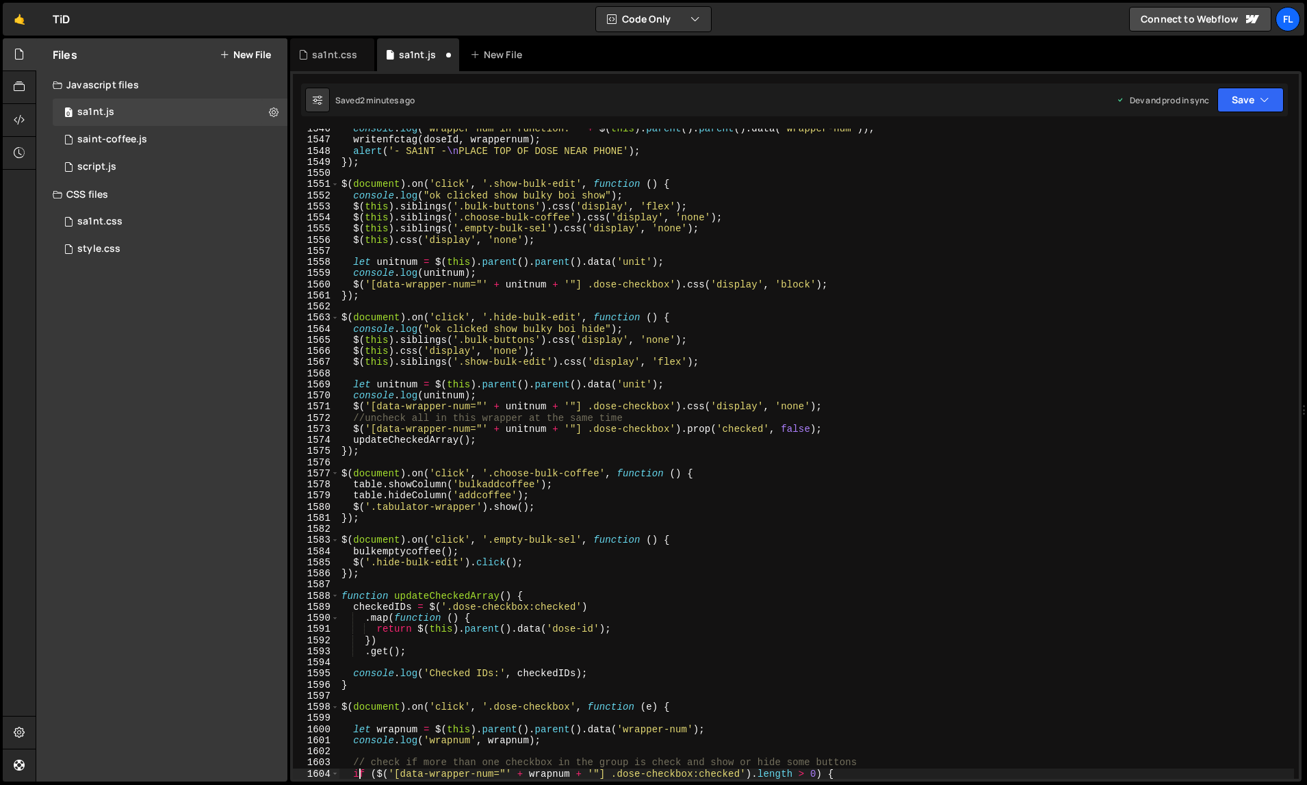
scroll to position [17660, 0]
click at [809, 216] on div "console . log ( "wrapper num in function: " + $ ( this ) . parent ( ) . parent …" at bounding box center [817, 459] width 956 height 673
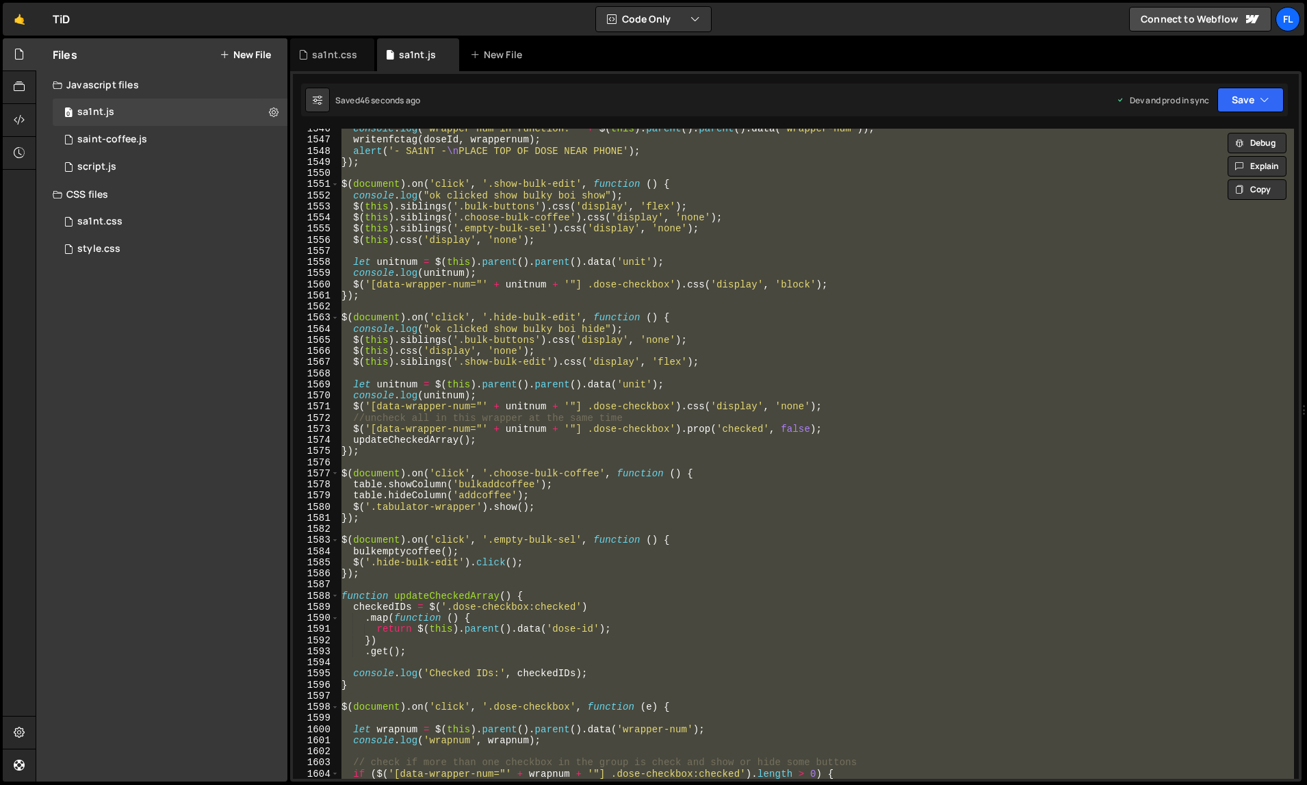
paste textarea
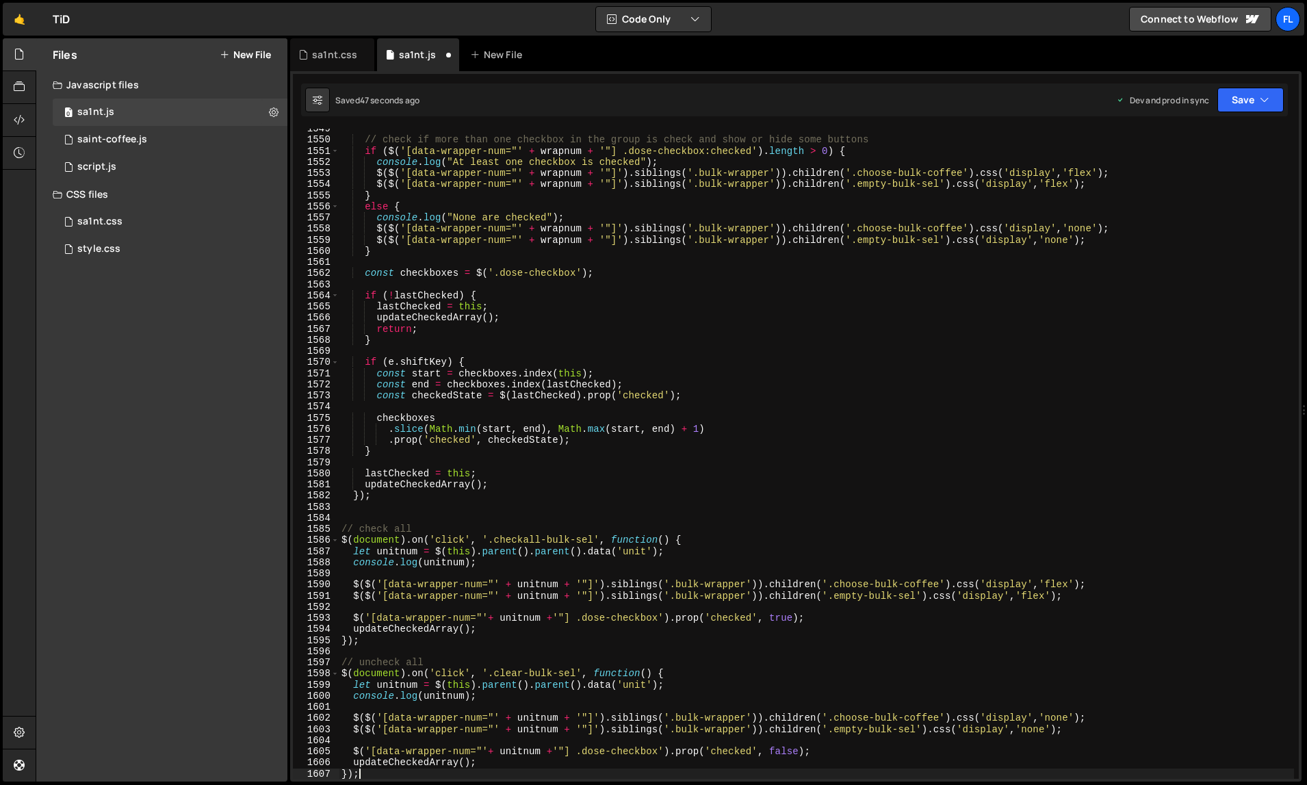
type textarea "if ($('[data-wrapper-num="' + wrapnum + '"] .dose-checkbox:checked').length > 0…"
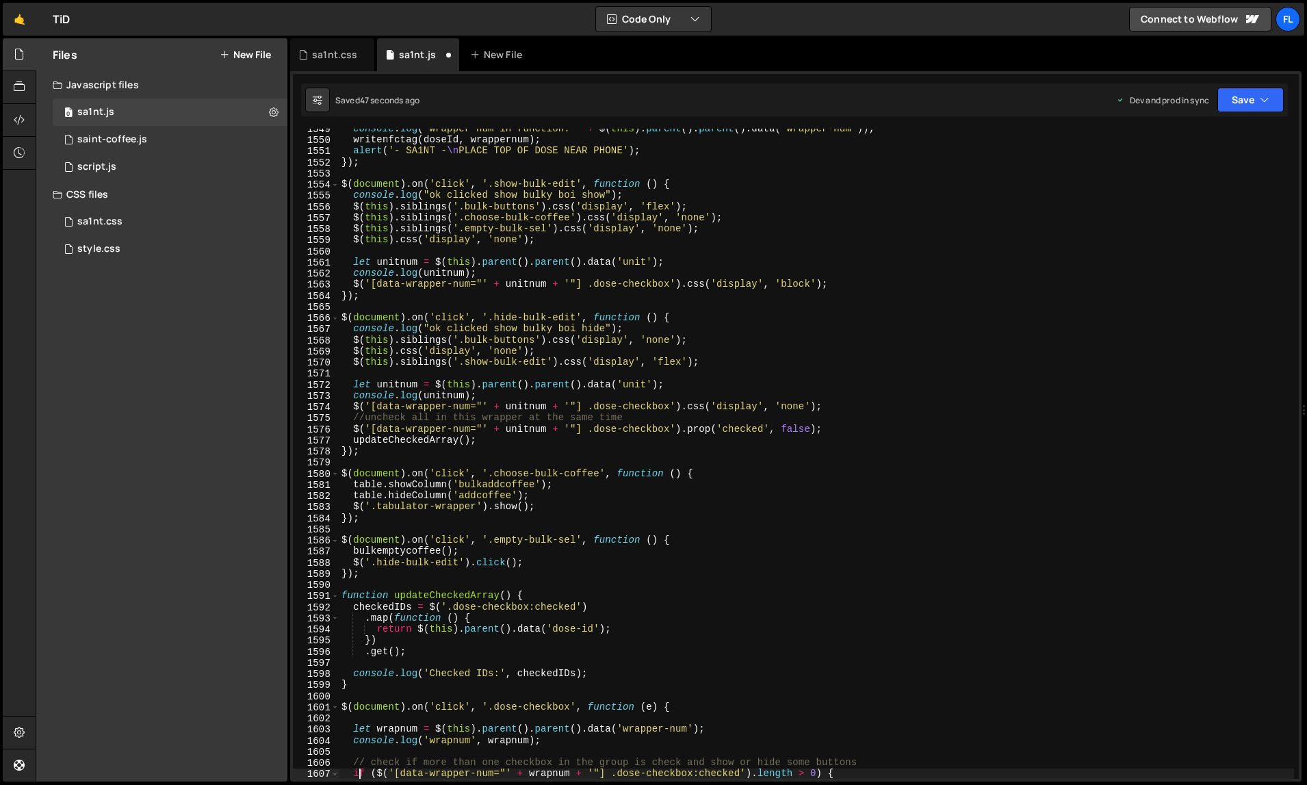
scroll to position [17694, 0]
click at [333, 57] on div "sa1nt.css" at bounding box center [334, 55] width 45 height 14
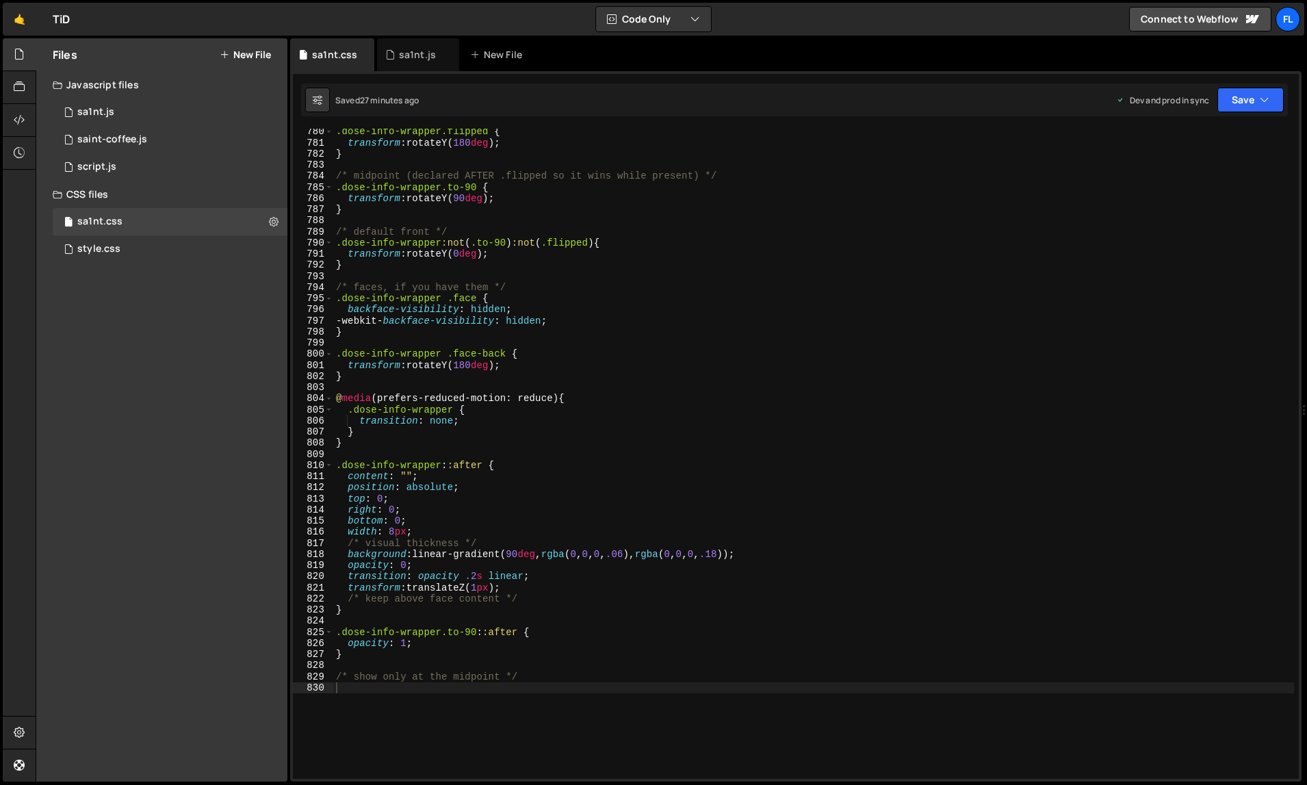
click at [540, 318] on div ".dose-info-wrapper.flipped { transform : rotateY( 180 deg ) ; } /* midpoint (de…" at bounding box center [813, 462] width 961 height 673
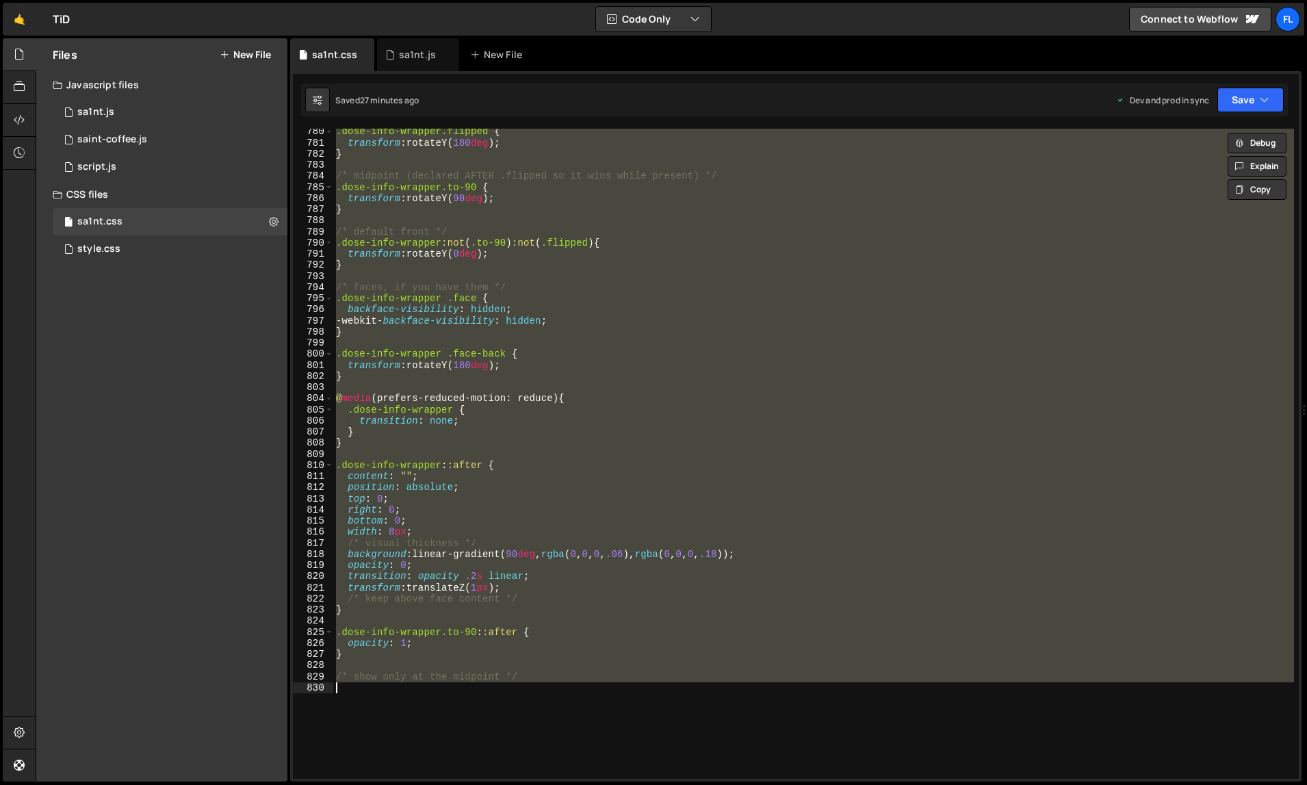
paste textarea "}"
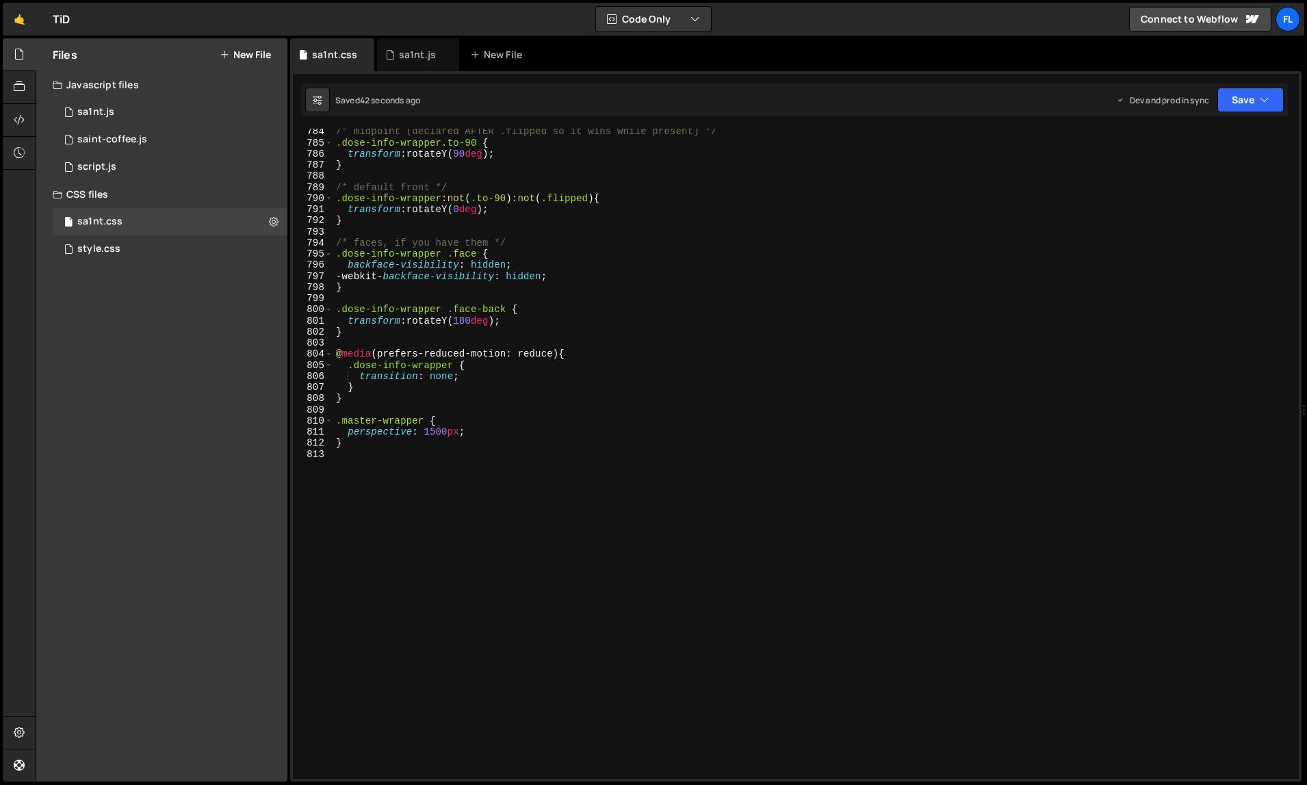
scroll to position [8730, 0]
click at [428, 435] on div "/* midpoint (declared AFTER .flipped so it wins while present) */ .dose-info-wr…" at bounding box center [813, 462] width 961 height 673
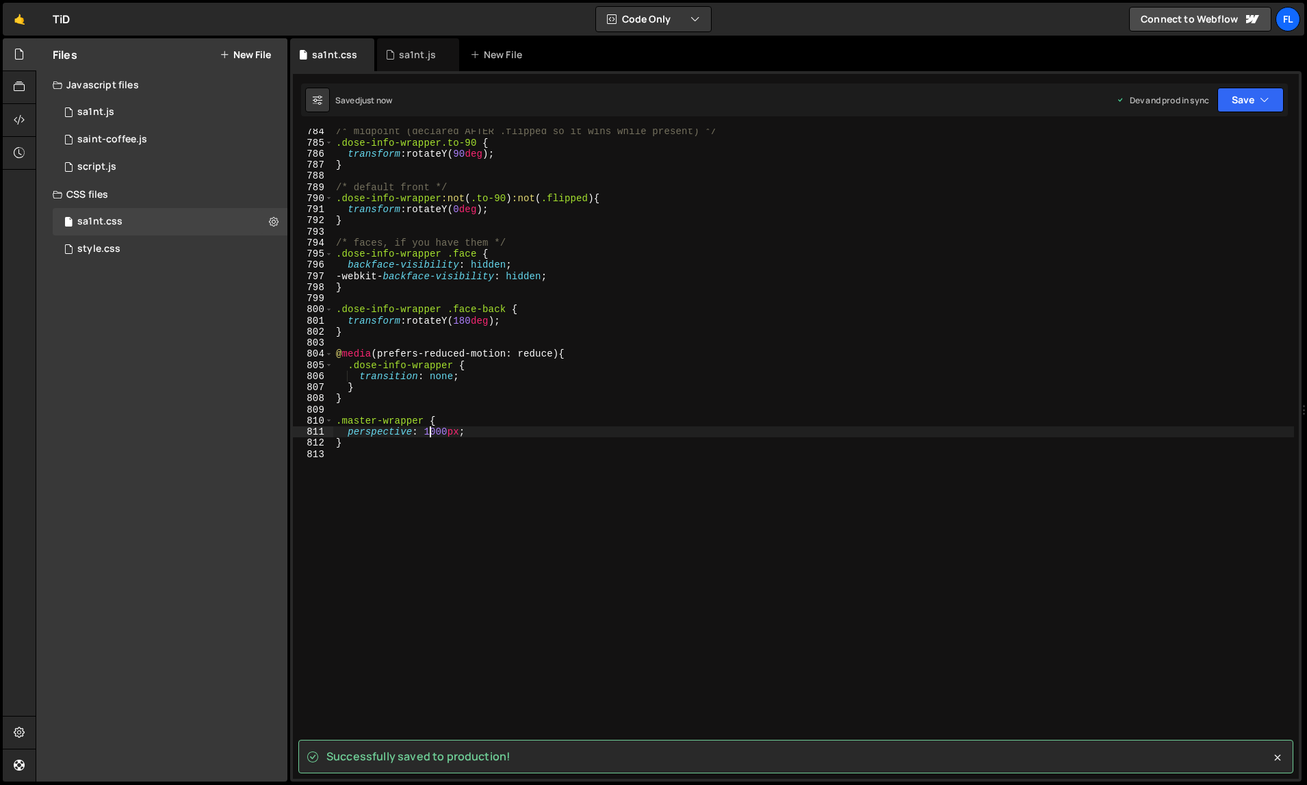
type textarea "perspective: 1000px;"
